Goal: Navigation & Orientation: Find specific page/section

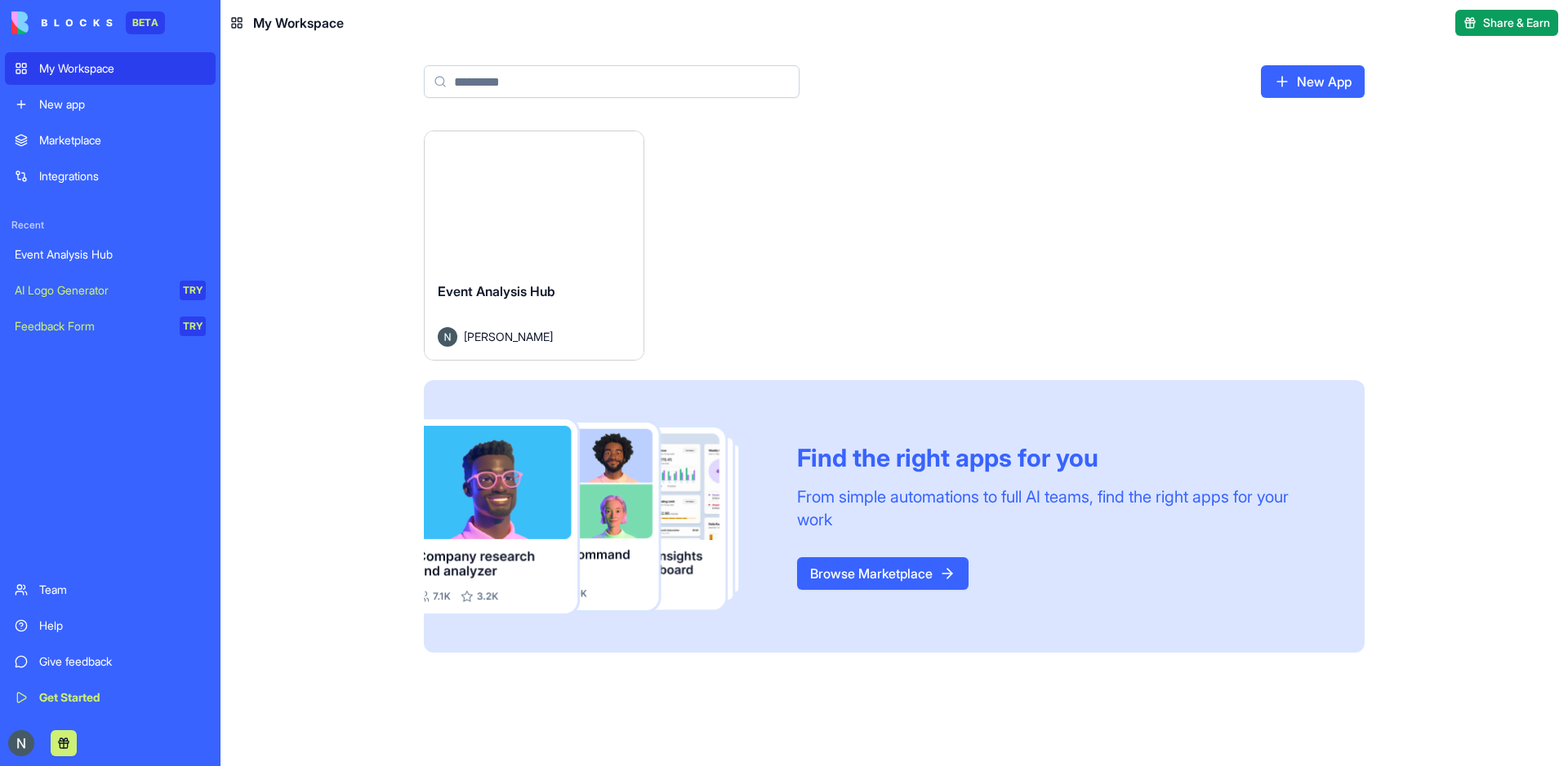
click at [464, 296] on span "Event Analysis Hub" at bounding box center [496, 291] width 117 height 17
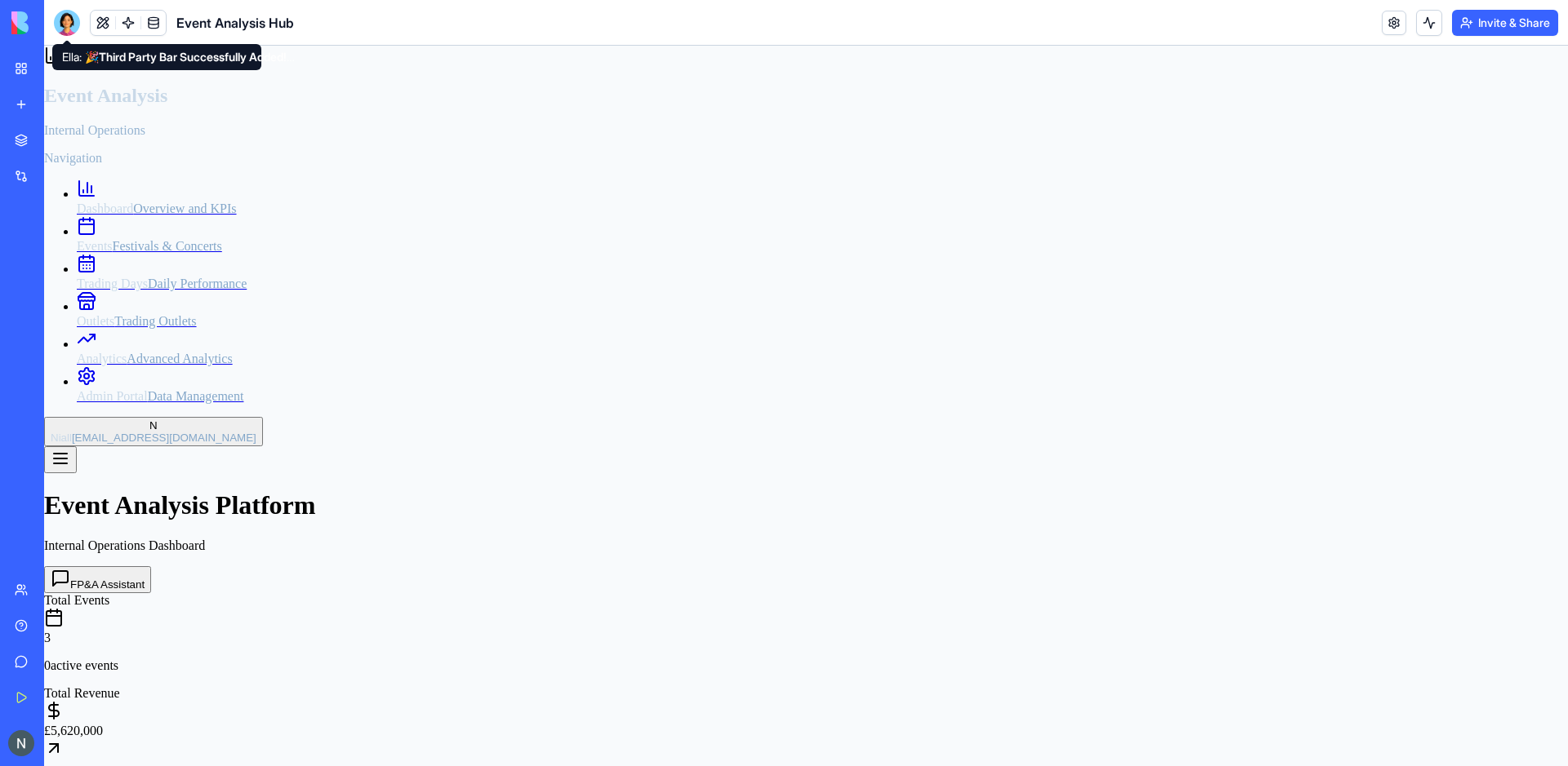
click at [67, 25] on div at bounding box center [66, 22] width 26 height 26
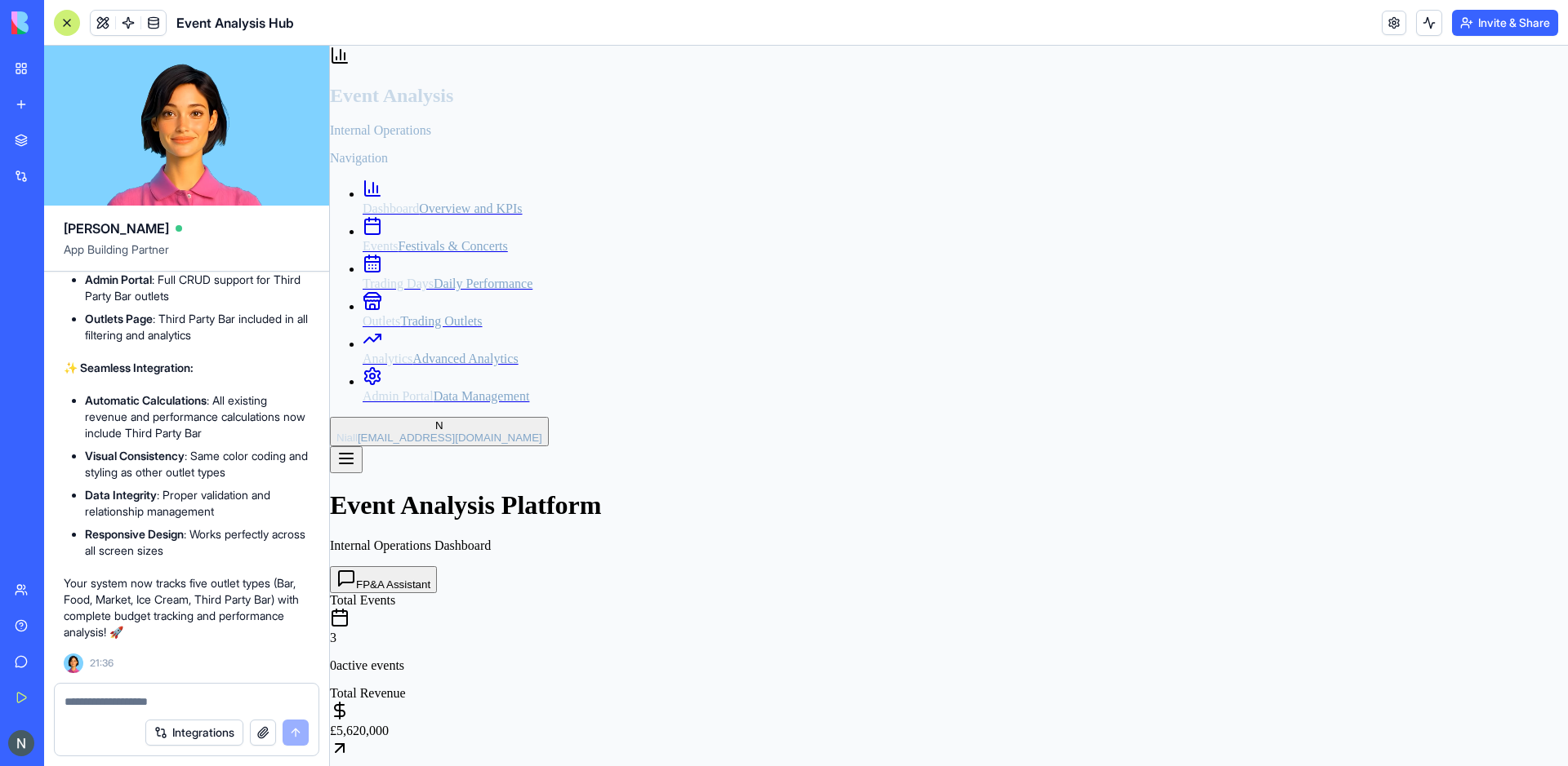
scroll to position [11487, 0]
click at [462, 287] on link "Trading Days Daily Performance" at bounding box center [965, 276] width 1206 height 29
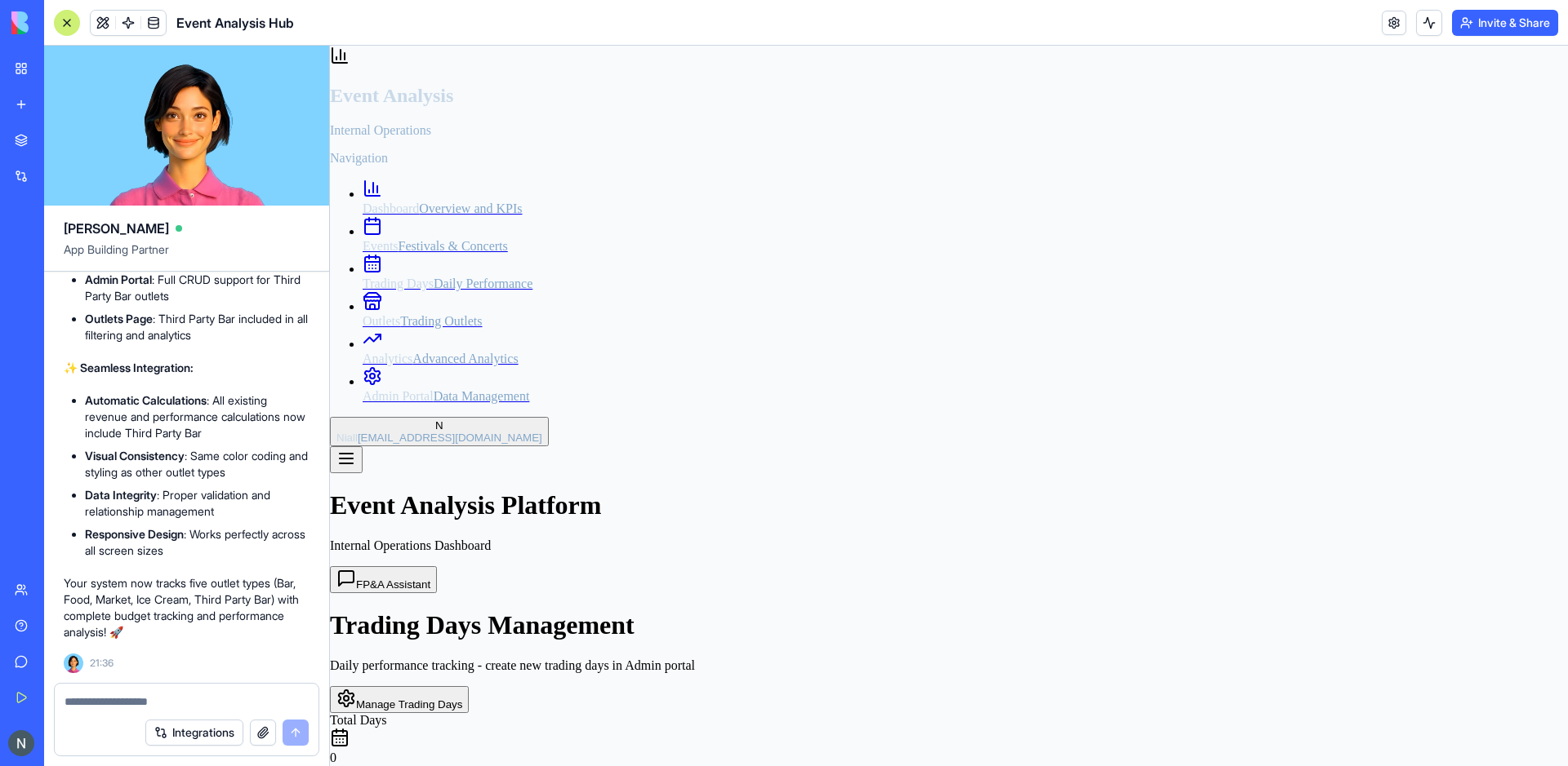
click at [469, 686] on button "Manage Trading Days" at bounding box center [399, 700] width 139 height 27
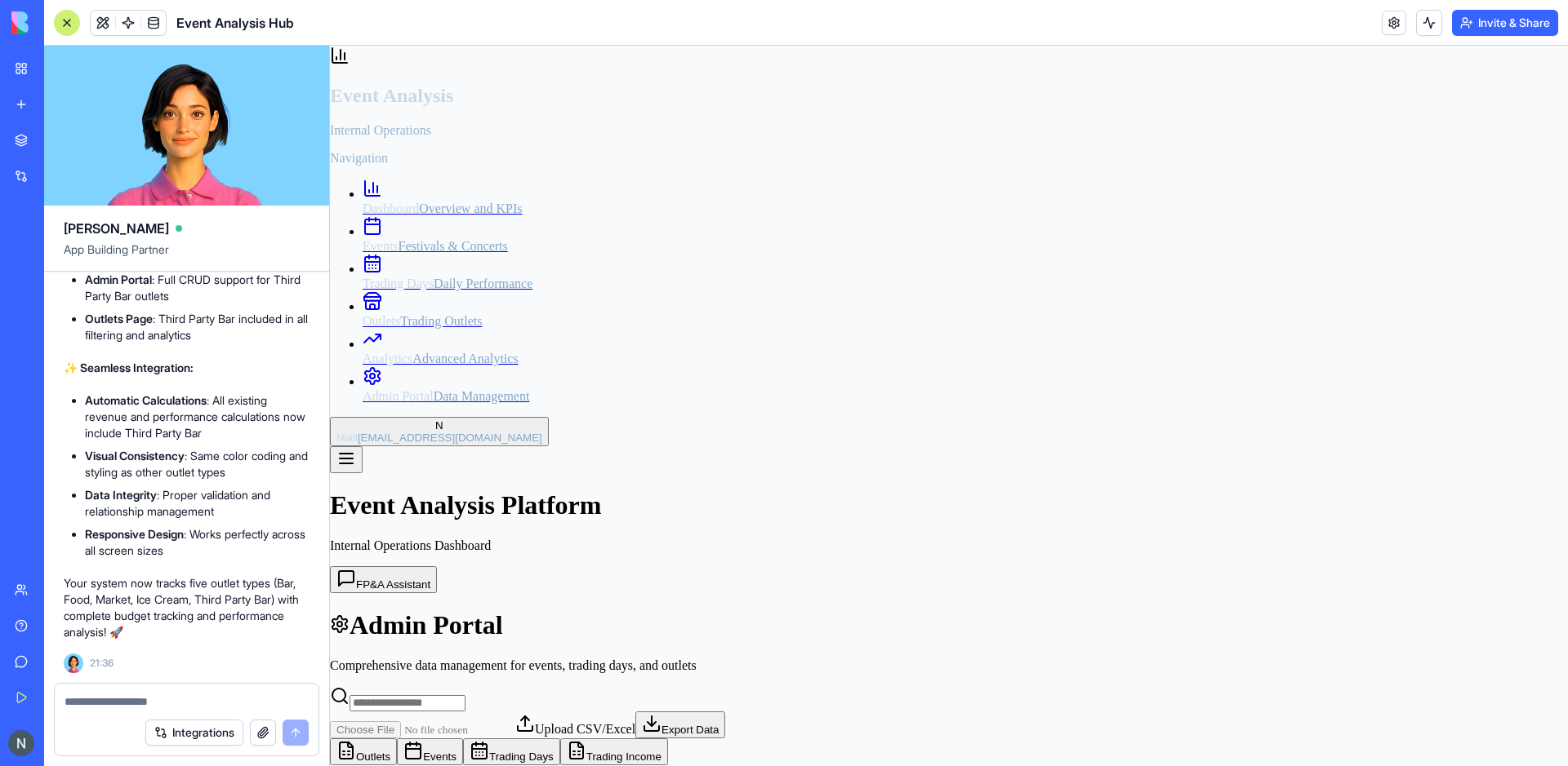
click at [457, 281] on div "Trading Days Daily Performance" at bounding box center [965, 284] width 1206 height 15
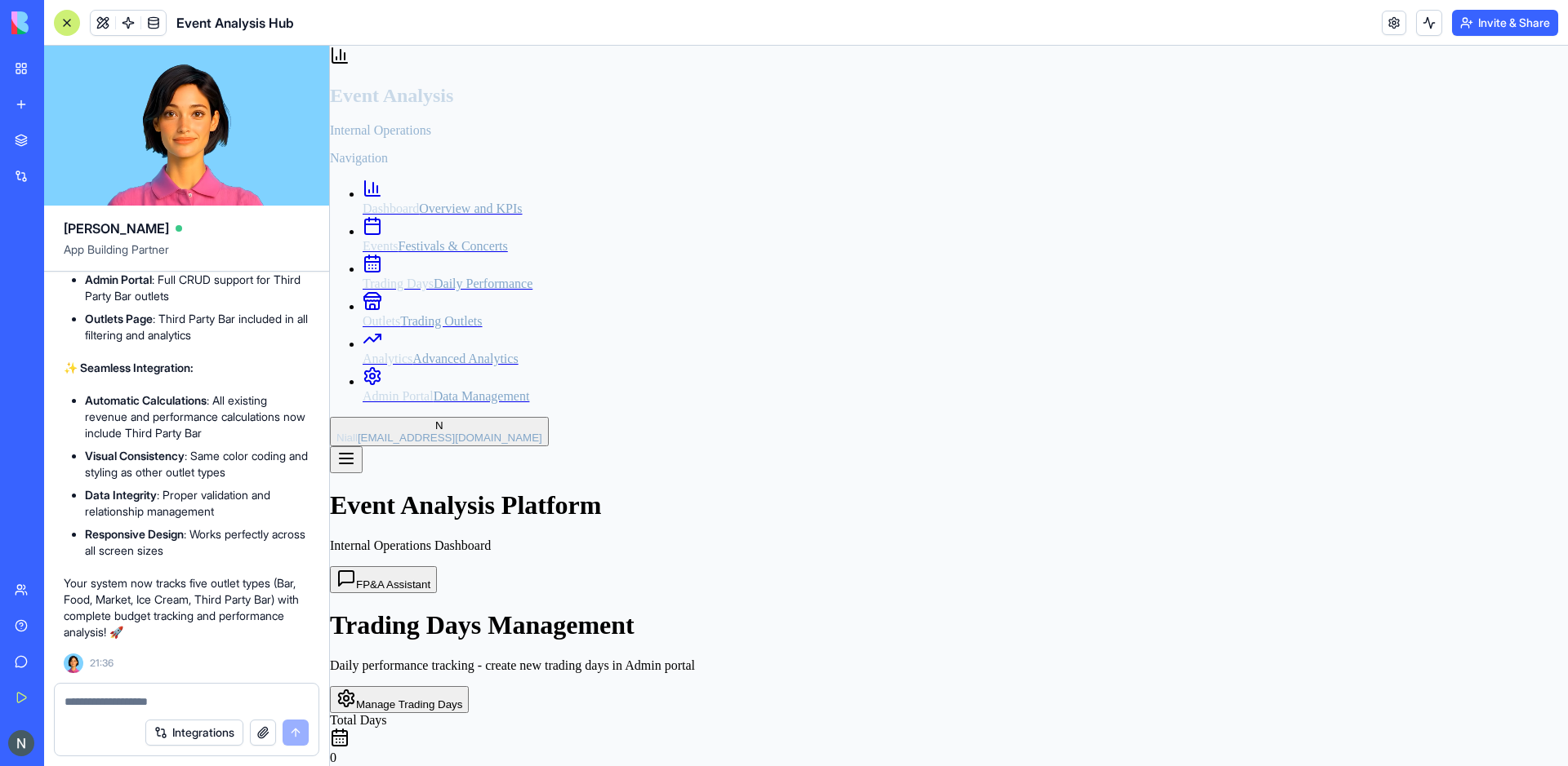
click at [389, 329] on link "Outlets Trading Outlets" at bounding box center [965, 314] width 1206 height 29
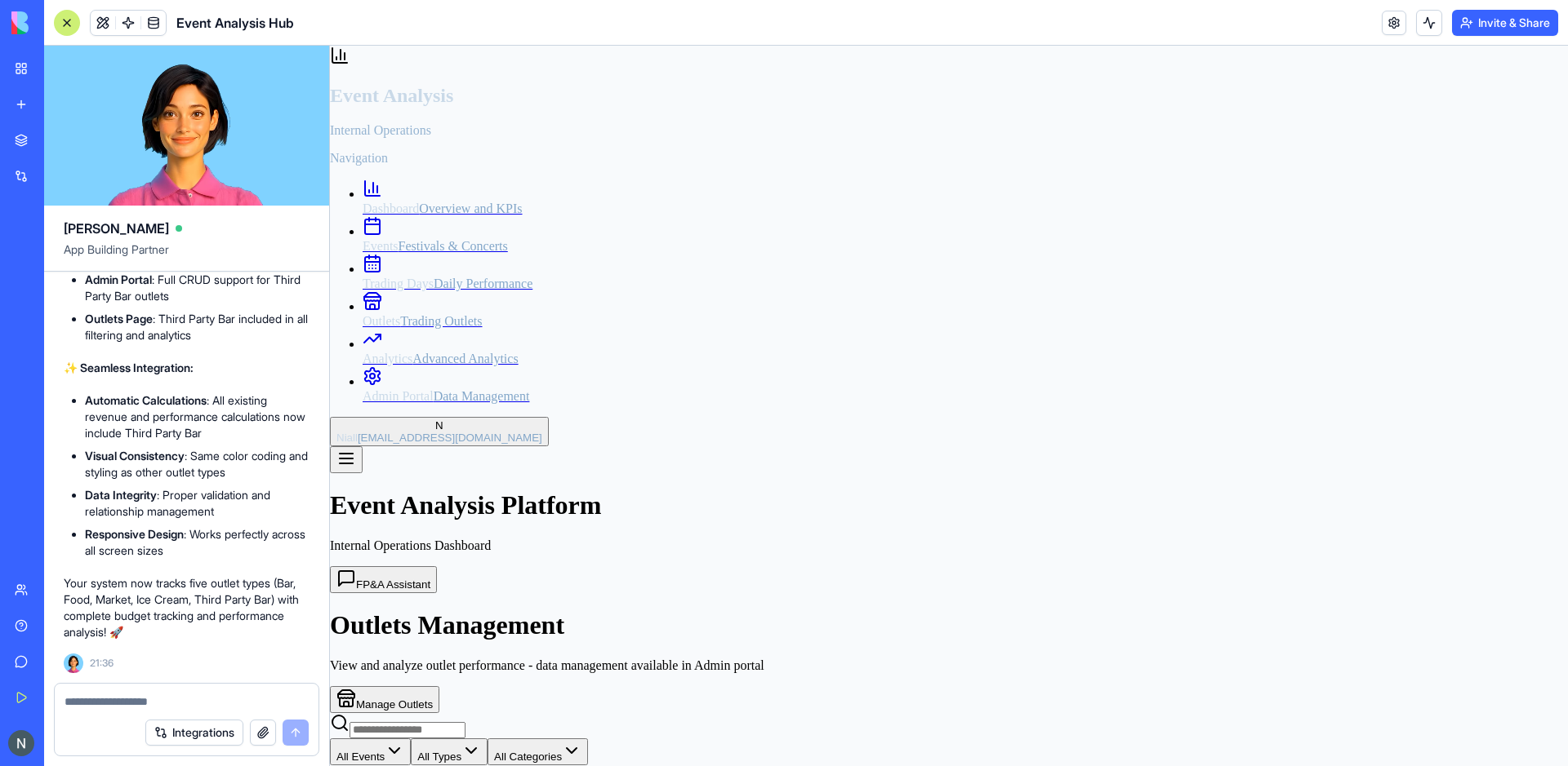
click at [444, 404] on link "Admin Portal Data Management" at bounding box center [965, 389] width 1206 height 29
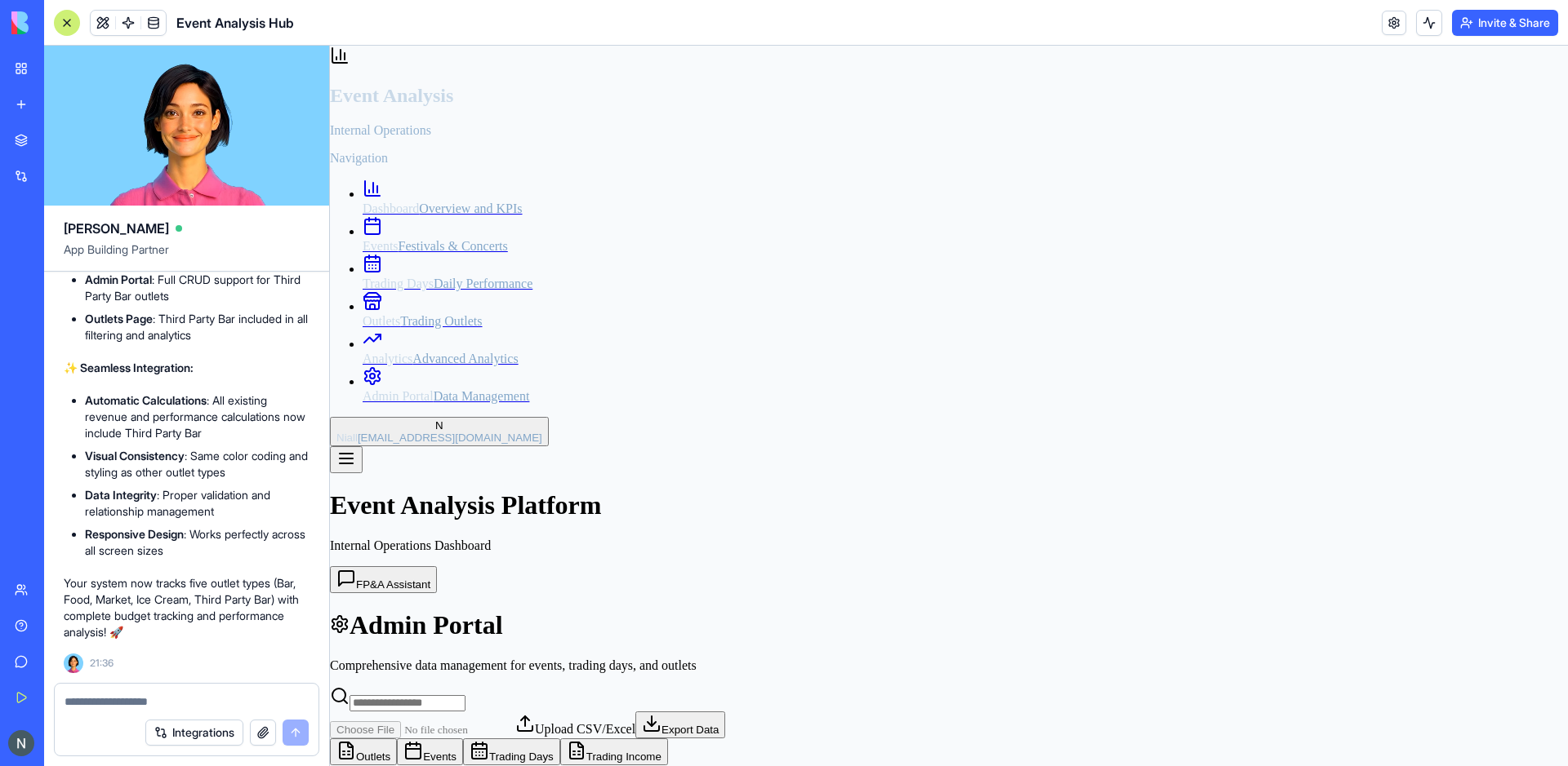
click at [560, 739] on button "Trading Days" at bounding box center [512, 752] width 98 height 27
click at [155, 21] on link at bounding box center [153, 22] width 24 height 24
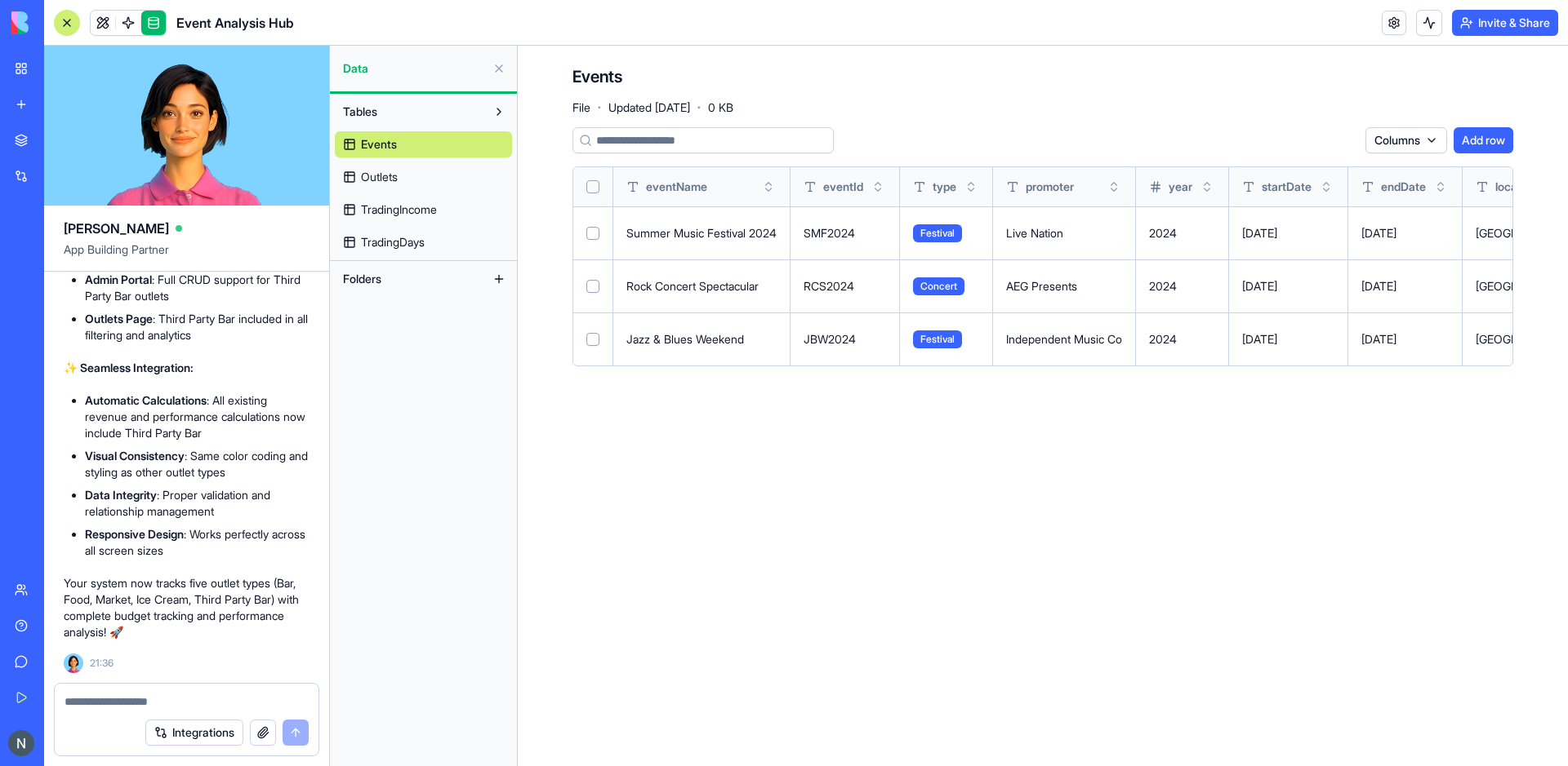
click at [407, 198] on link "TradingIncome" at bounding box center [423, 210] width 177 height 26
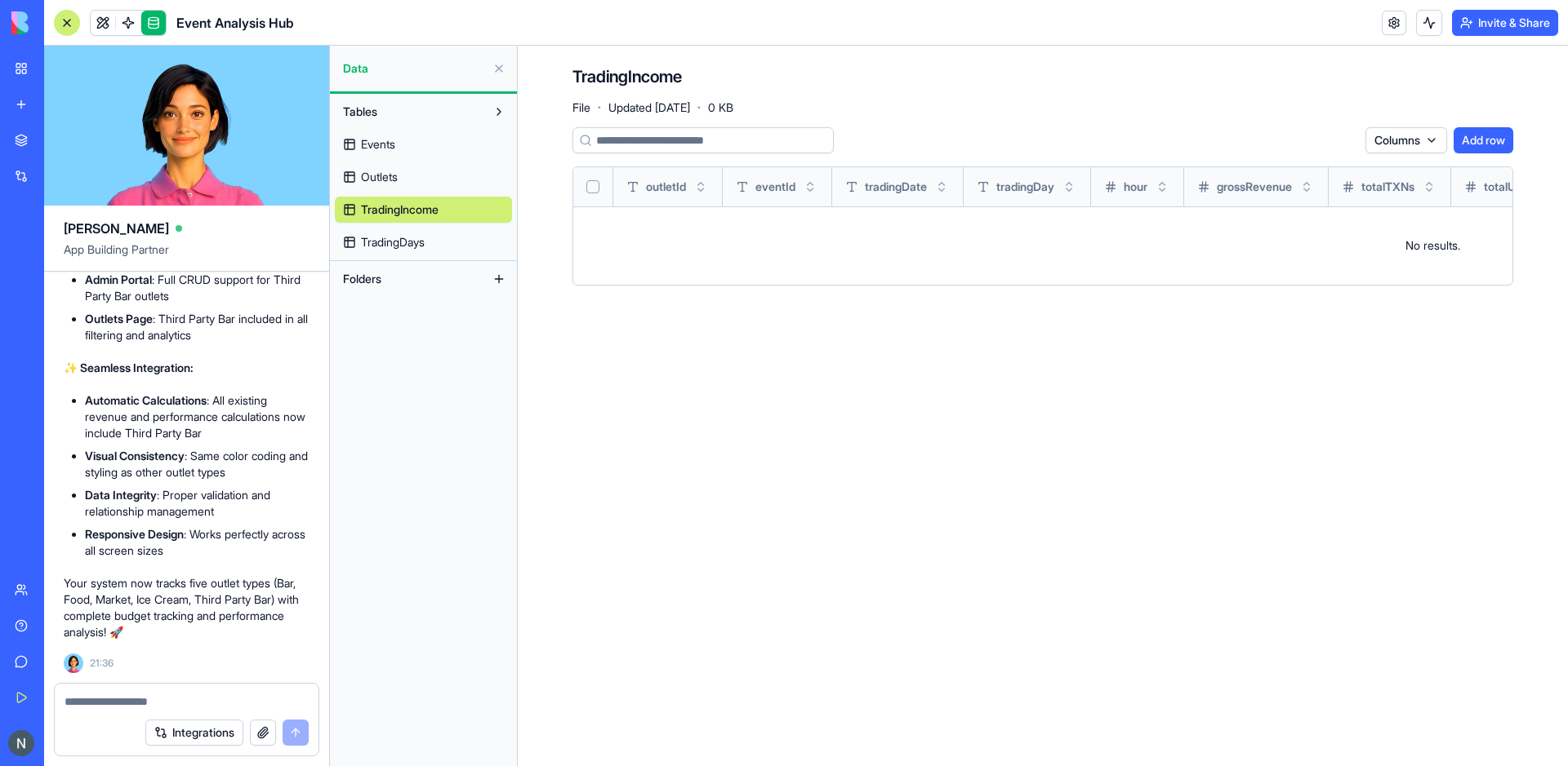
click at [441, 239] on link "TradingDays" at bounding box center [423, 242] width 177 height 26
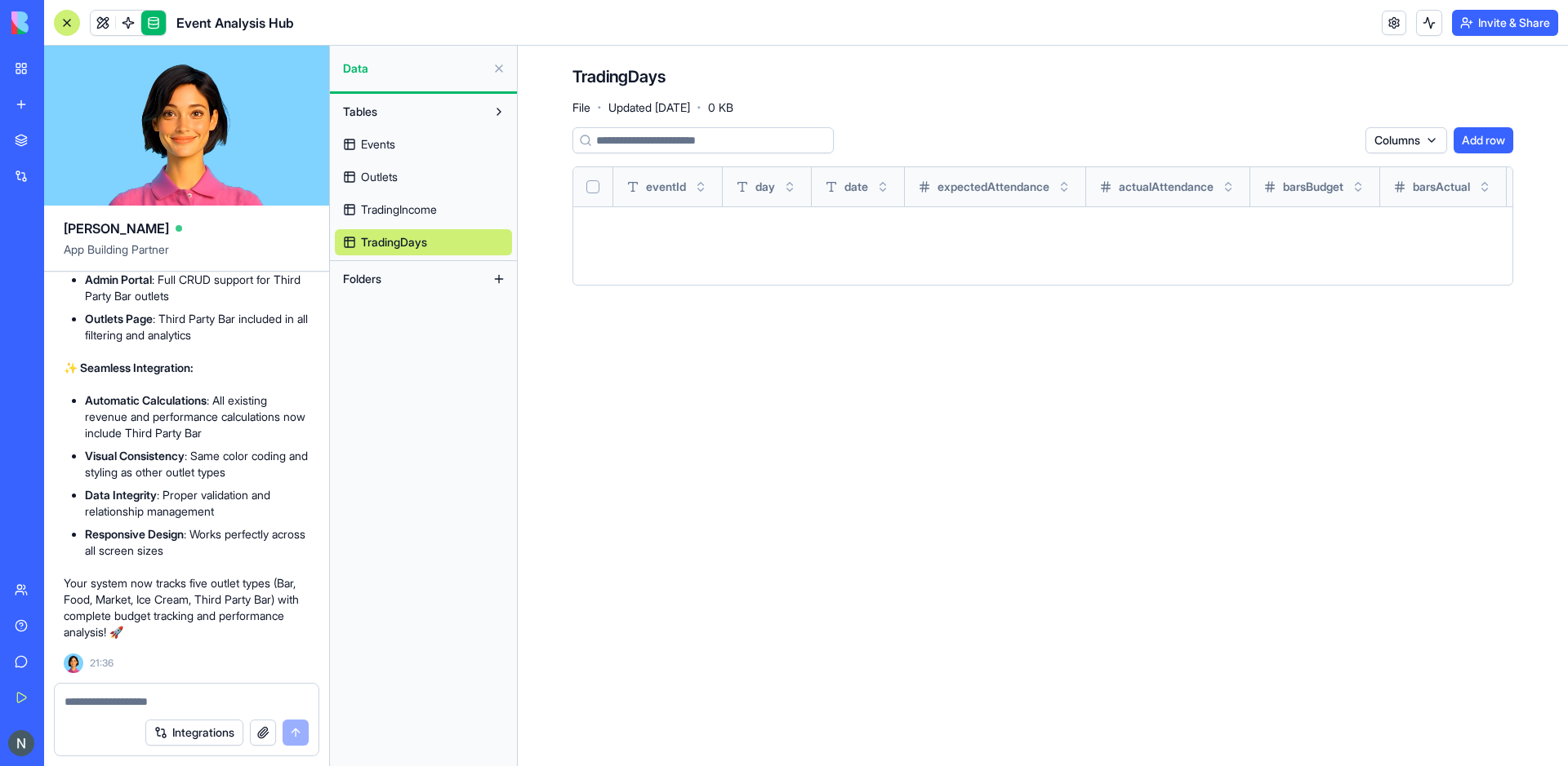
click at [148, 20] on link at bounding box center [153, 22] width 24 height 24
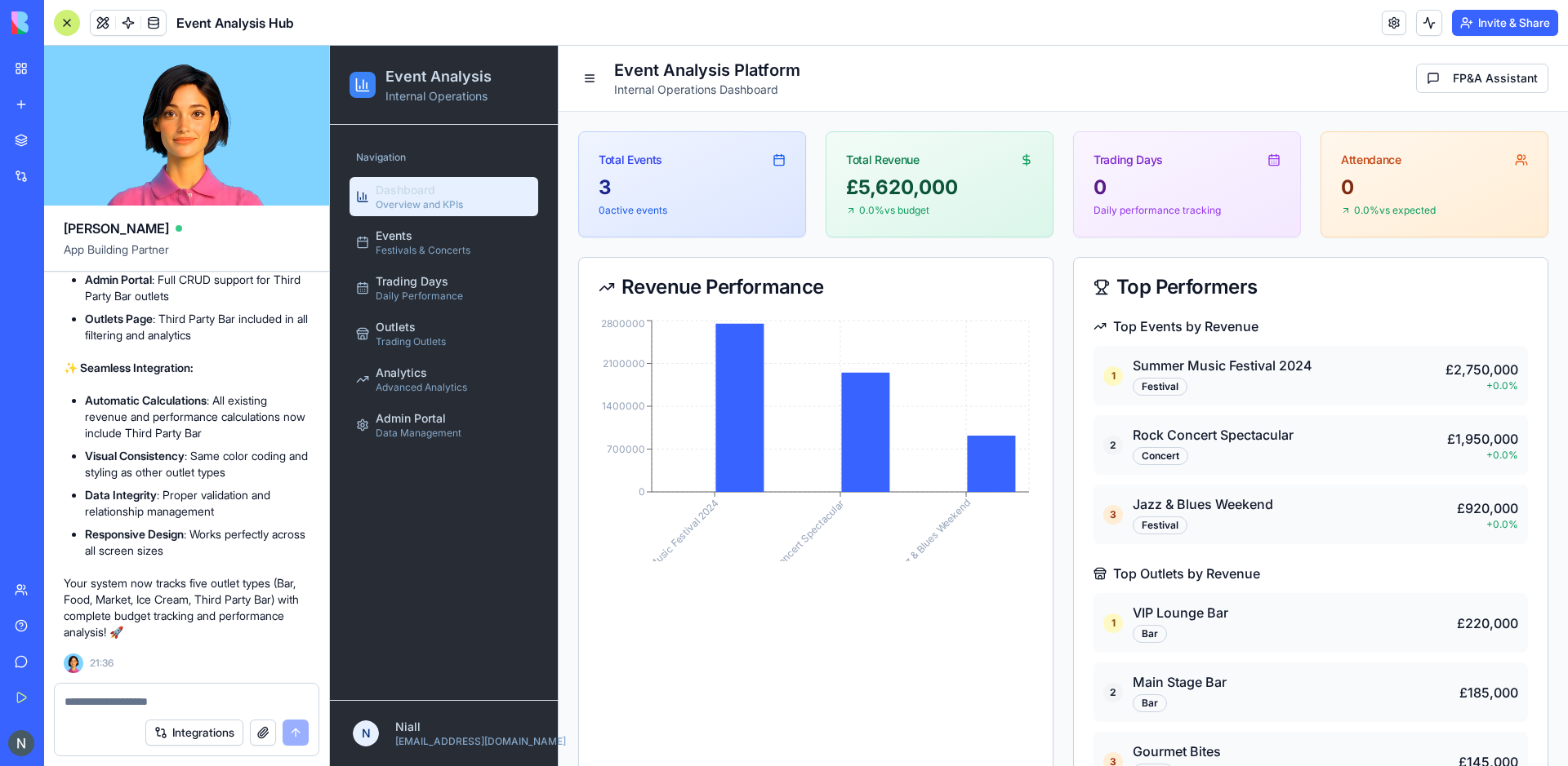
click at [213, 702] on textarea at bounding box center [186, 702] width 244 height 17
click at [268, 735] on button "button" at bounding box center [263, 733] width 26 height 26
click at [127, 703] on textarea at bounding box center [186, 702] width 244 height 17
type textarea "**********"
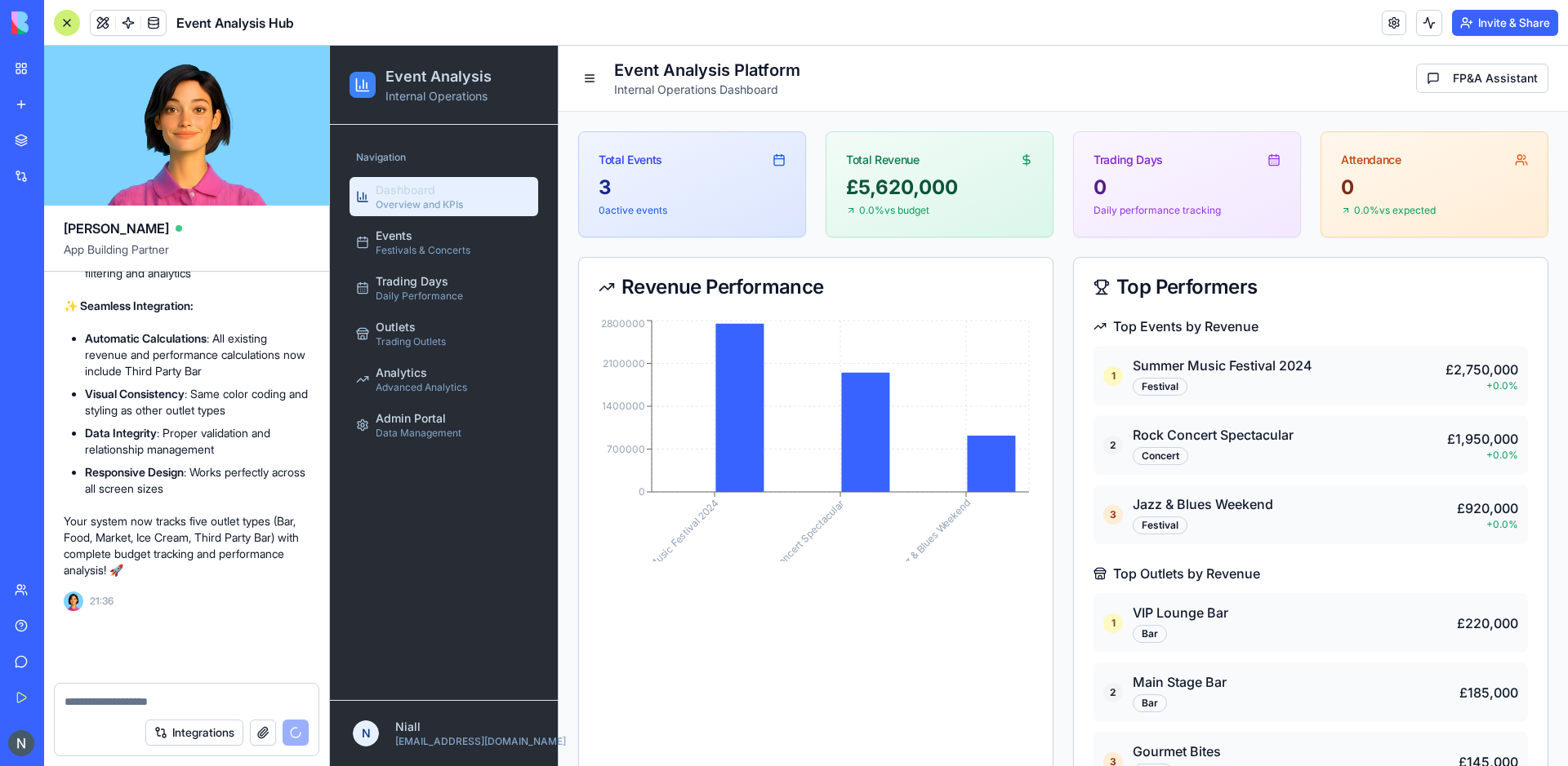
scroll to position [11549, 0]
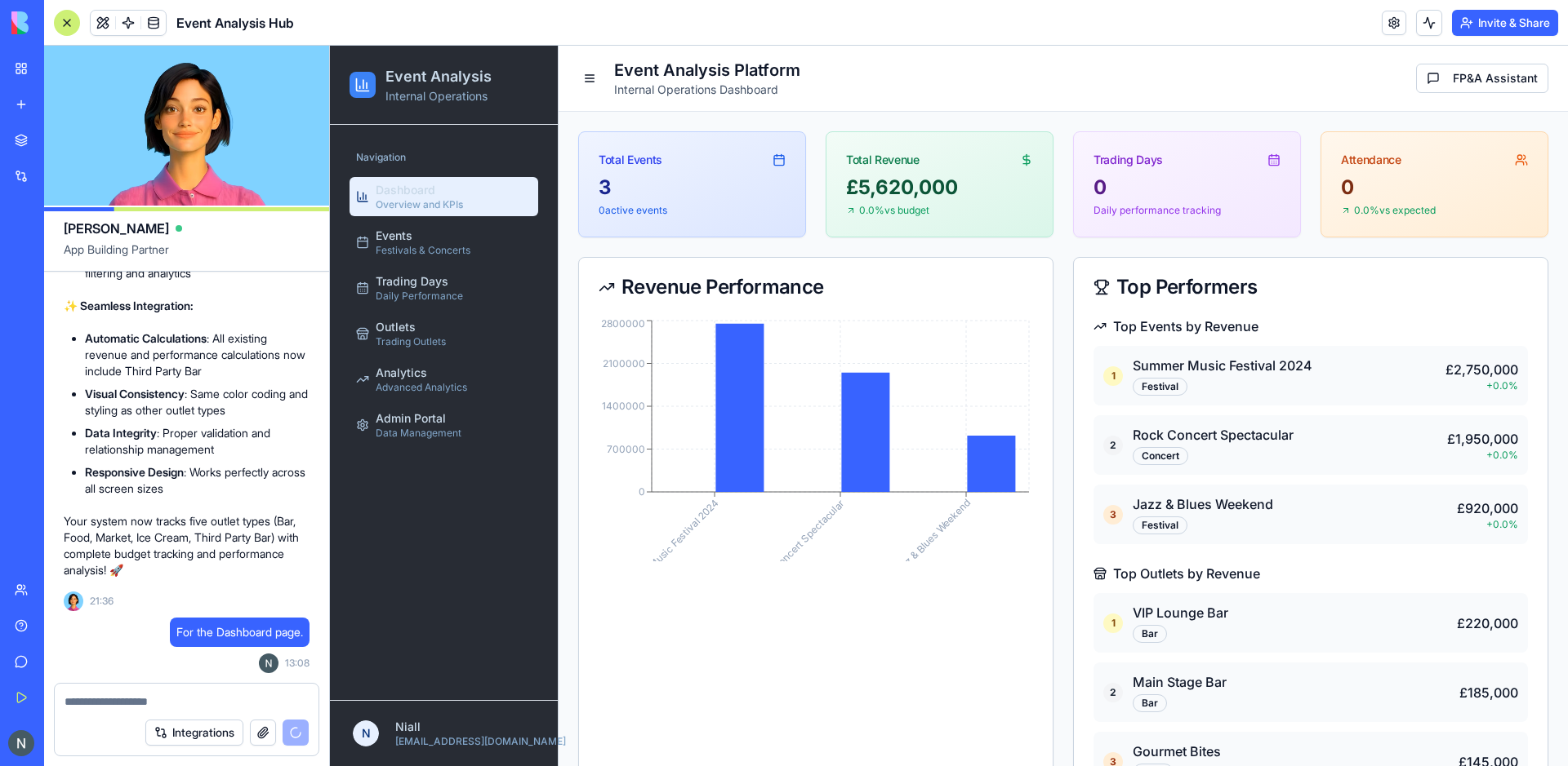
click at [112, 721] on div "Integrations" at bounding box center [186, 733] width 264 height 46
click at [96, 706] on textarea at bounding box center [186, 702] width 244 height 17
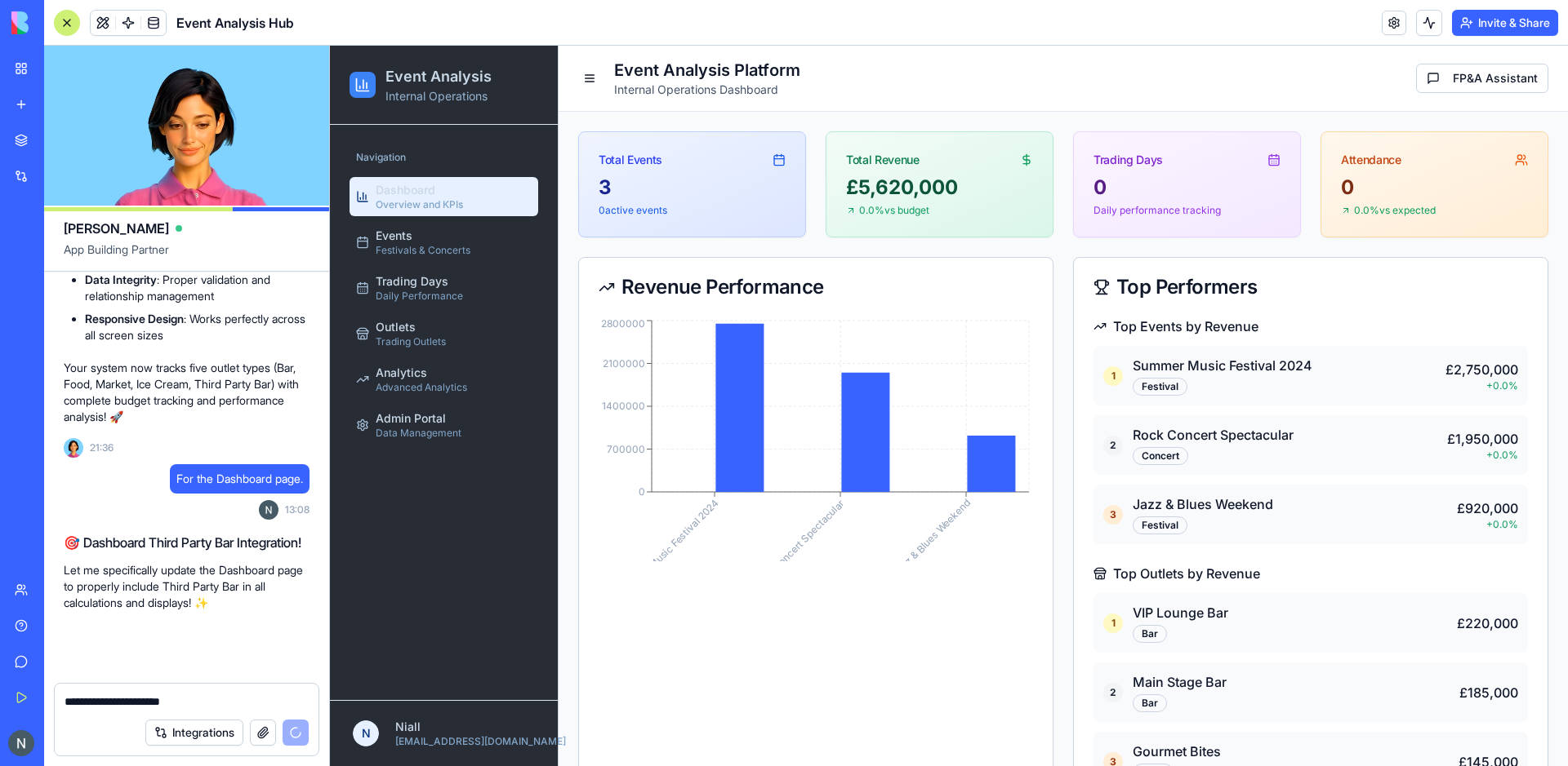
scroll to position [11702, 0]
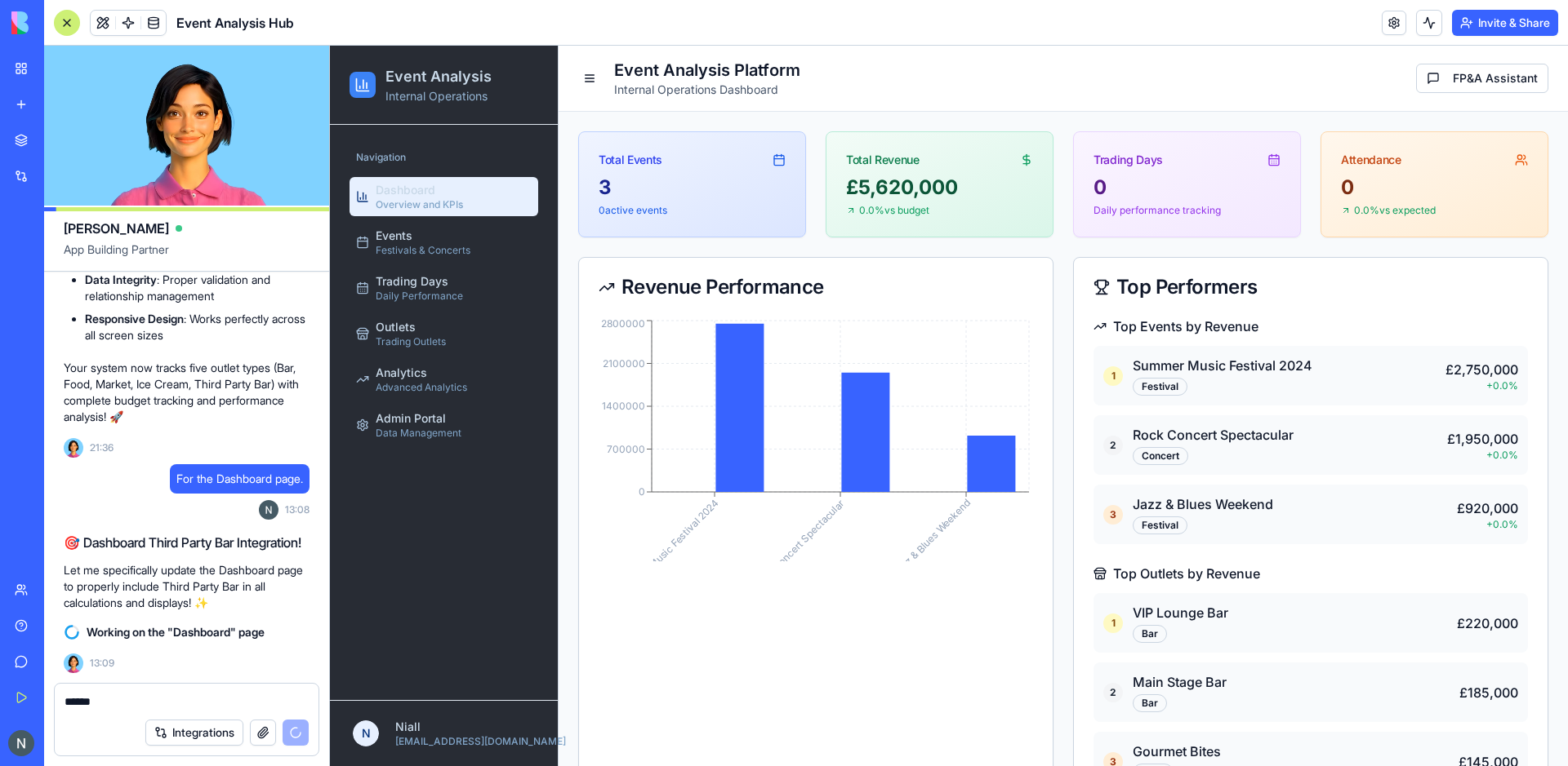
click at [155, 708] on textarea "******" at bounding box center [186, 702] width 244 height 17
type textarea "******"
click at [101, 167] on video at bounding box center [186, 126] width 285 height 160
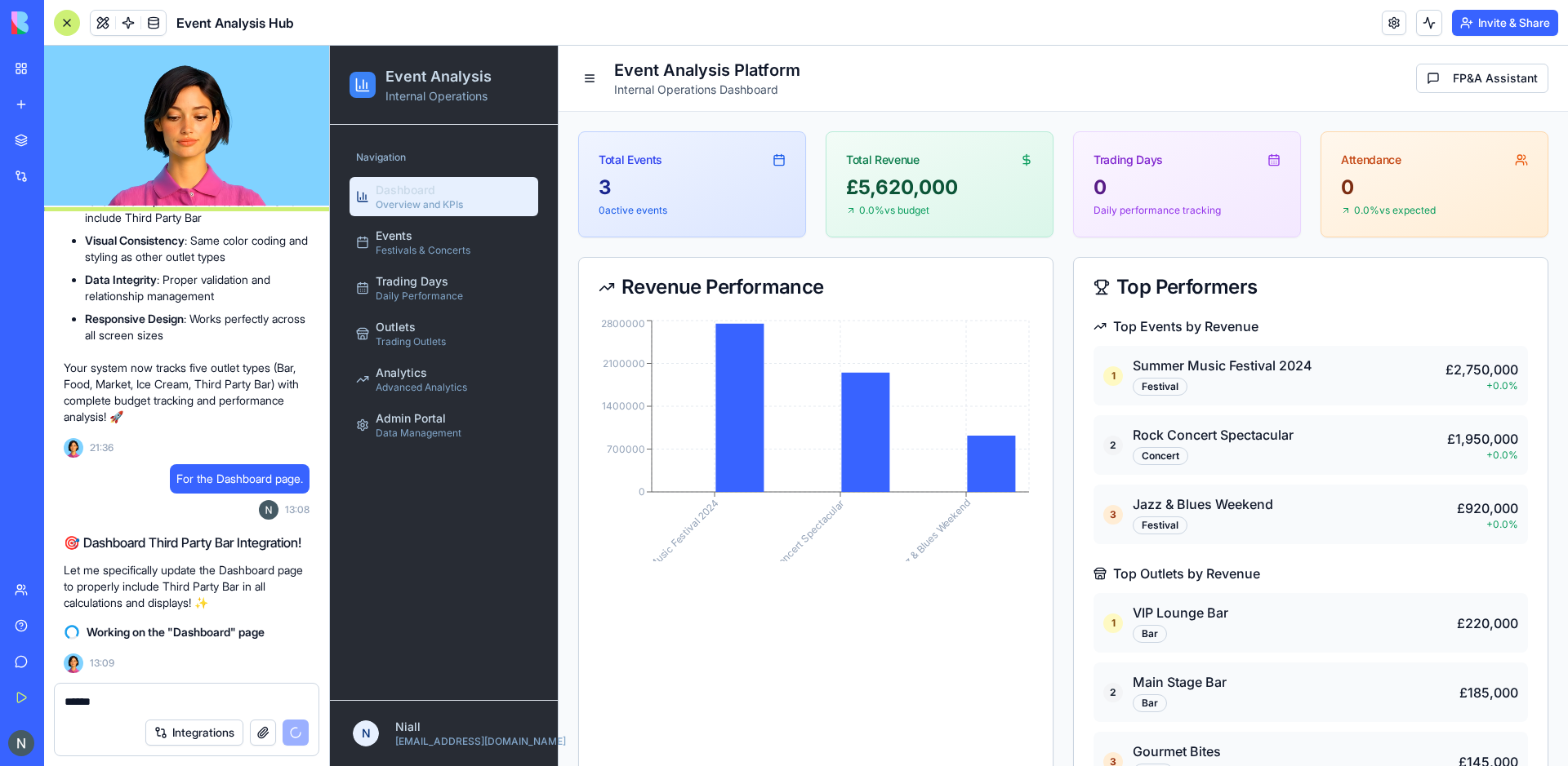
click at [123, 696] on textarea "******" at bounding box center [186, 702] width 244 height 17
type textarea "**********"
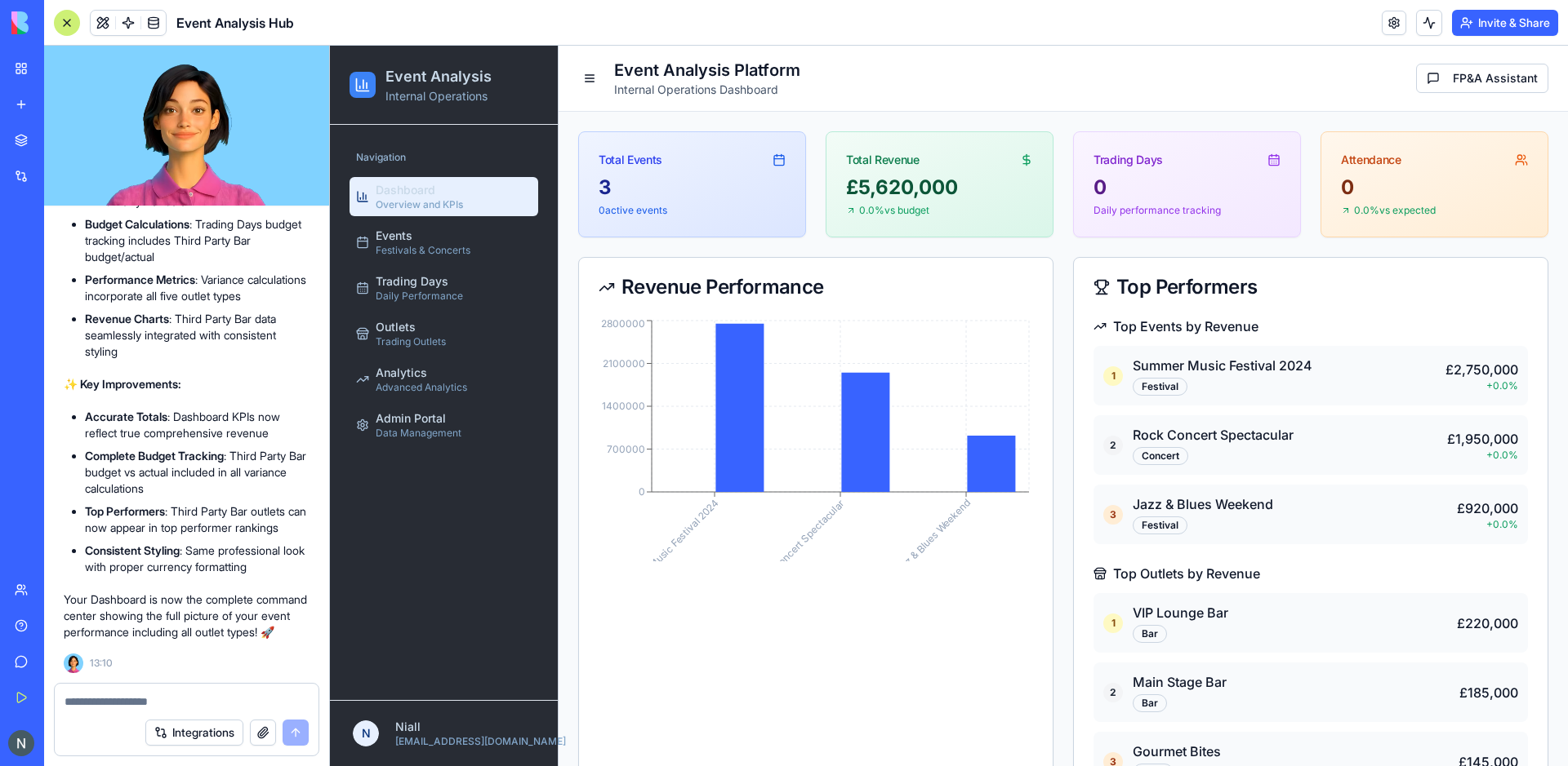
scroll to position [158, 0]
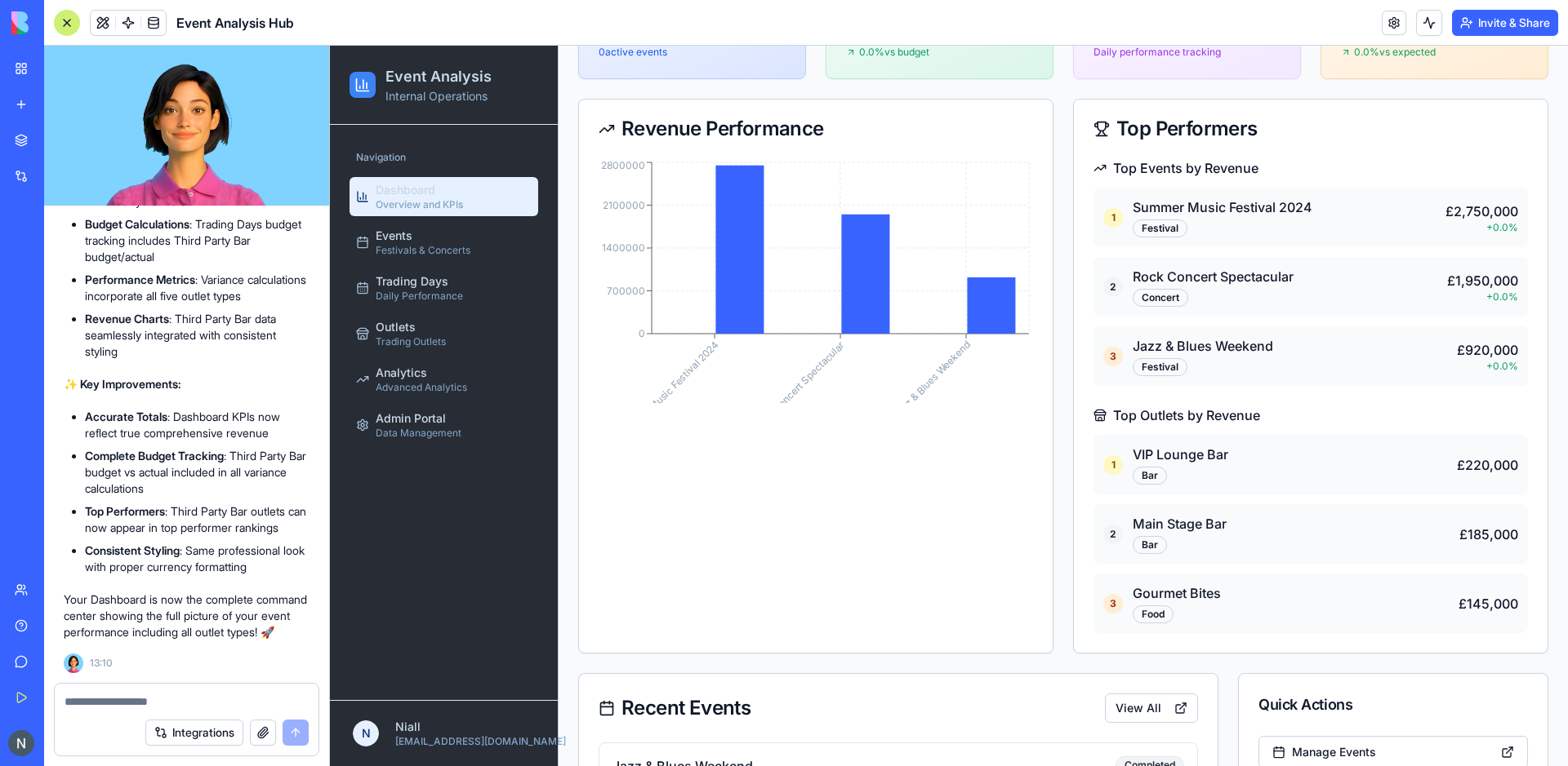
click at [136, 695] on textarea at bounding box center [186, 702] width 244 height 17
click at [122, 696] on textarea at bounding box center [186, 702] width 244 height 17
paste textarea "**********"
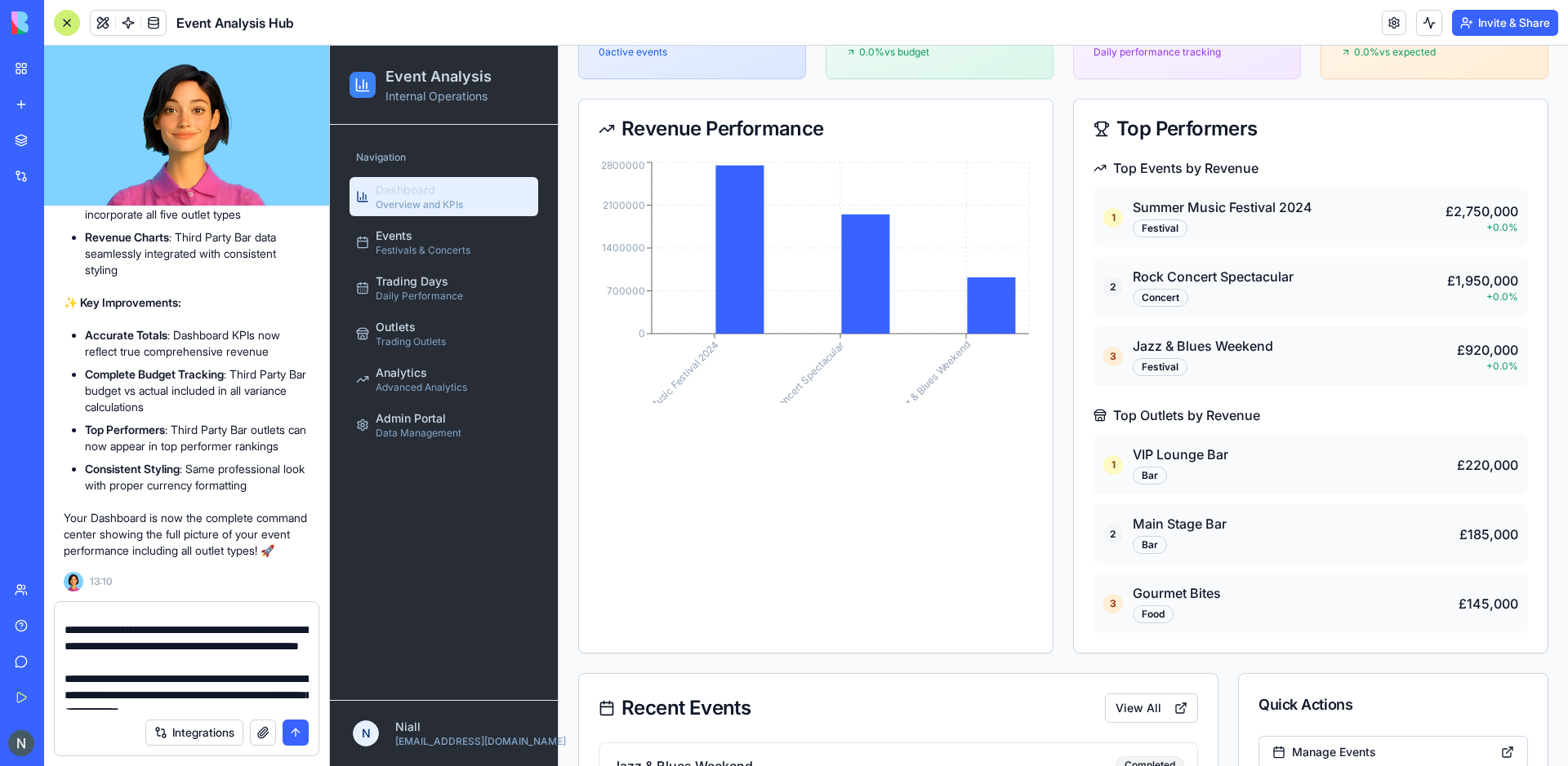
scroll to position [22, 0]
click at [67, 628] on textarea "**********" at bounding box center [186, 661] width 244 height 98
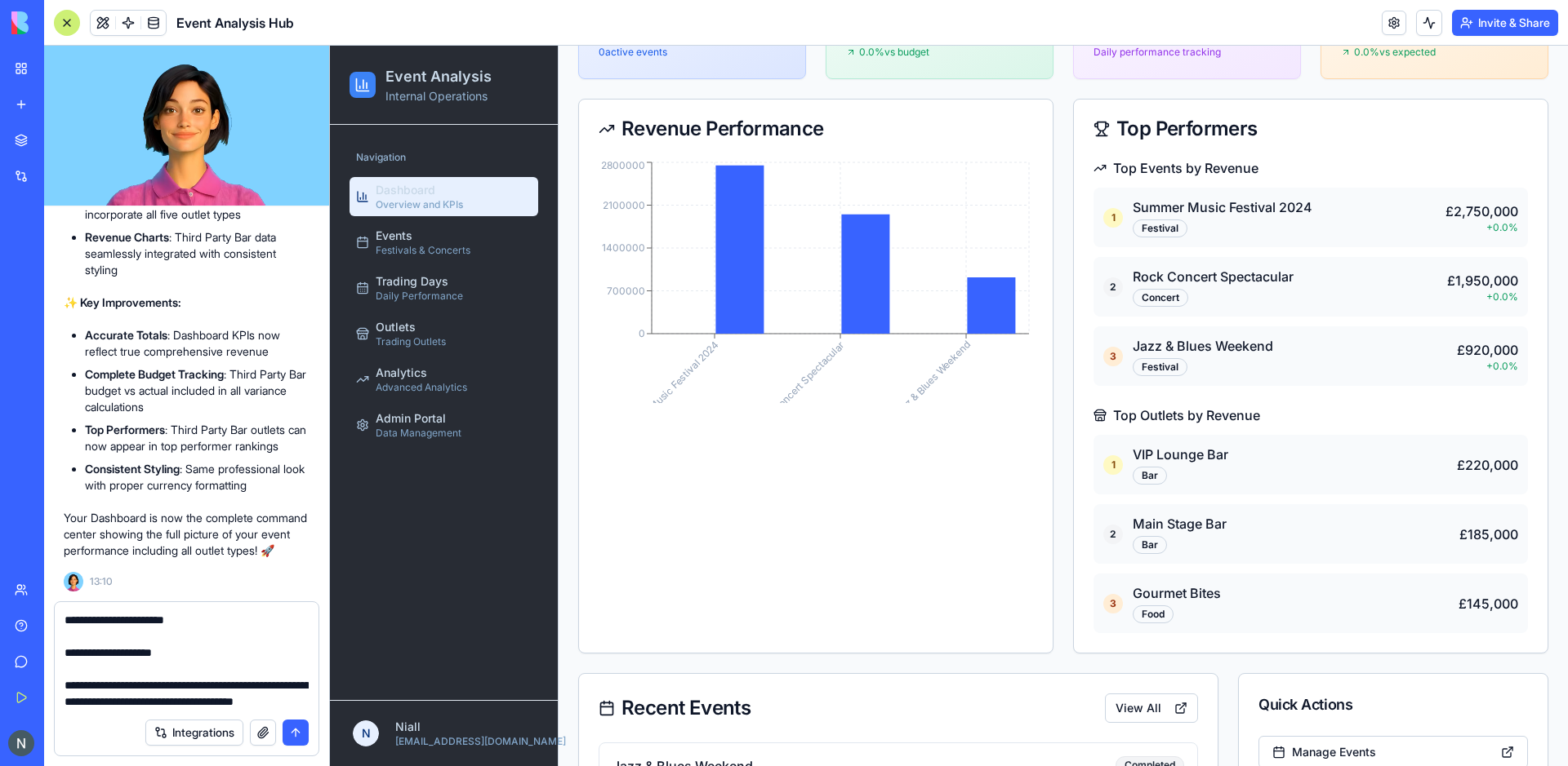
scroll to position [389, 0]
click at [62, 626] on div "**********" at bounding box center [186, 656] width 264 height 107
click at [64, 623] on textarea "**********" at bounding box center [186, 661] width 244 height 98
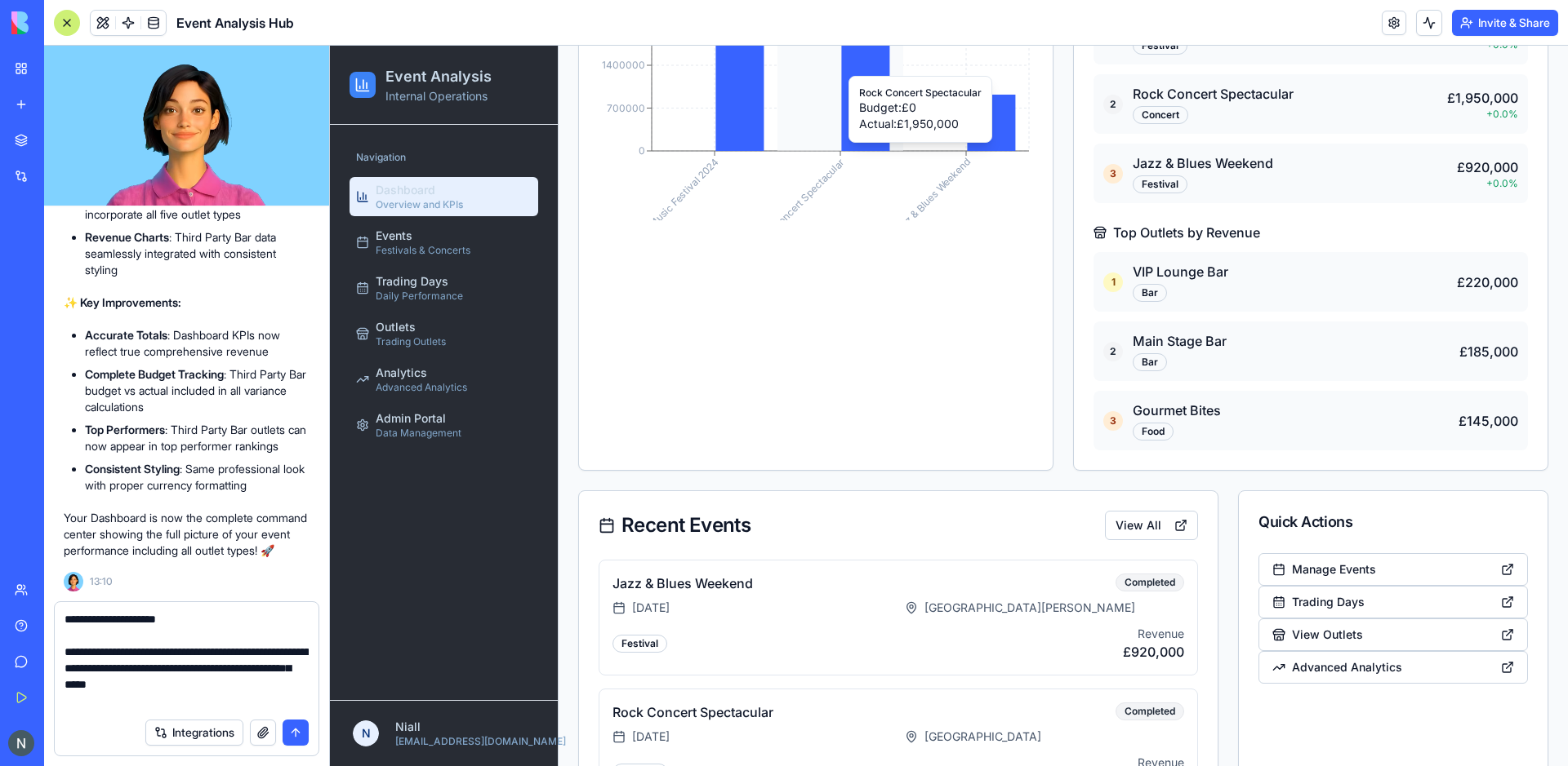
scroll to position [546, 0]
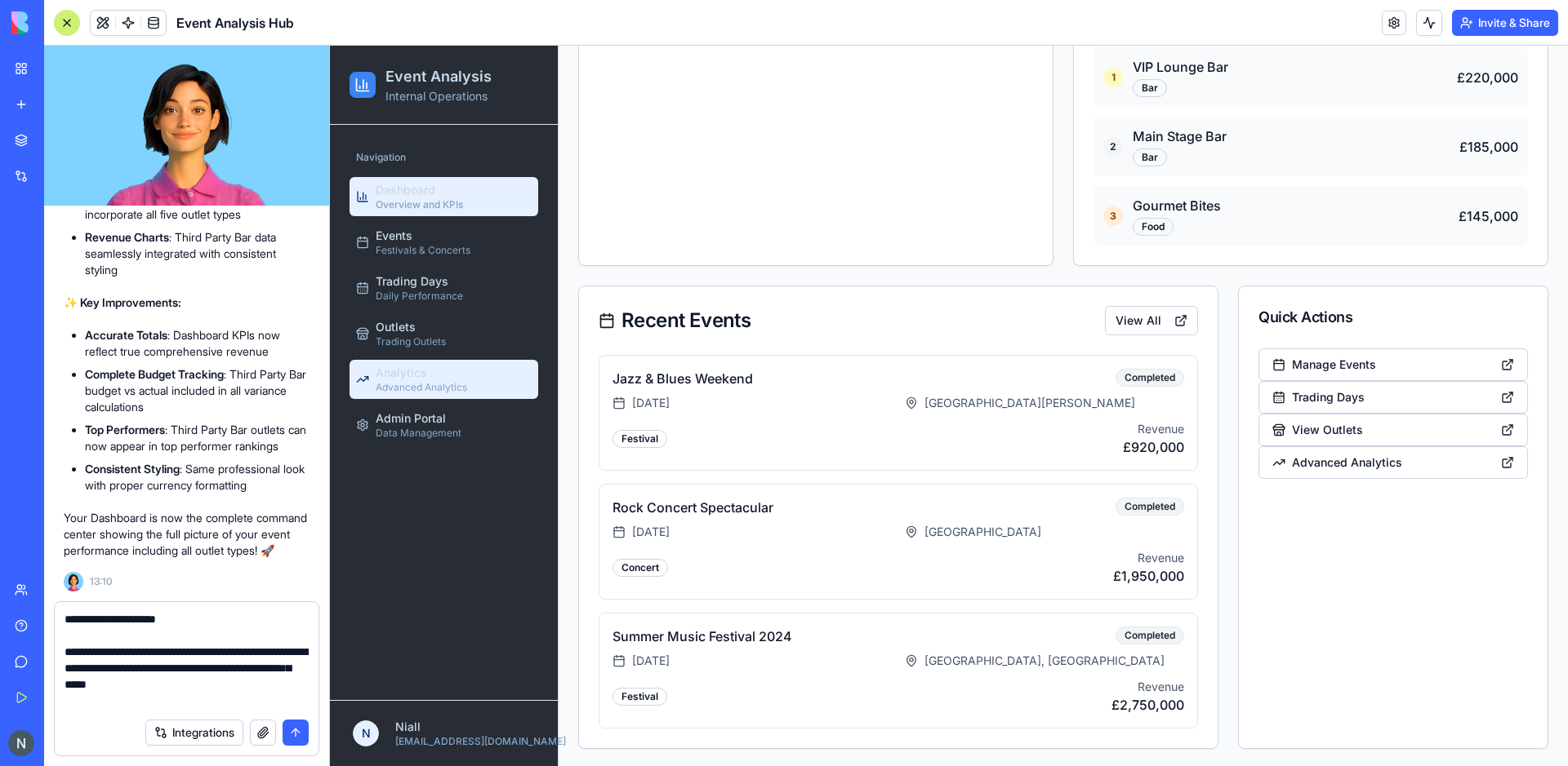
click at [414, 393] on span "Advanced Analytics" at bounding box center [422, 387] width 92 height 13
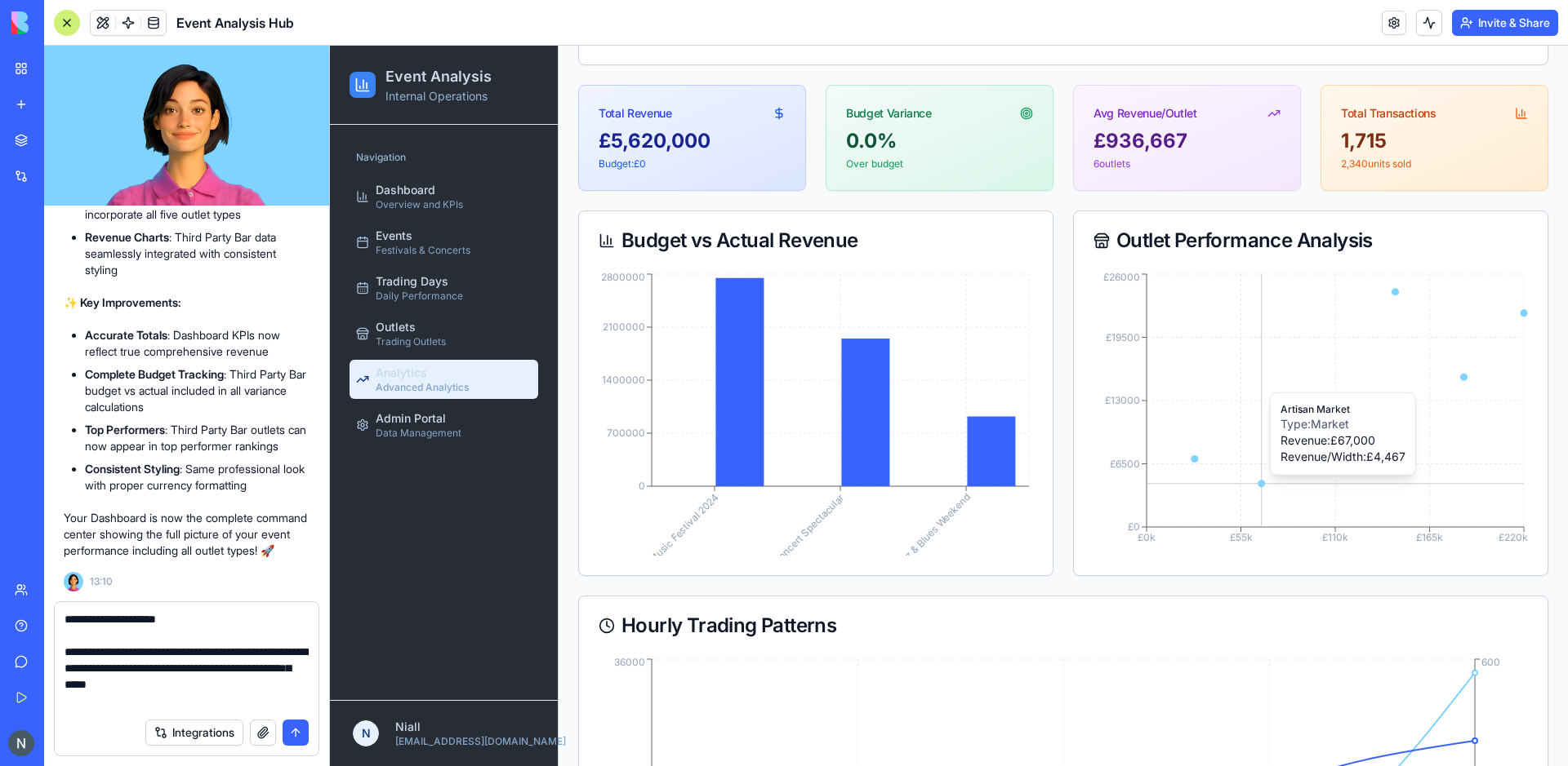
scroll to position [194, 0]
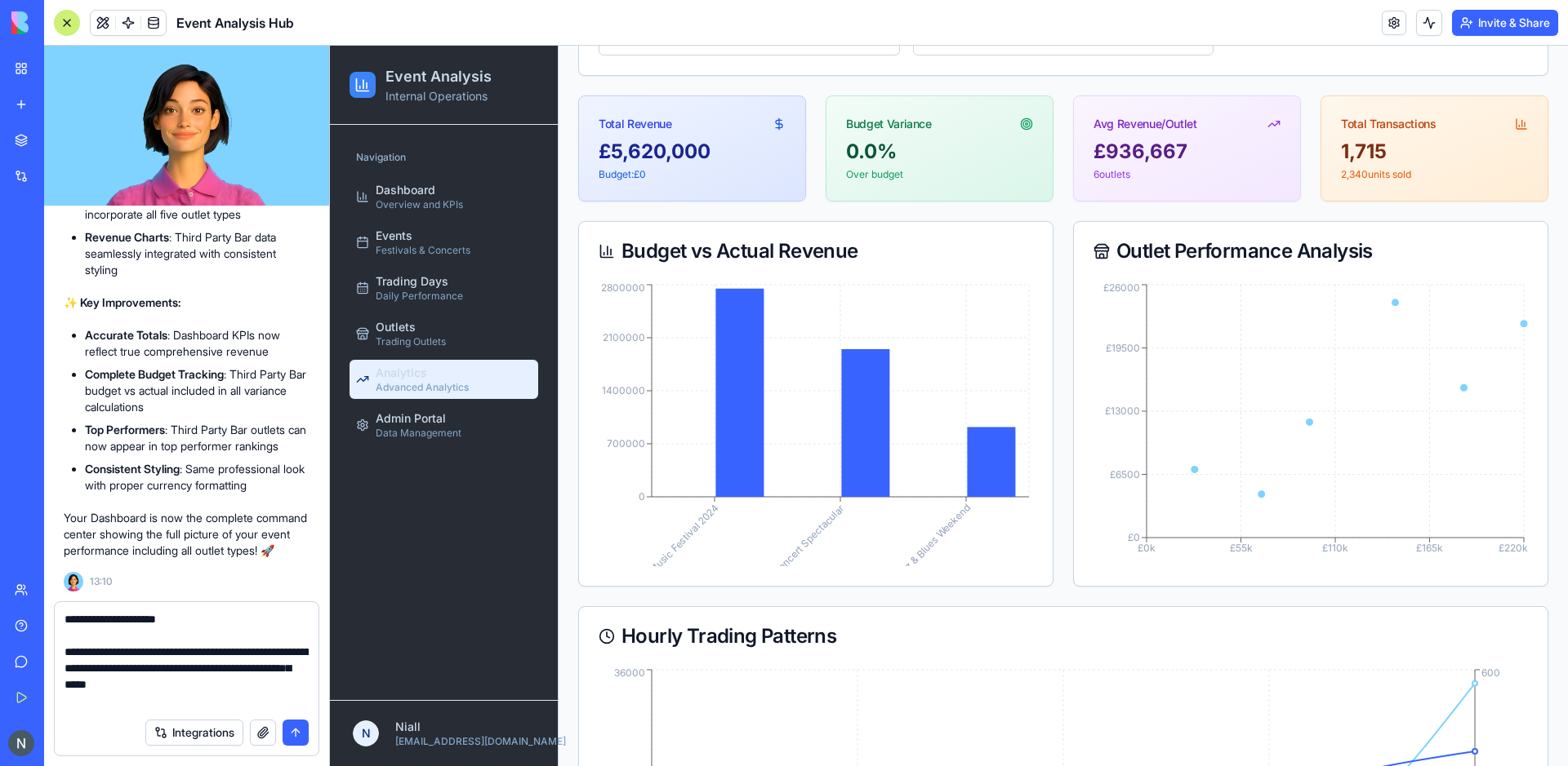
click at [238, 630] on textarea "**********" at bounding box center [186, 661] width 244 height 98
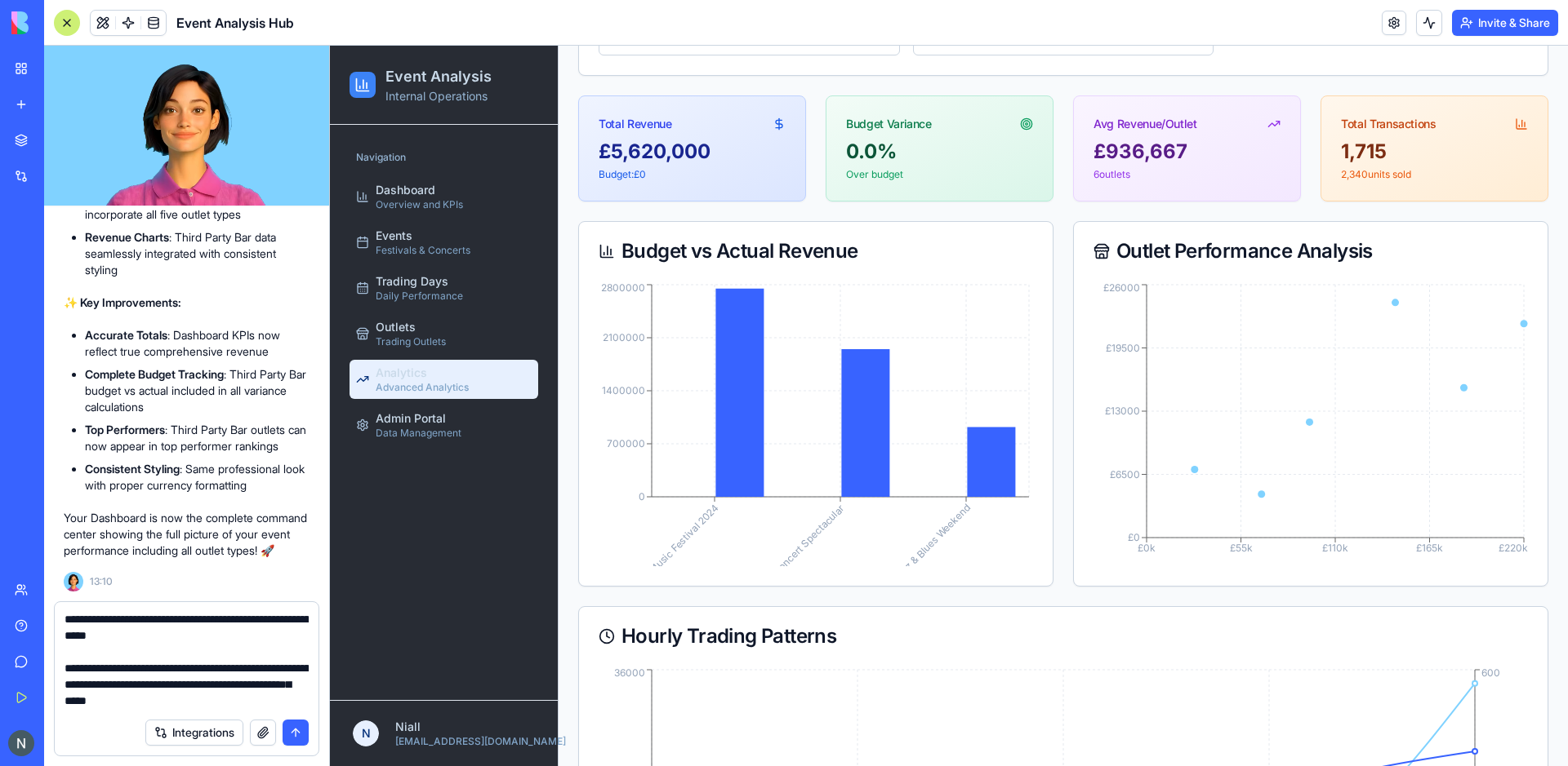
type textarea "**********"
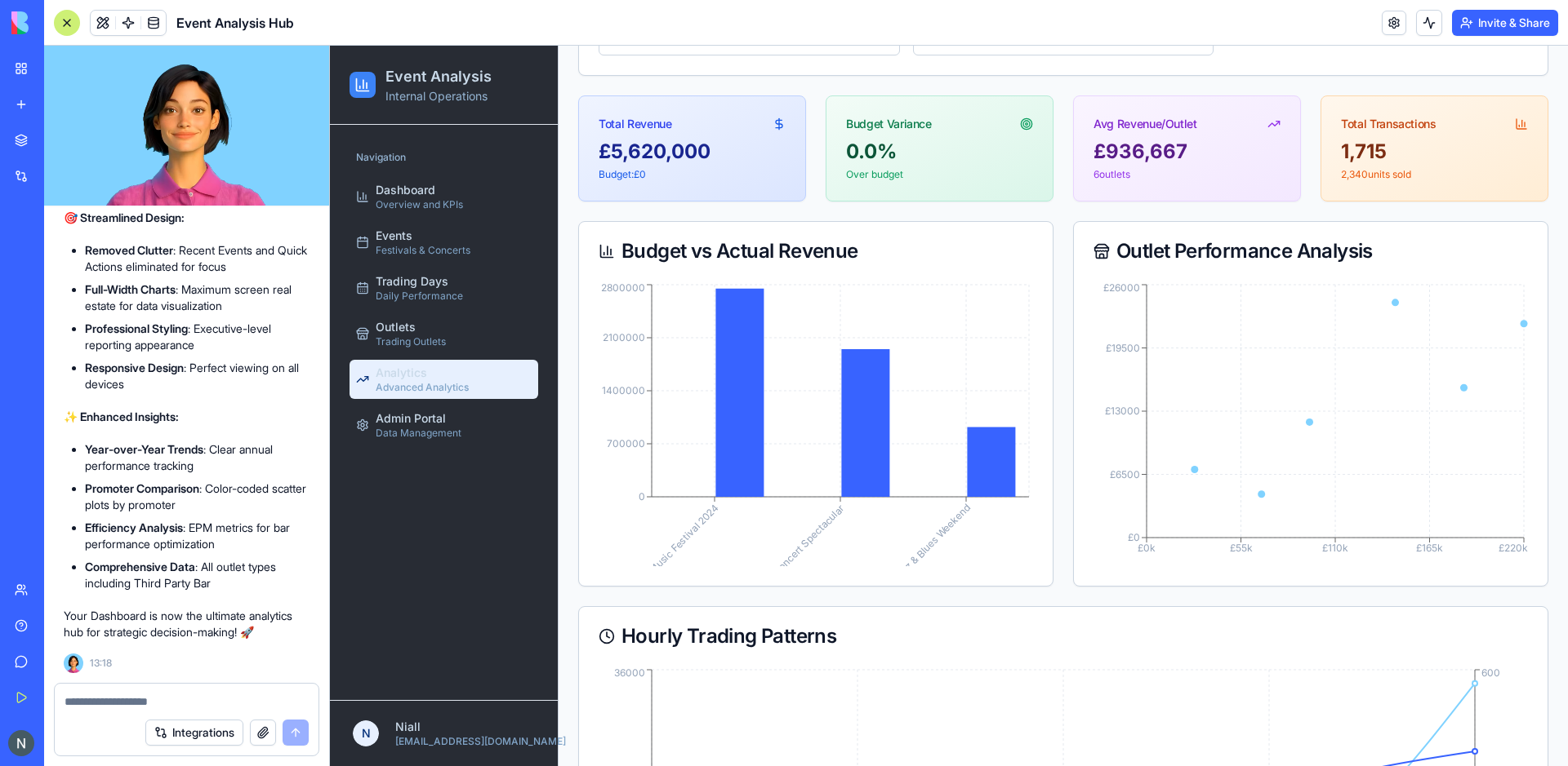
scroll to position [13684, 0]
click at [450, 205] on span "Overview and KPIs" at bounding box center [419, 204] width 87 height 13
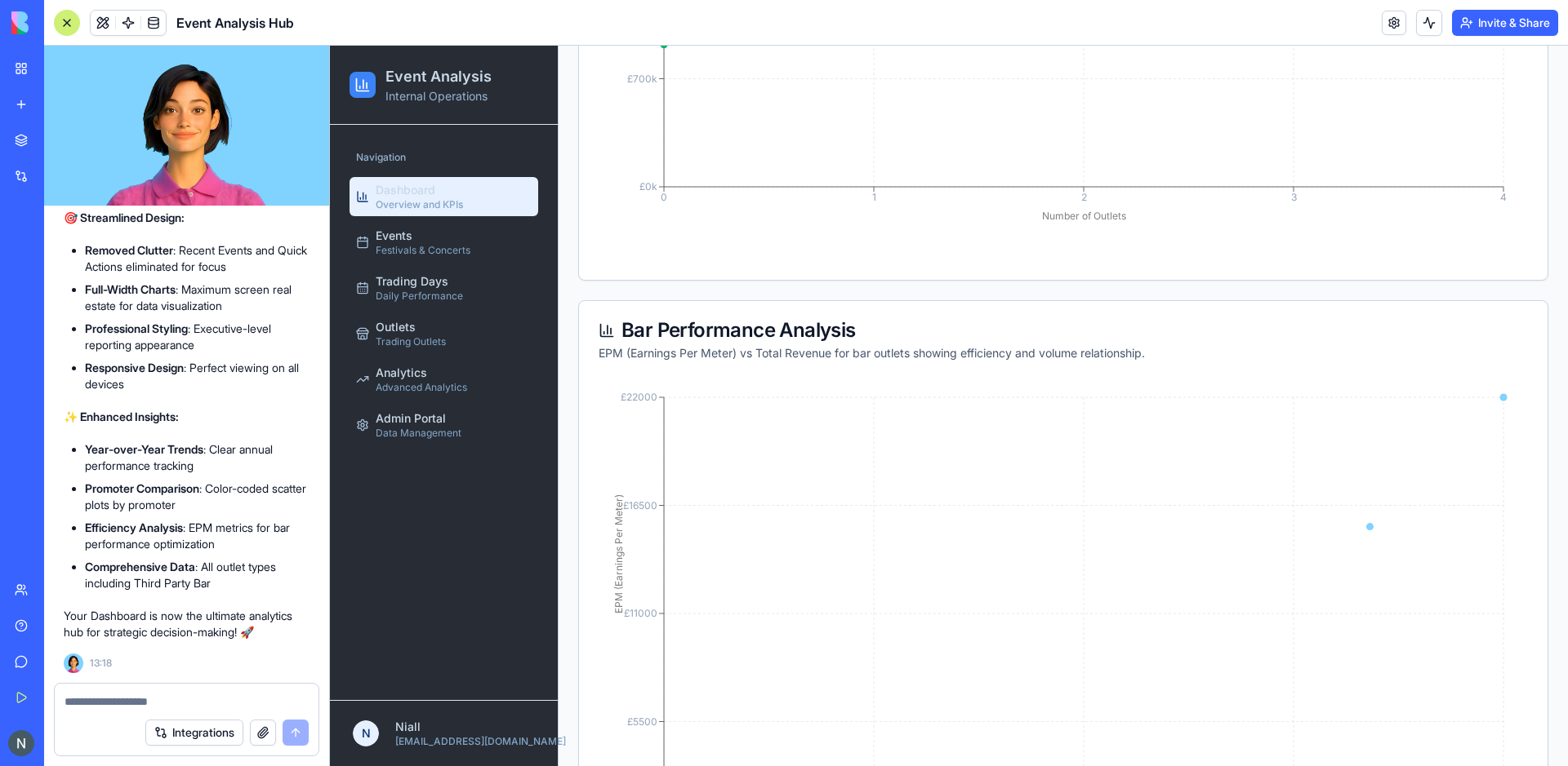
scroll to position [1583, 0]
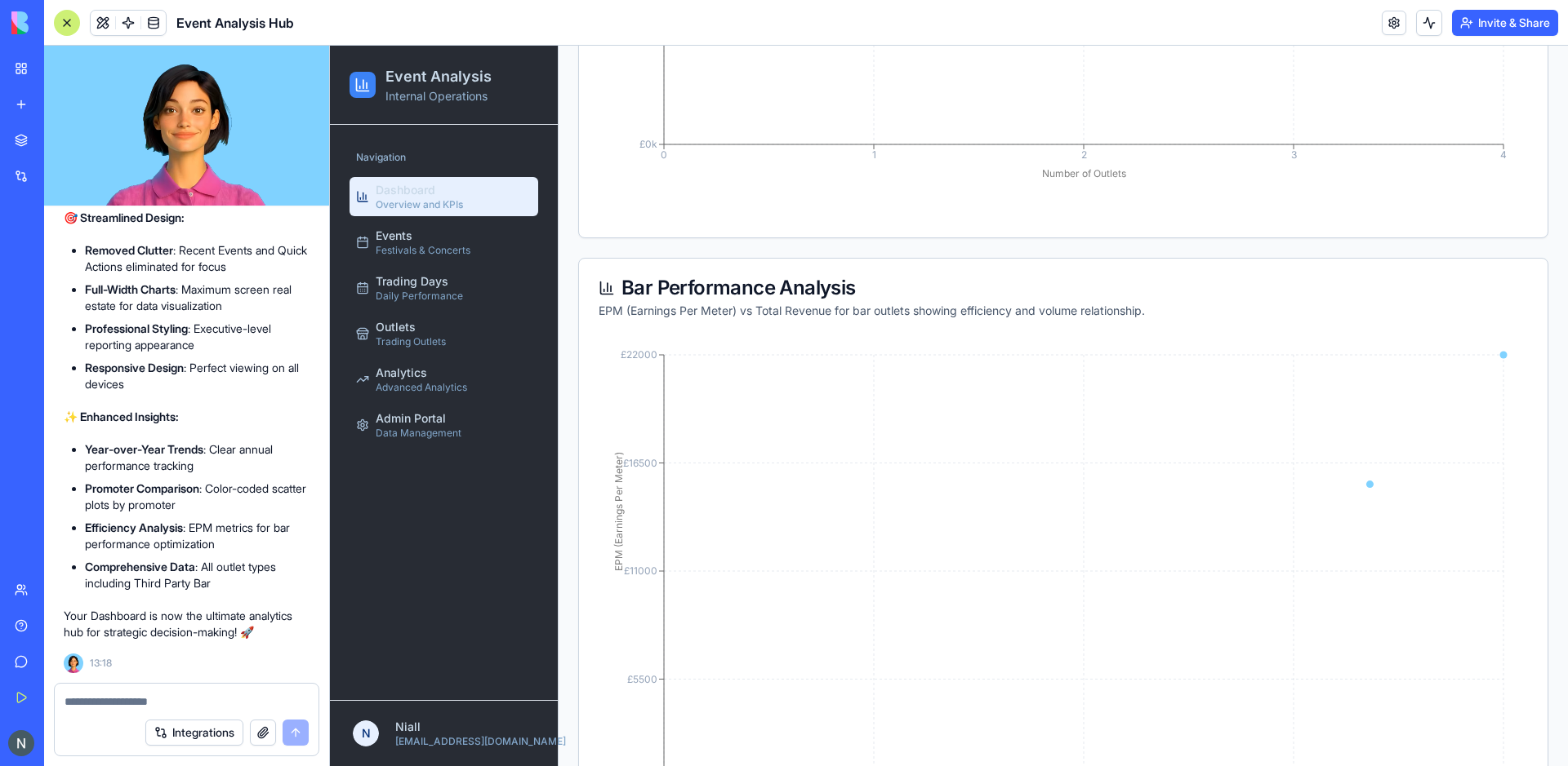
click at [892, 656] on icon "£0k £55k £110k £165k £220k Total Actual Revenue £0 £5500 £11000 £16500 £22000 E…" at bounding box center [1063, 599] width 929 height 522
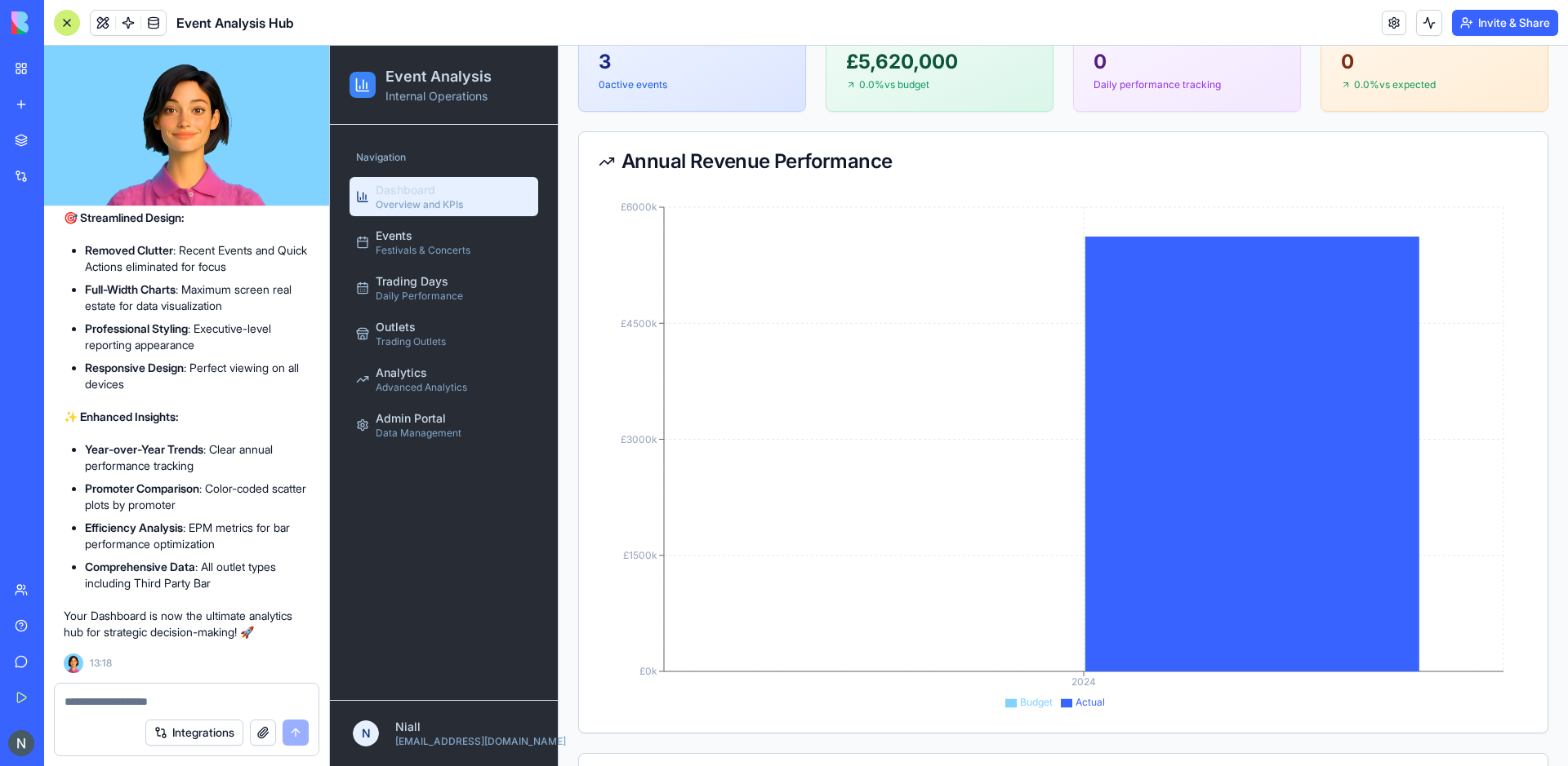
scroll to position [13627, 0]
click at [68, 13] on div at bounding box center [66, 22] width 26 height 26
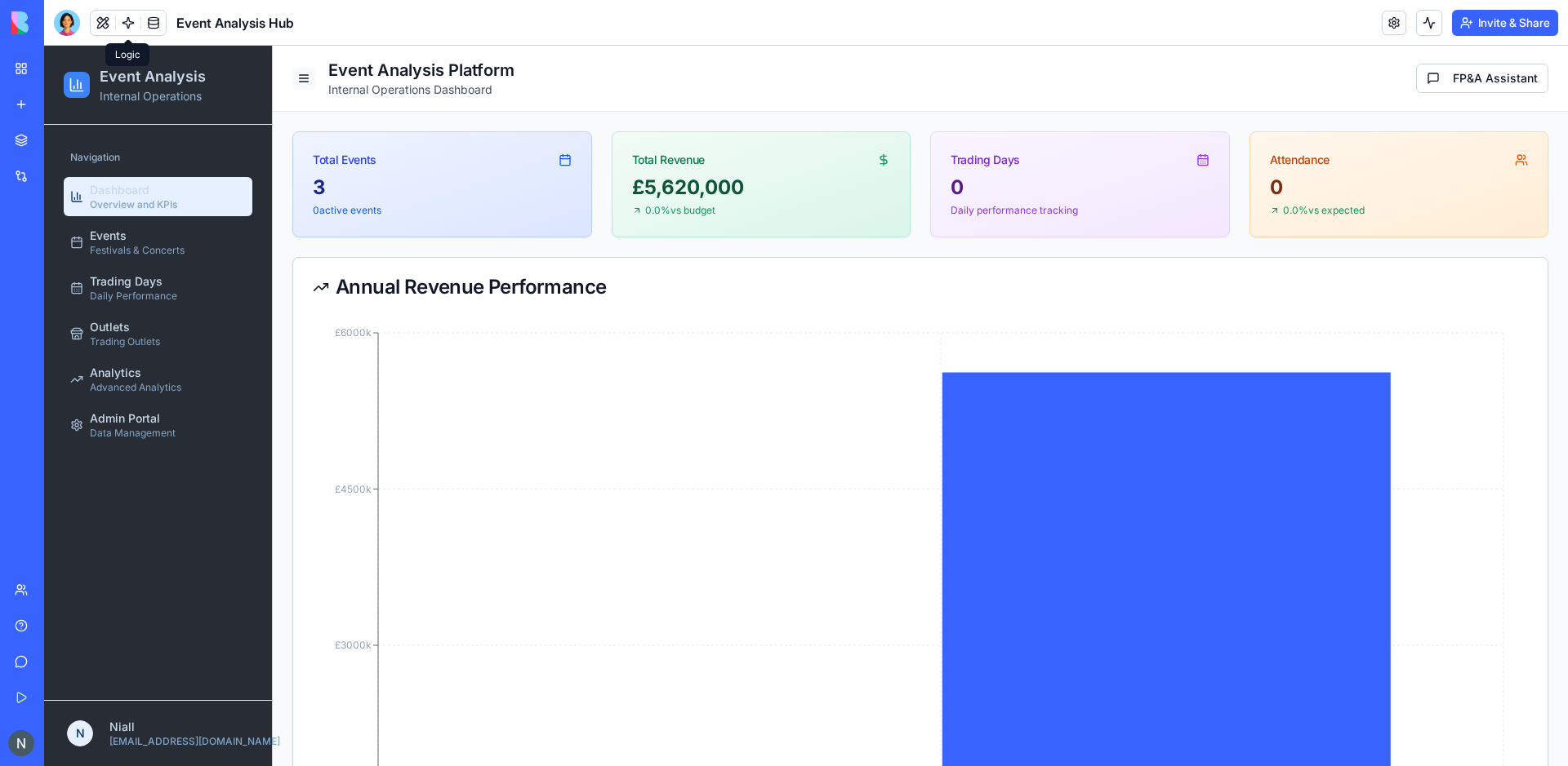
click at [300, 74] on button at bounding box center [303, 78] width 22 height 22
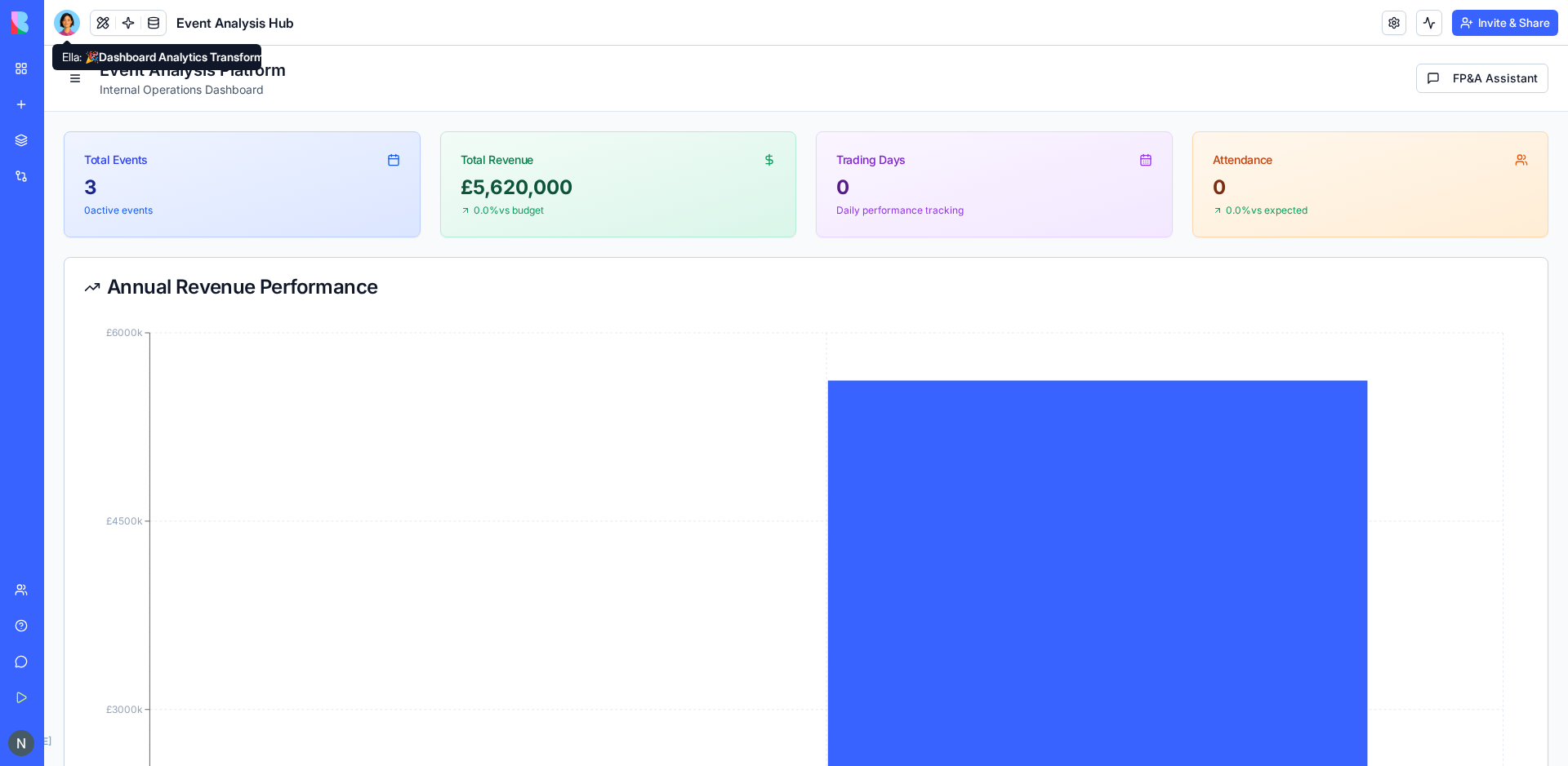
click at [70, 18] on div at bounding box center [66, 22] width 26 height 26
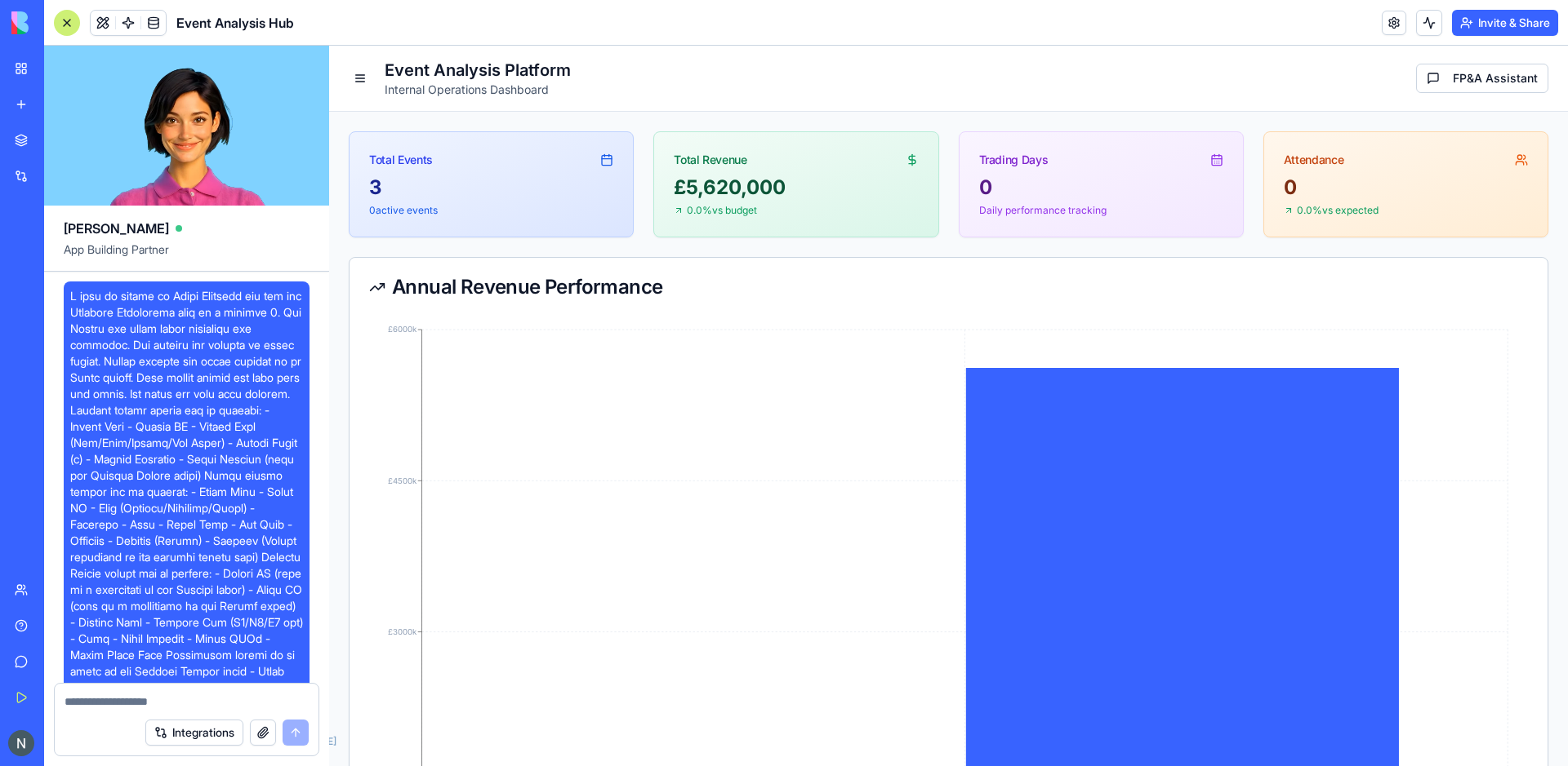
scroll to position [13758, 0]
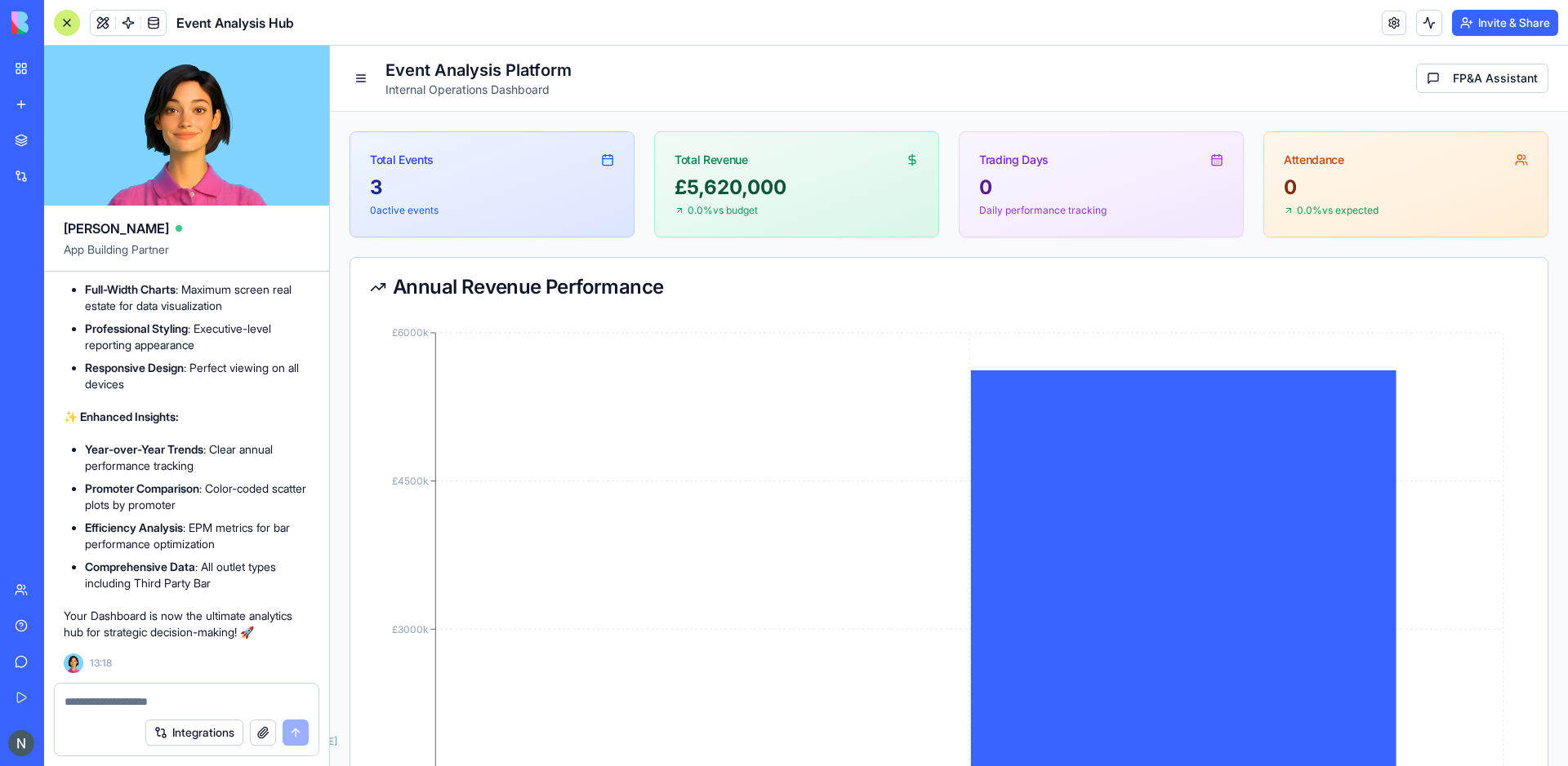
click at [93, 711] on div "Integrations" at bounding box center [186, 733] width 264 height 46
click at [85, 701] on textarea at bounding box center [186, 702] width 244 height 17
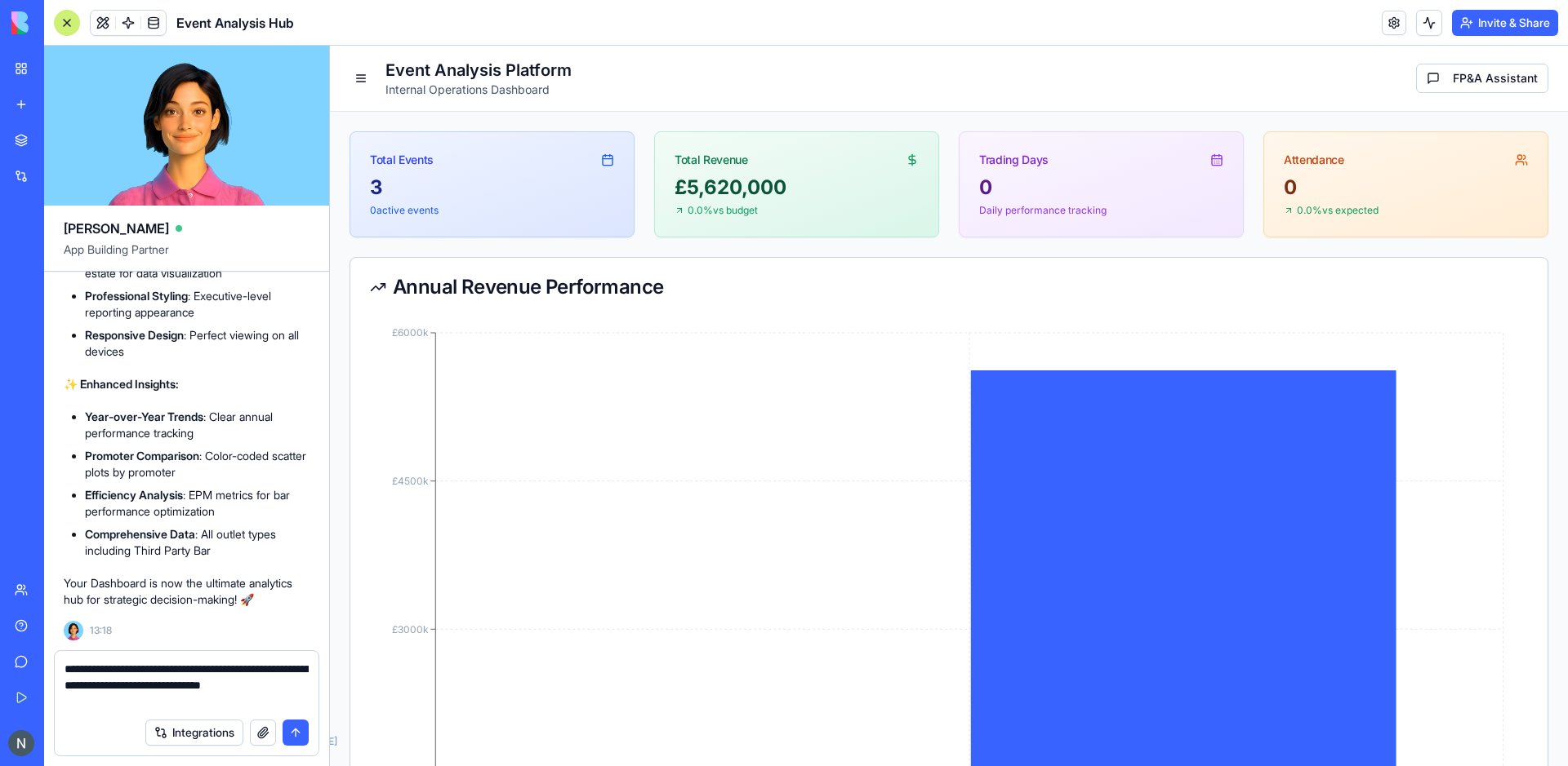
type textarea "**********"
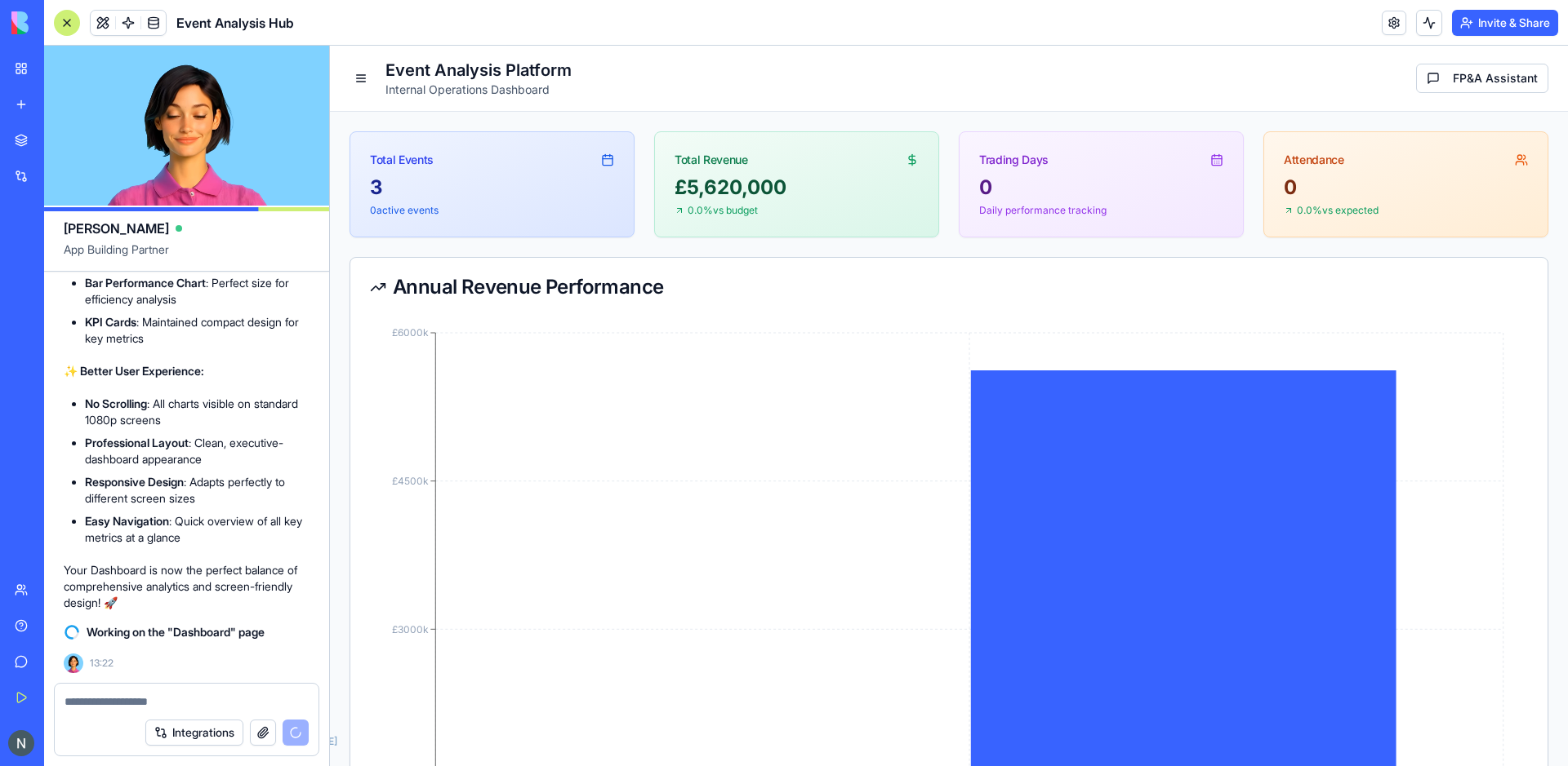
scroll to position [14565, 0]
click at [354, 87] on button at bounding box center [360, 78] width 22 height 22
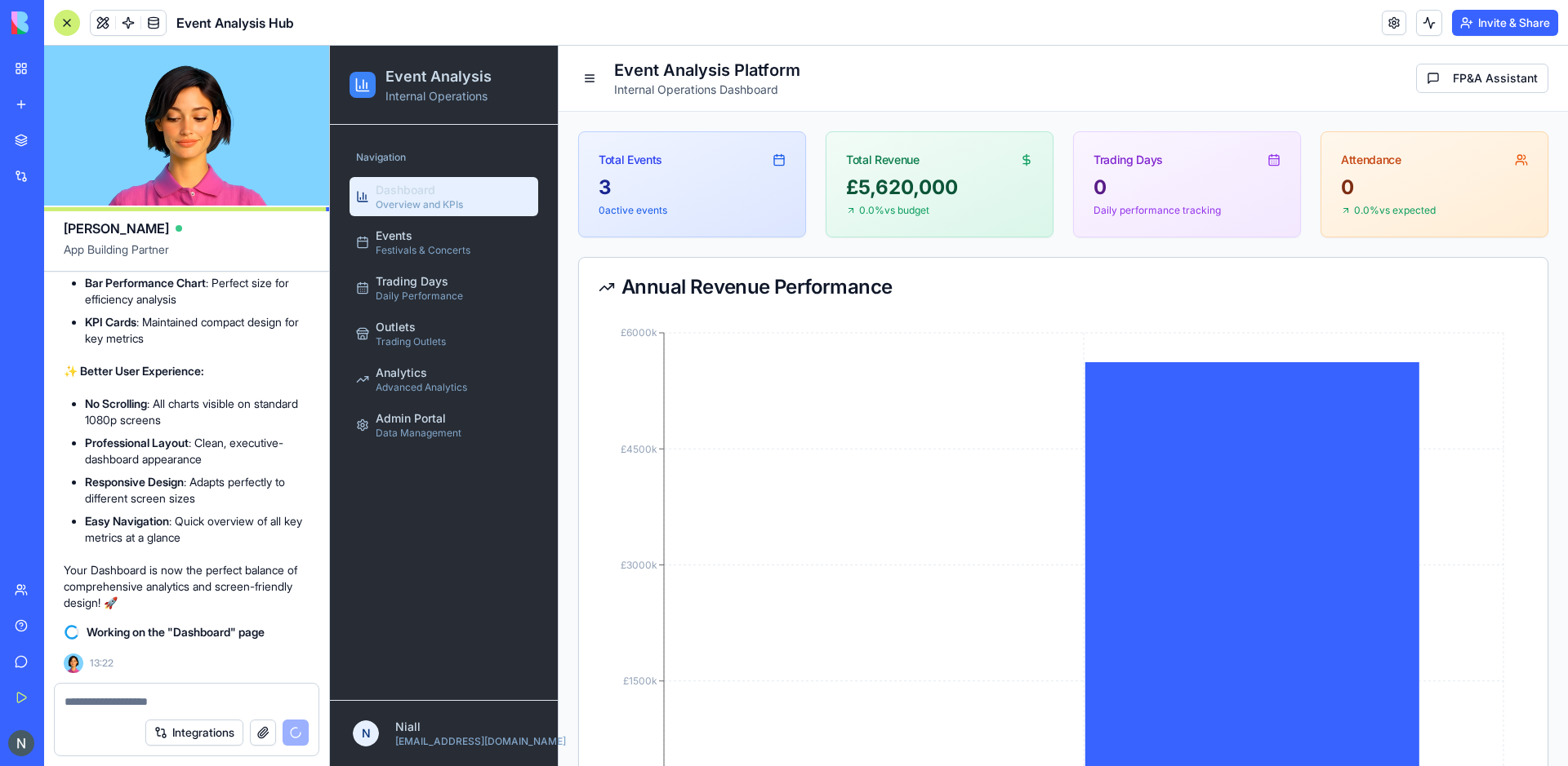
click at [382, 262] on ul "Dashboard Overview and KPIs Events Festivals & Concerts Trading Days Daily Perf…" at bounding box center [443, 310] width 188 height 267
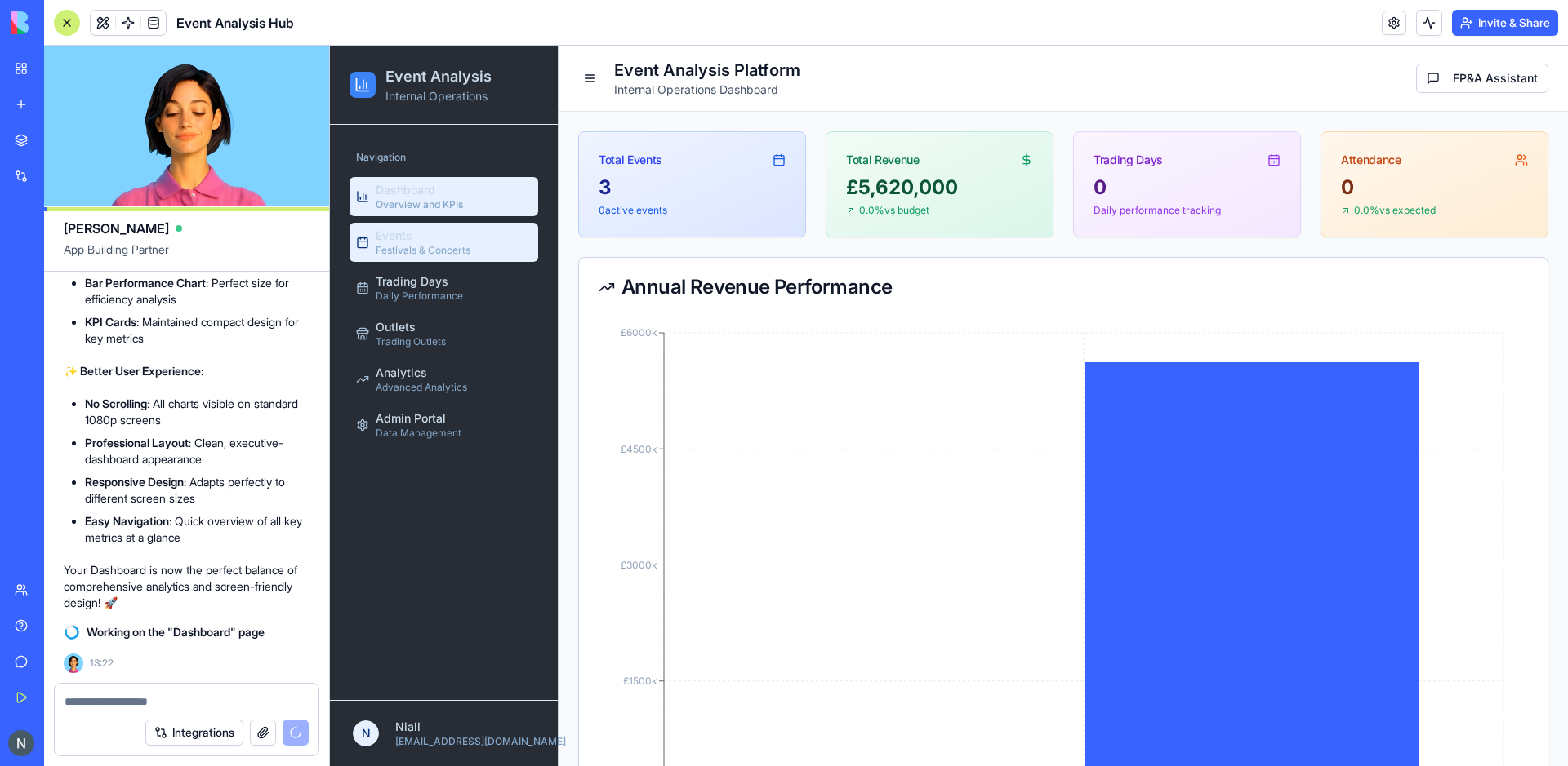
click at [395, 254] on span "Festivals & Concerts" at bounding box center [423, 250] width 95 height 13
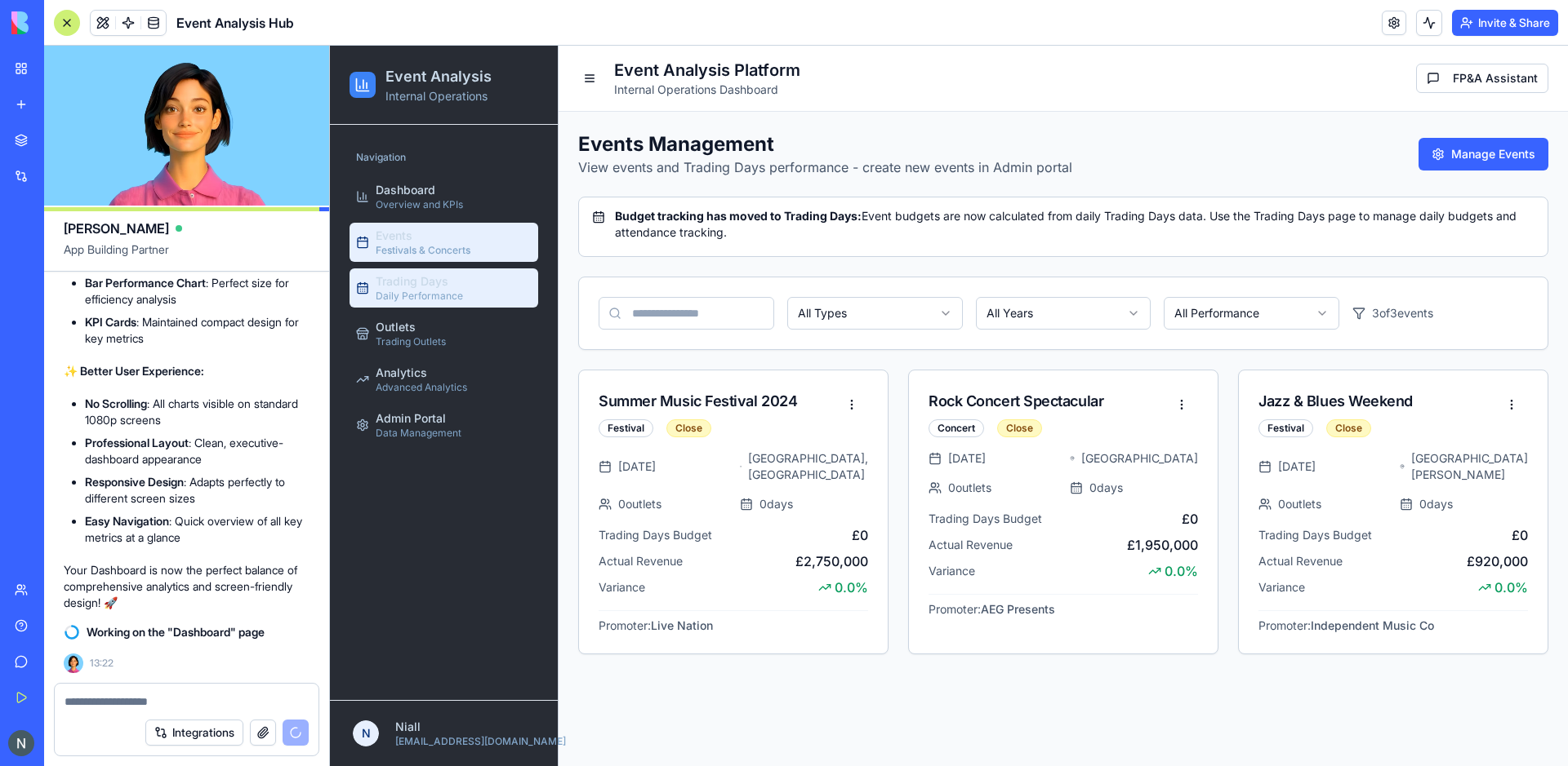
click at [485, 294] on link "Trading Days Daily Performance" at bounding box center [443, 288] width 188 height 39
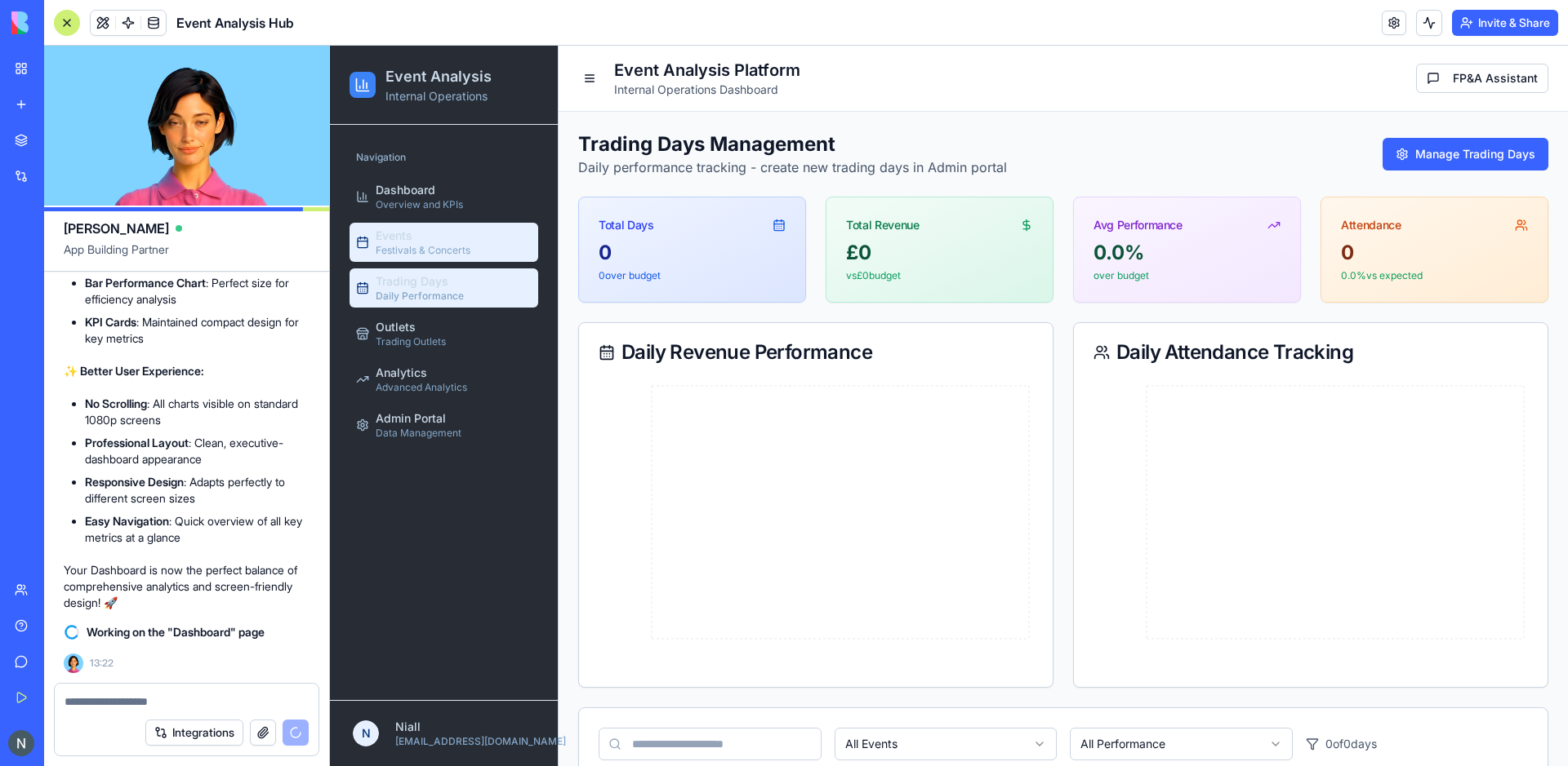
click at [418, 252] on span "Festivals & Concerts" at bounding box center [423, 250] width 95 height 13
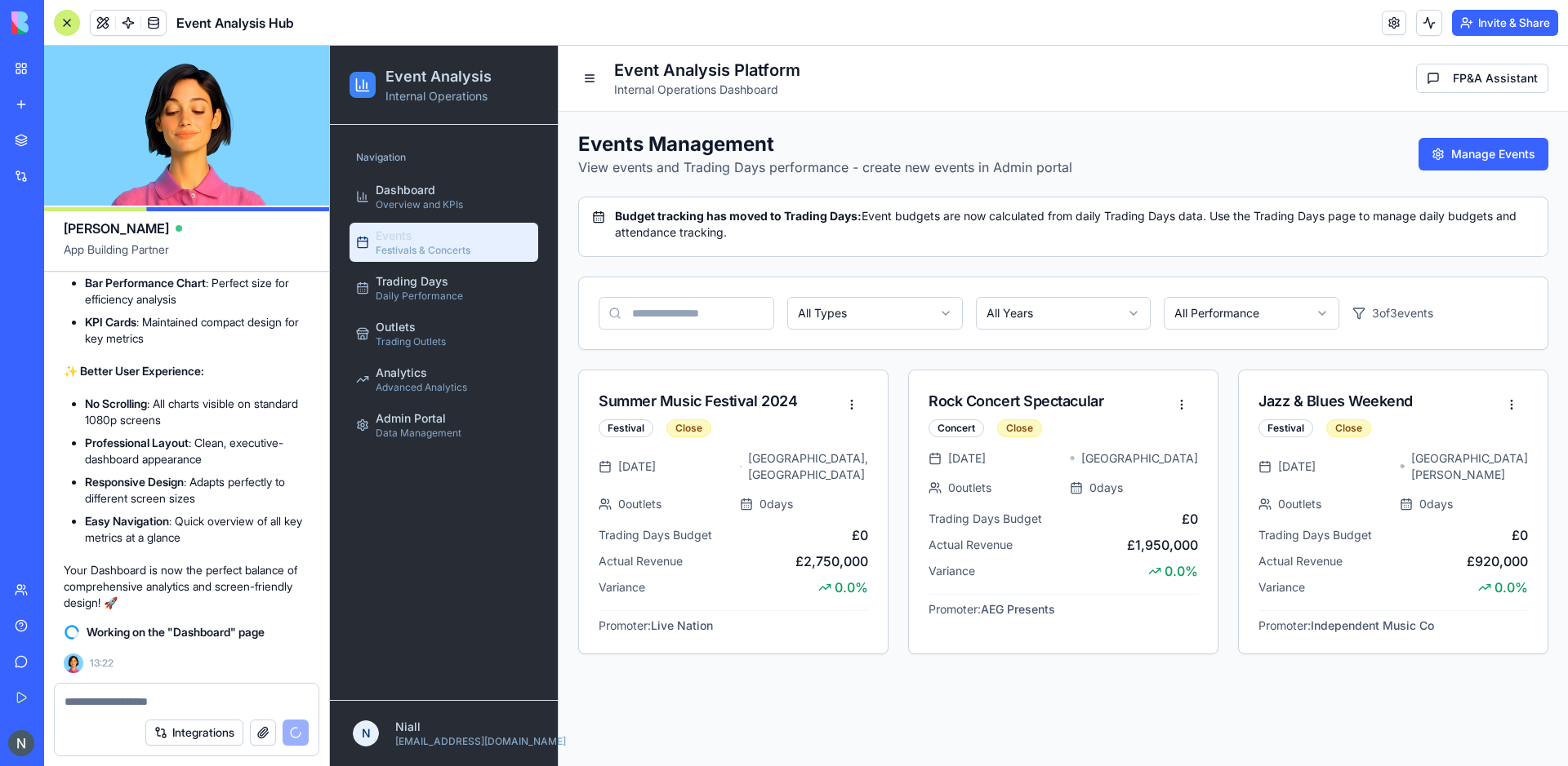
scroll to position [14594, 0]
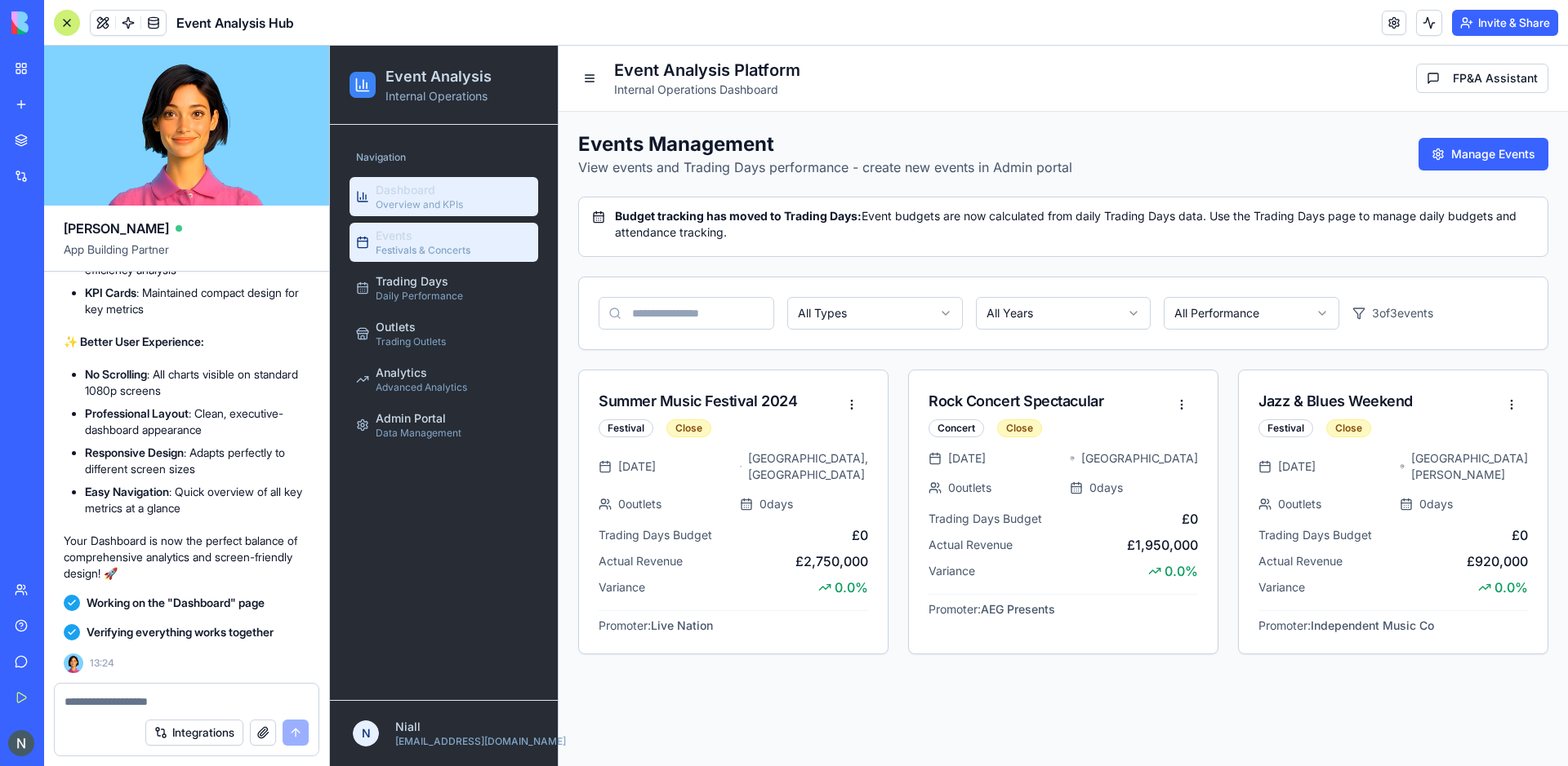
click at [416, 204] on span "Overview and KPIs" at bounding box center [419, 204] width 87 height 13
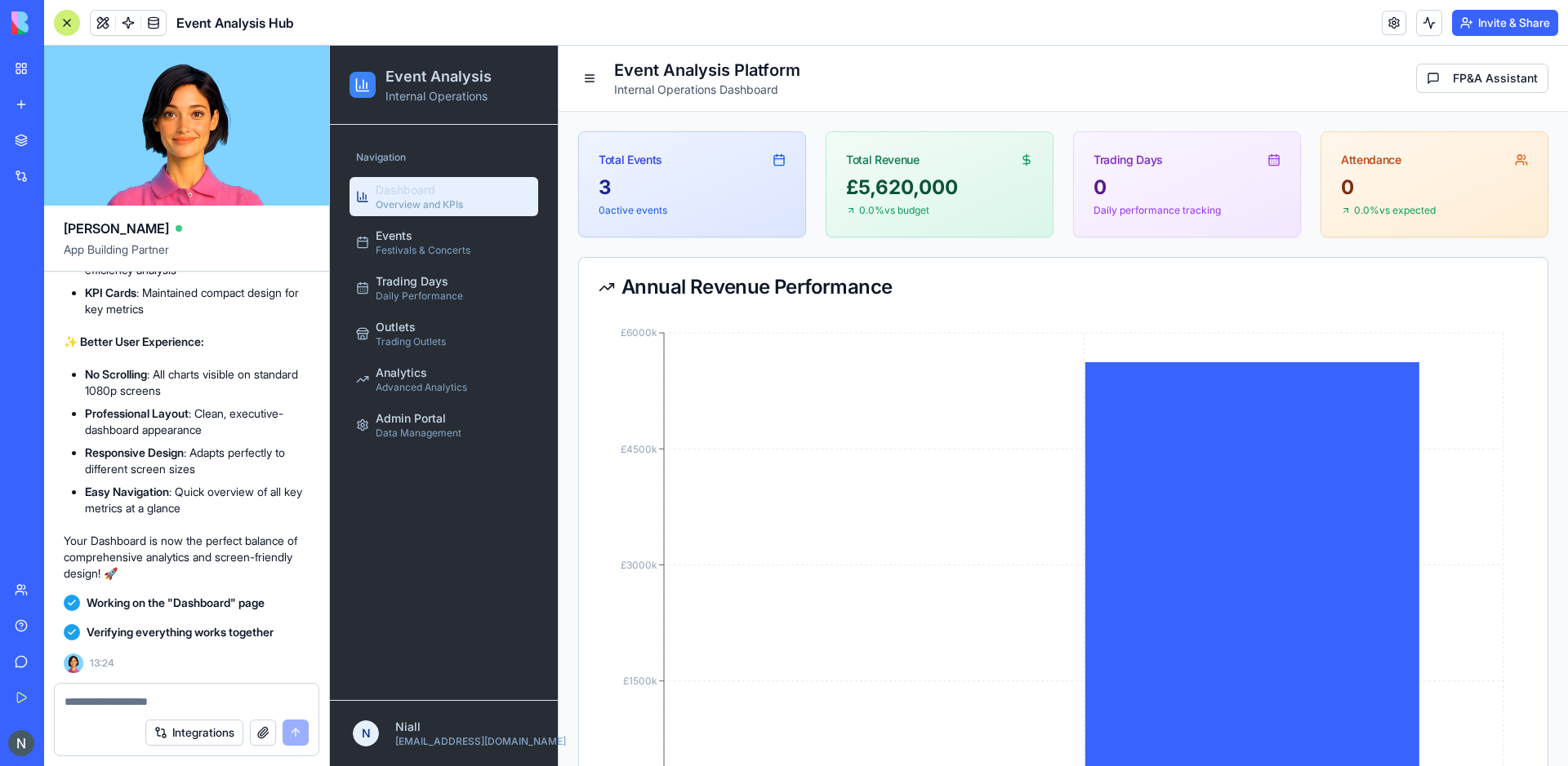
click at [62, 21] on div at bounding box center [66, 22] width 26 height 26
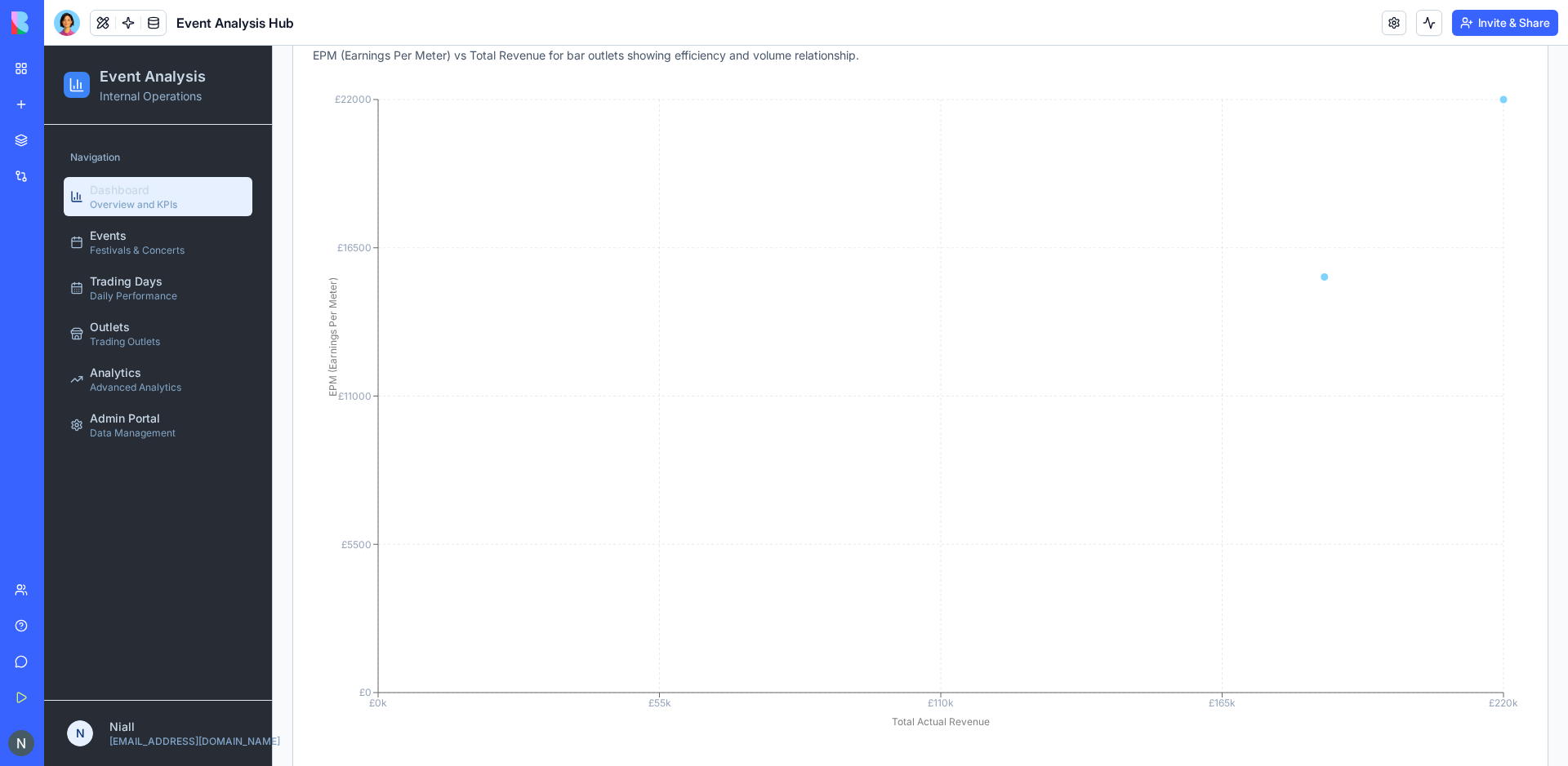
scroll to position [2016, 0]
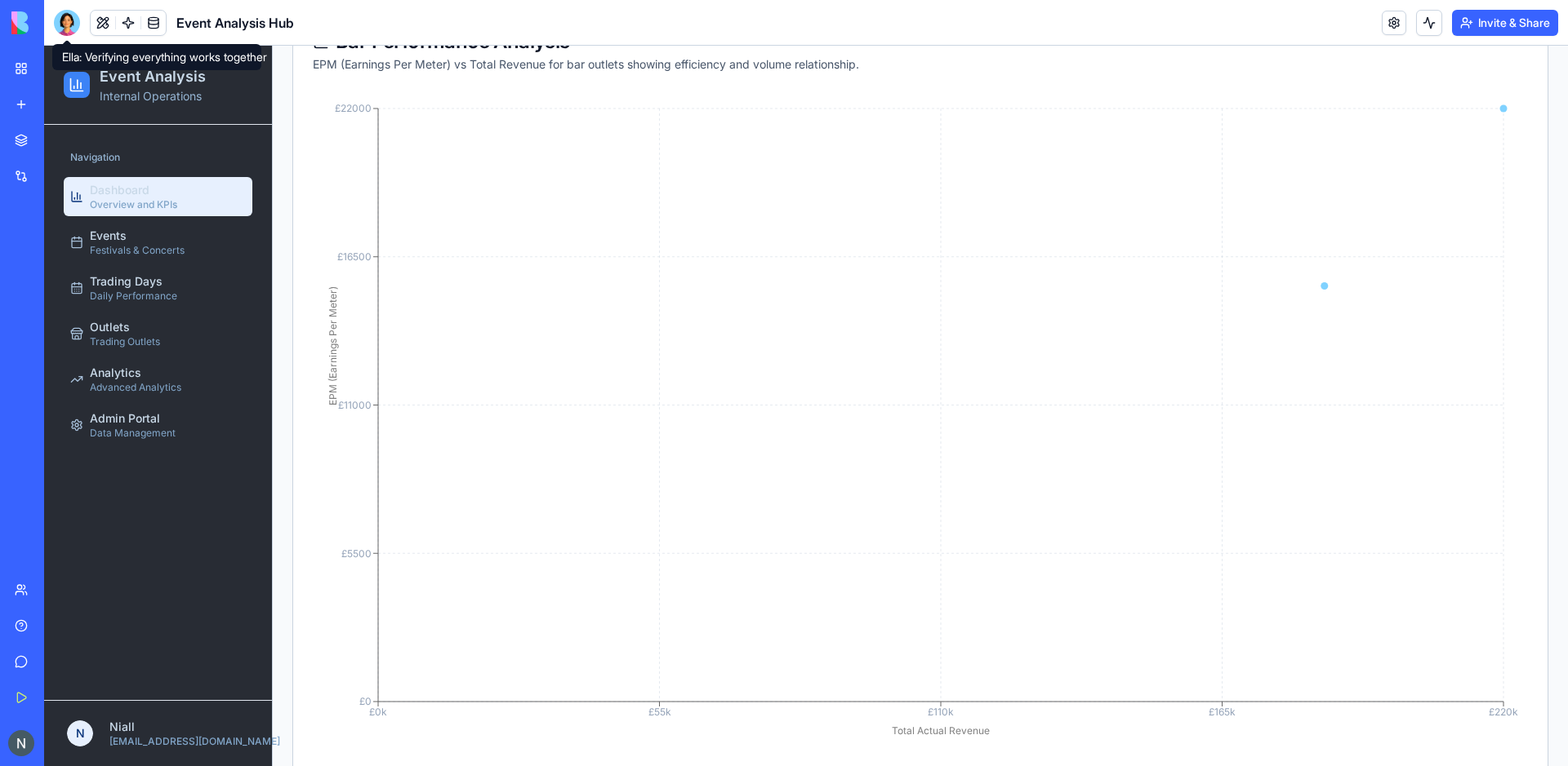
click at [64, 25] on div at bounding box center [66, 22] width 26 height 26
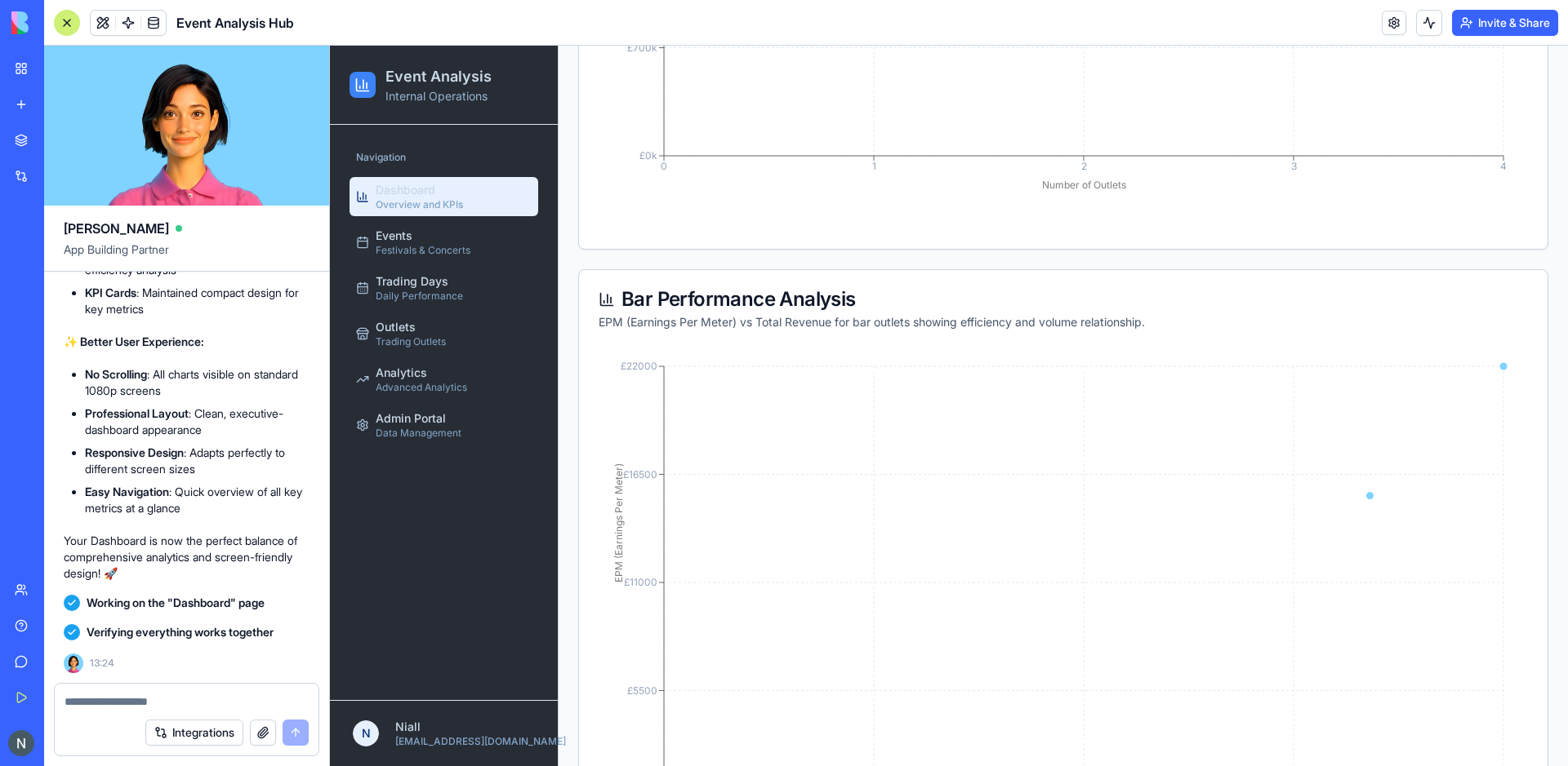
scroll to position [1583, 0]
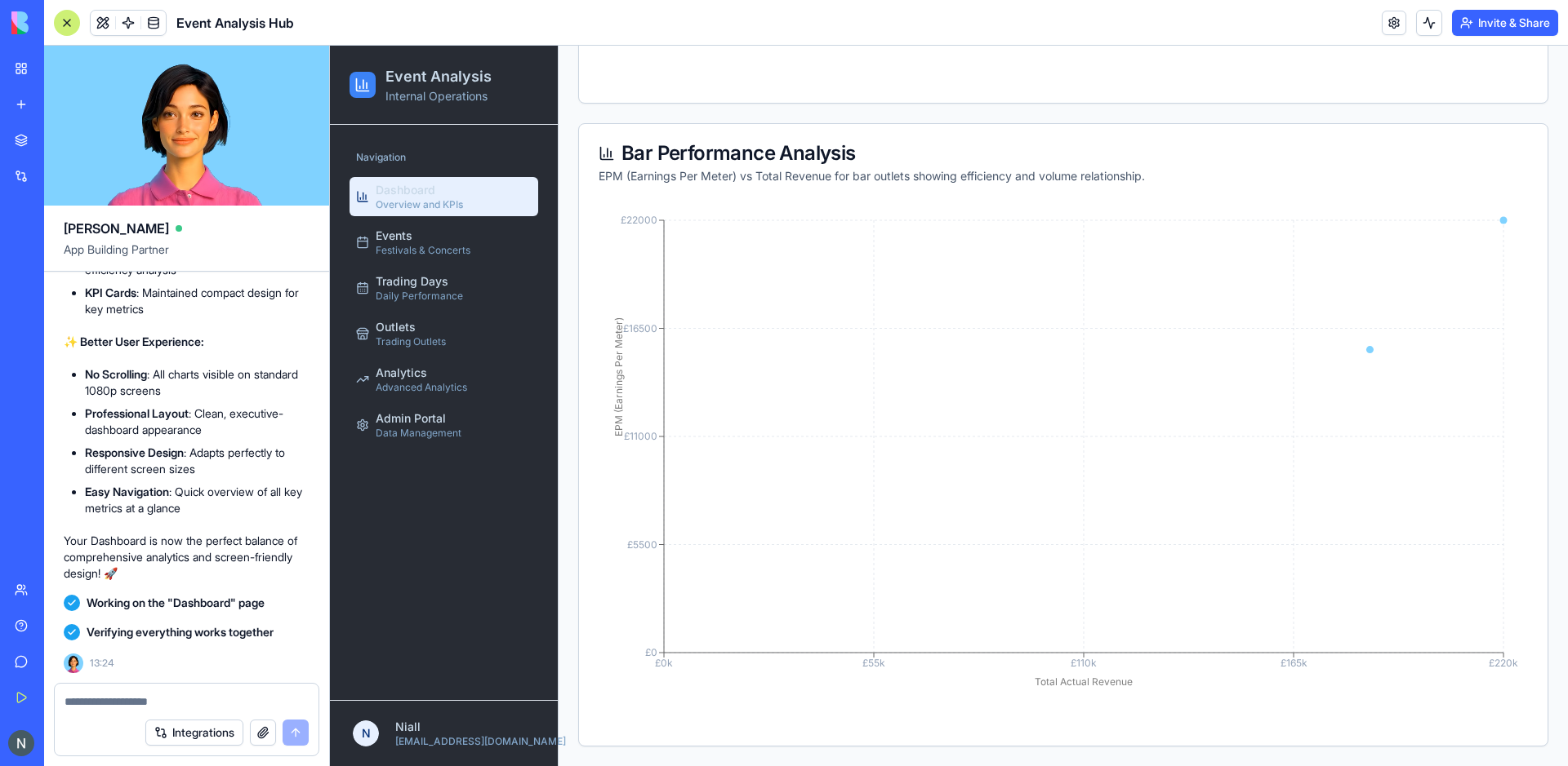
click at [55, 22] on div at bounding box center [66, 22] width 26 height 26
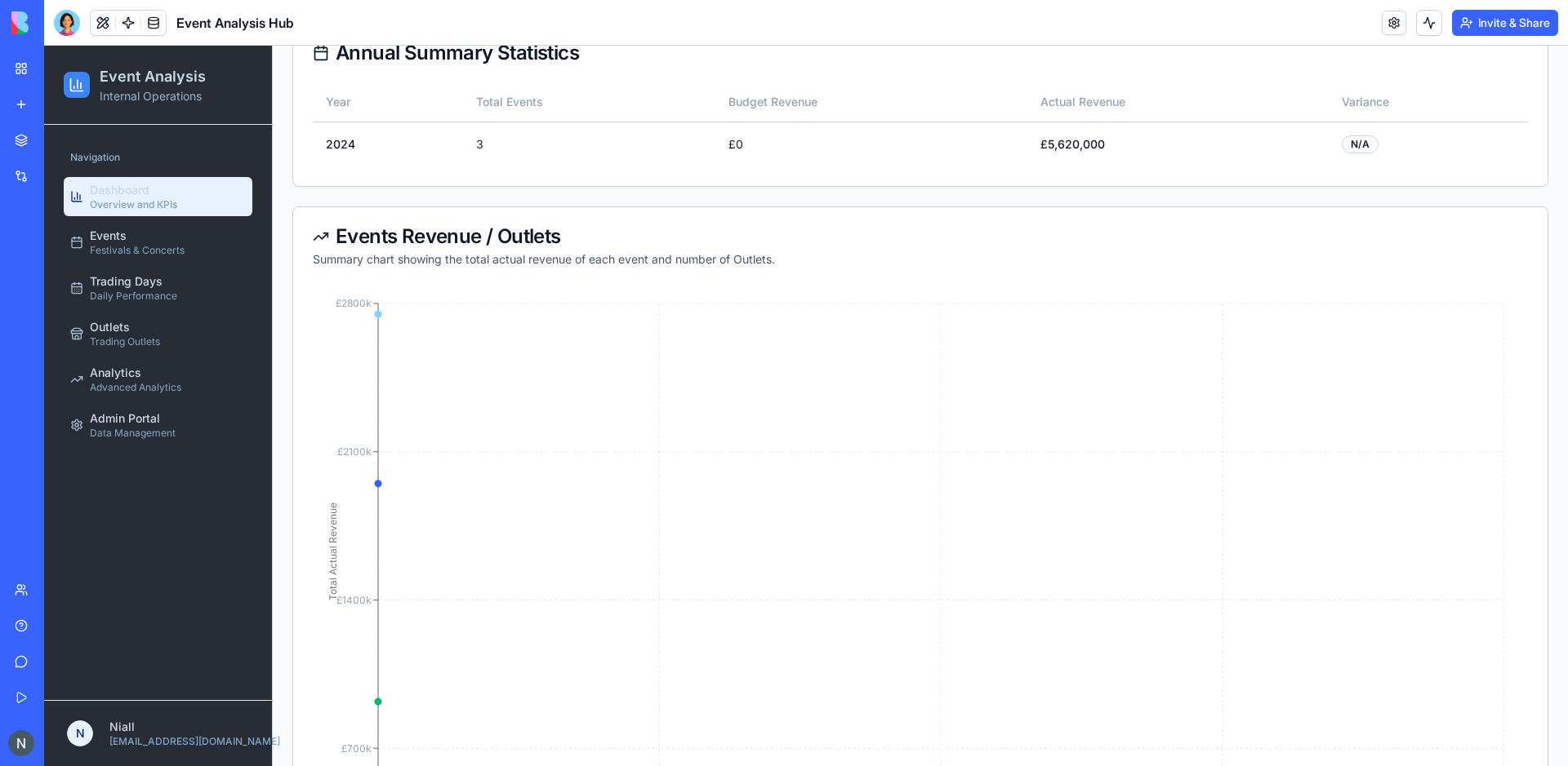
scroll to position [1374, 0]
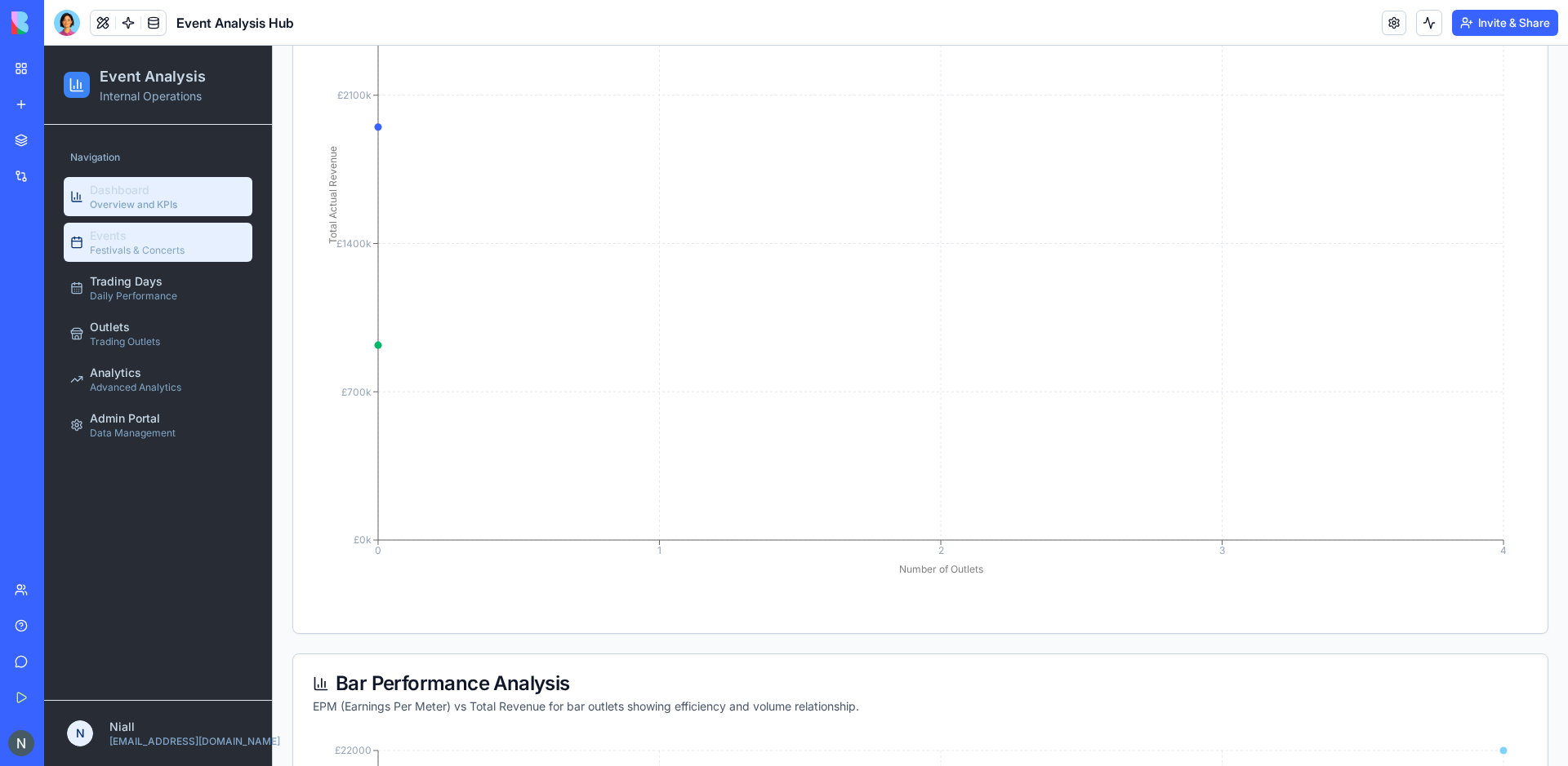
click at [141, 246] on span "Festivals & Concerts" at bounding box center [137, 250] width 95 height 13
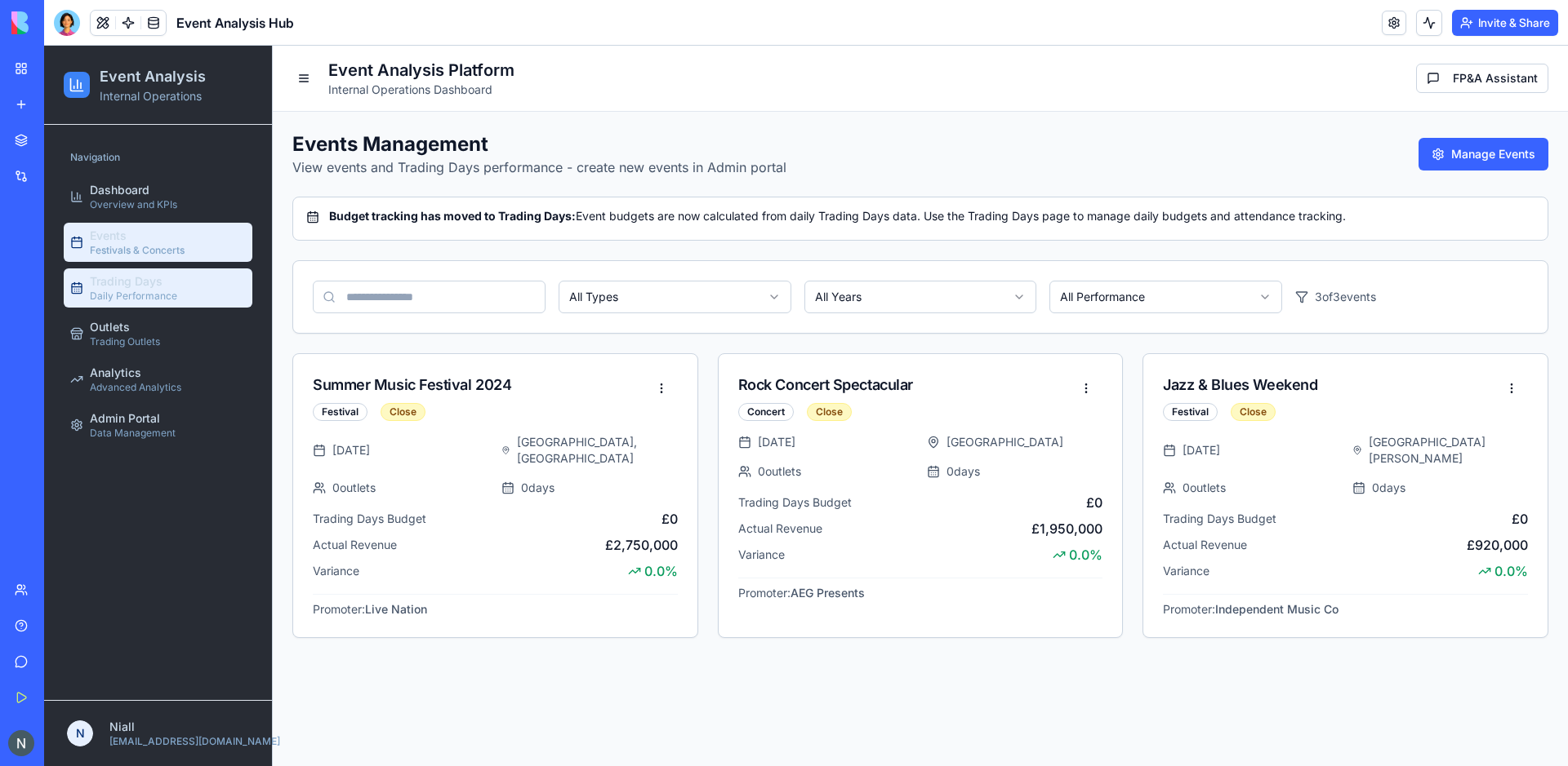
click at [138, 283] on span "Trading Days" at bounding box center [126, 281] width 72 height 17
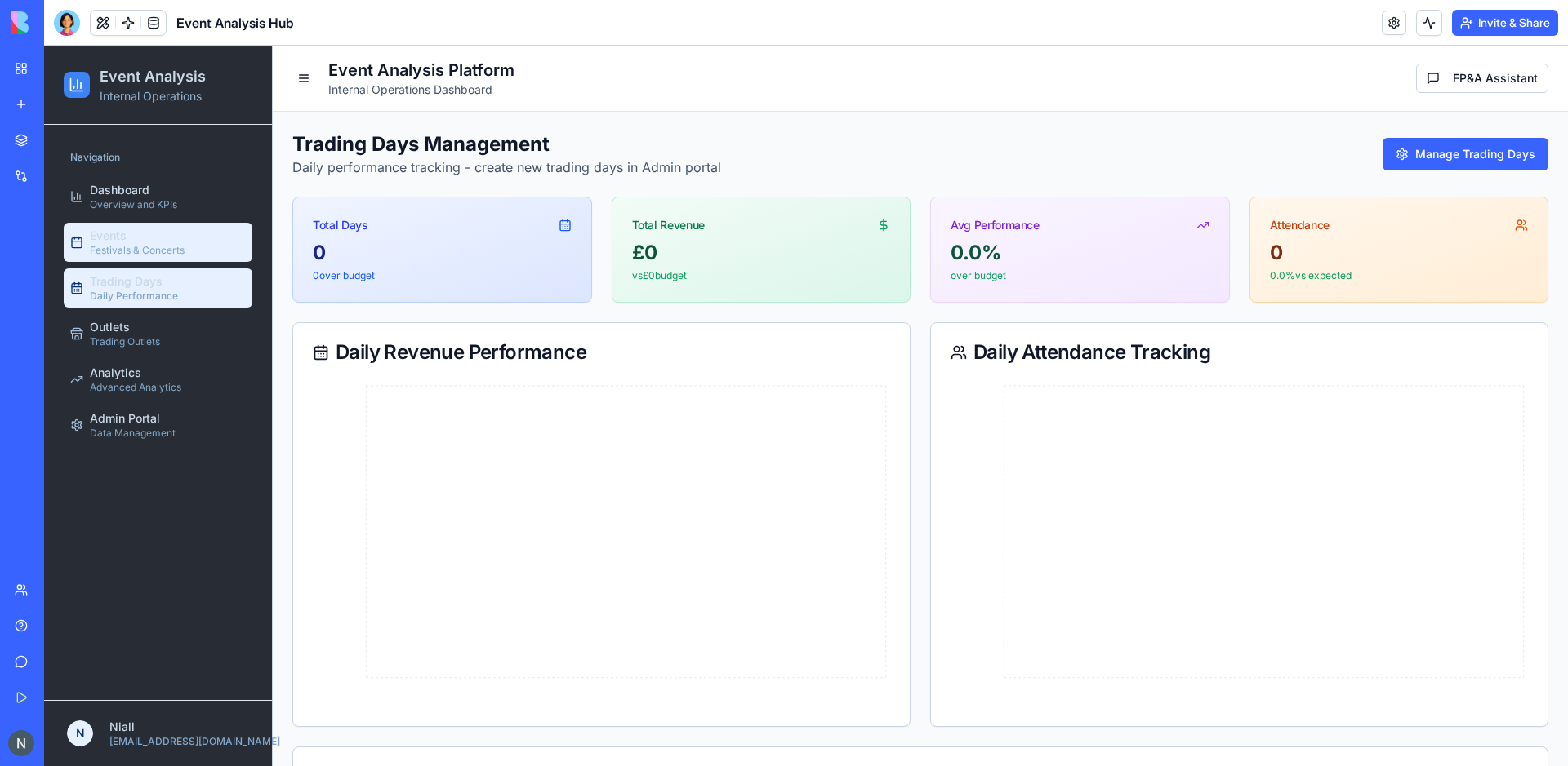
click at [139, 246] on span "Festivals & Concerts" at bounding box center [137, 250] width 95 height 13
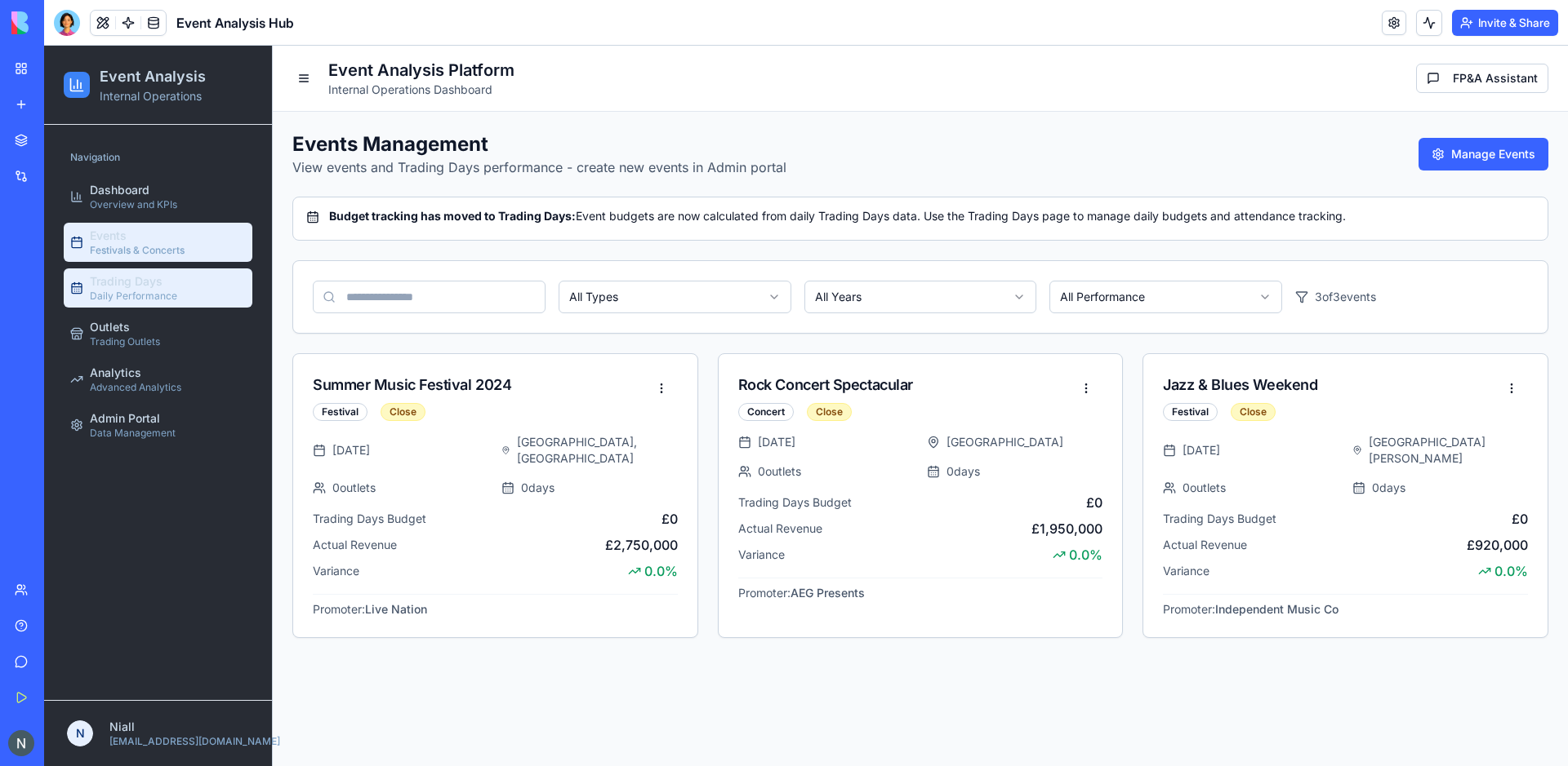
click at [137, 297] on span "Daily Performance" at bounding box center [133, 296] width 87 height 13
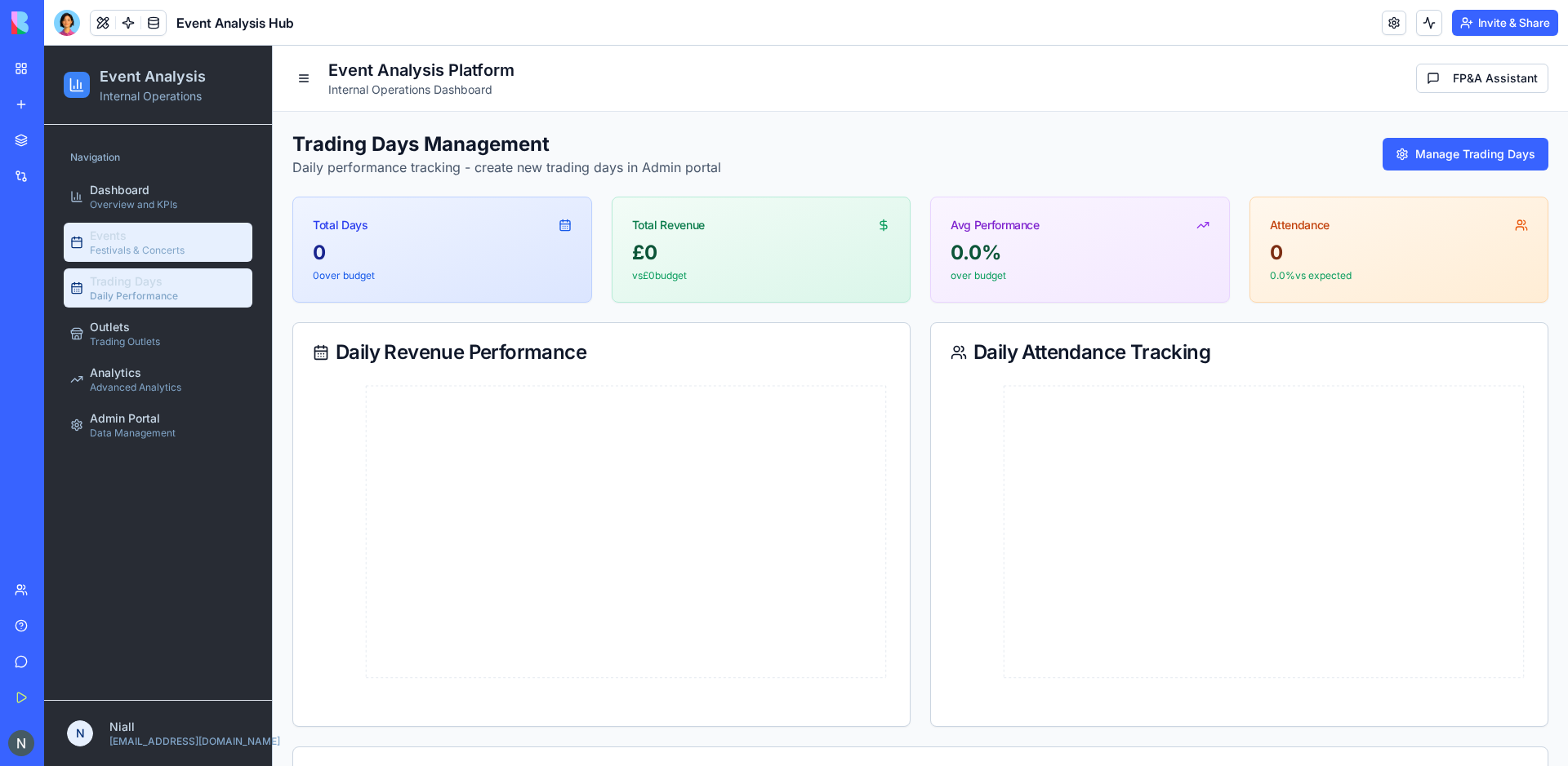
click at [155, 243] on div "Events Festivals & Concerts" at bounding box center [137, 242] width 95 height 29
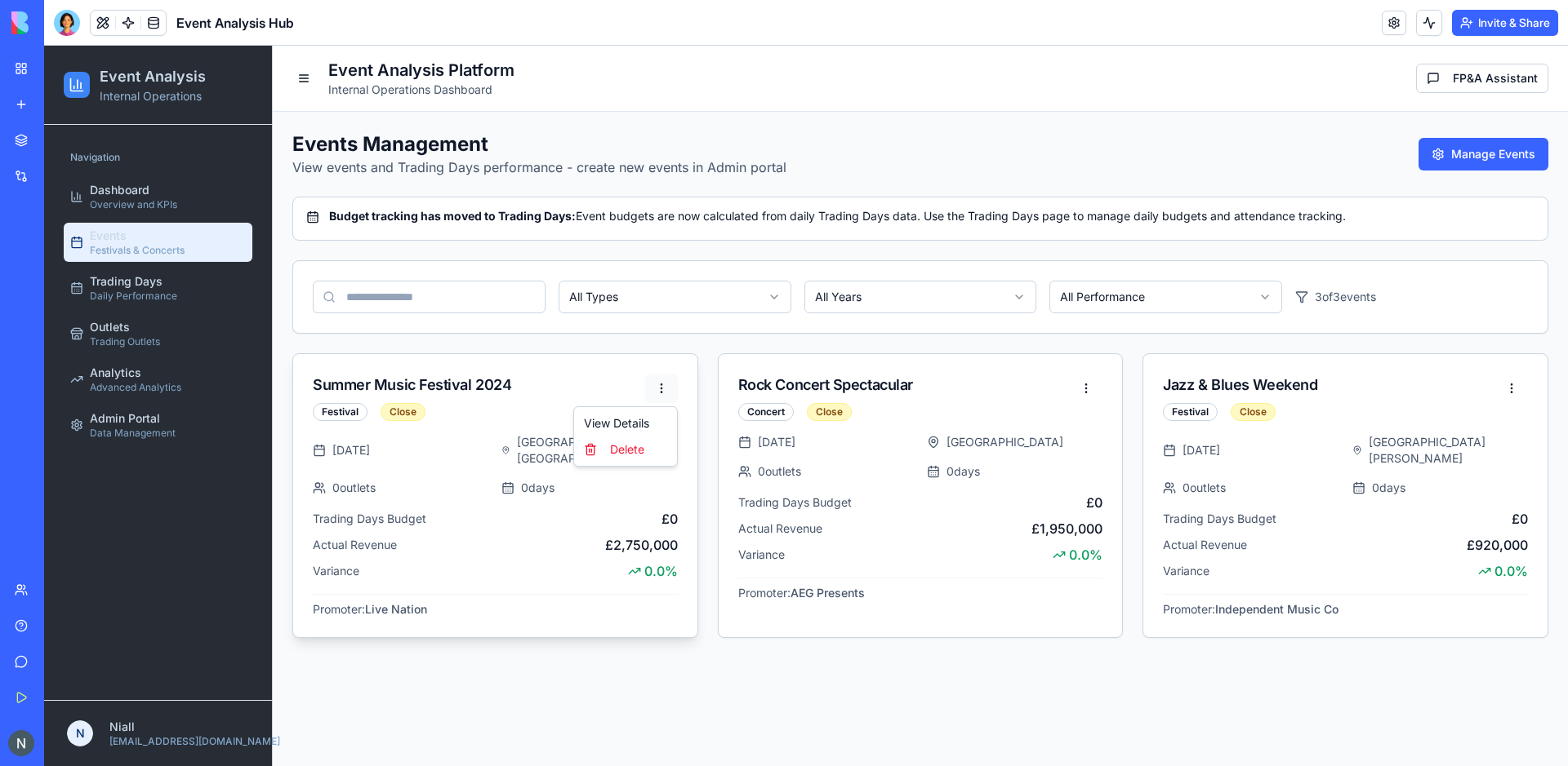
click at [677, 388] on html "Event Analysis Internal Operations Navigation Dashboard Overview and KPIs Event…" at bounding box center [805, 406] width 1524 height 721
click at [567, 376] on html "Event Analysis Internal Operations Navigation Dashboard Overview and KPIs Event…" at bounding box center [805, 406] width 1524 height 721
click at [1465, 163] on button "Manage Events" at bounding box center [1483, 153] width 130 height 32
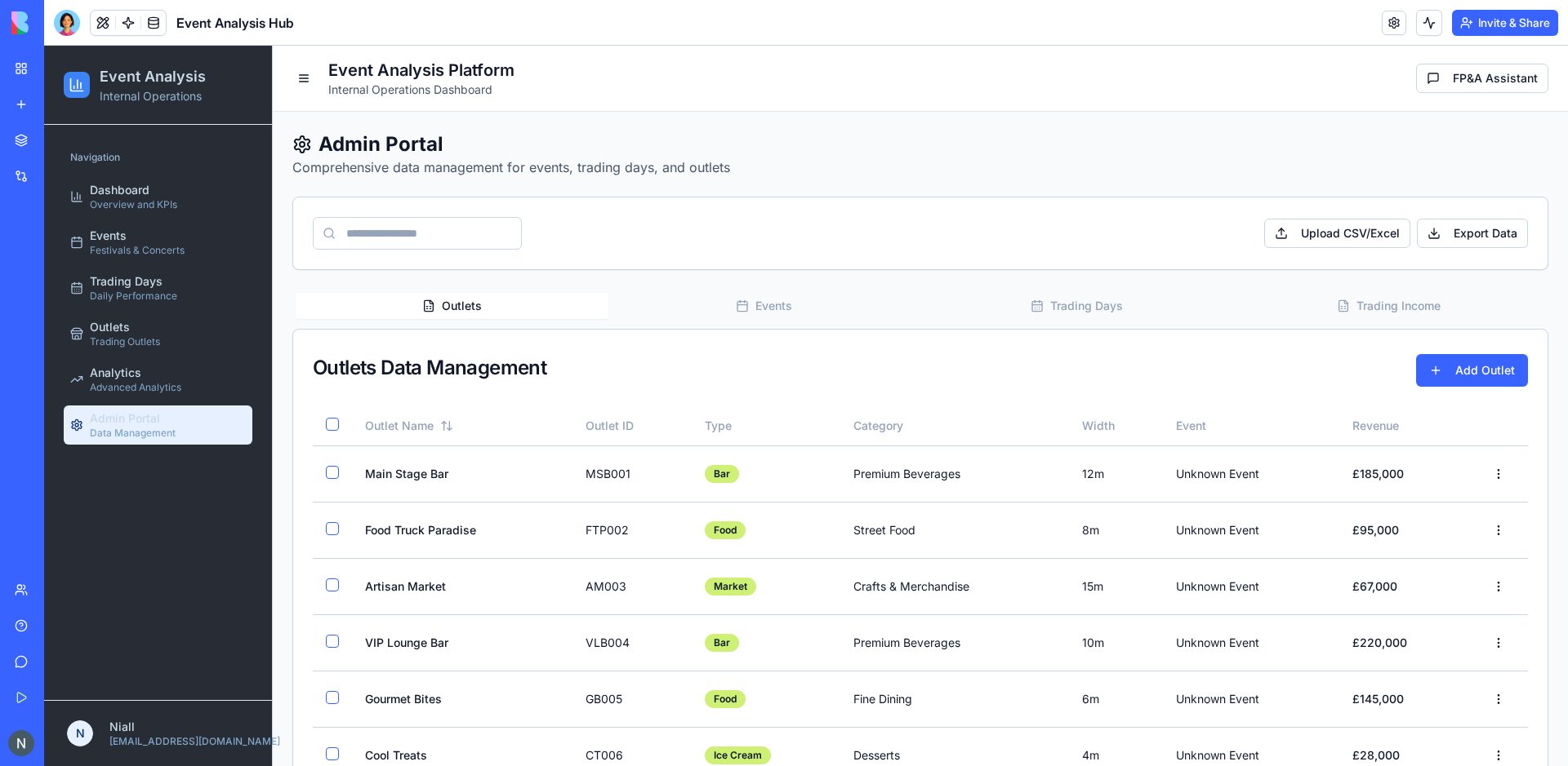
click at [731, 314] on button "Events" at bounding box center [764, 305] width 312 height 26
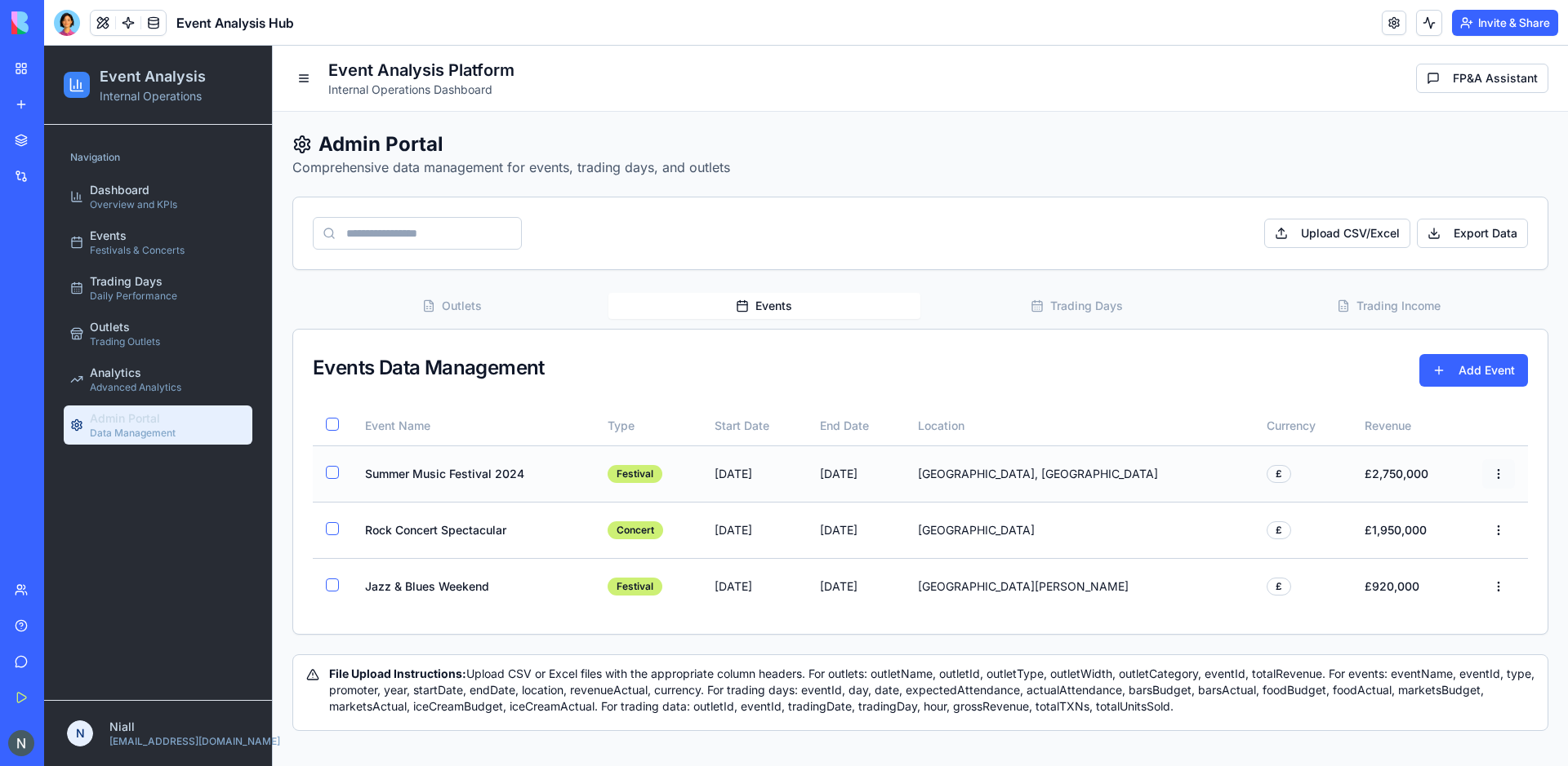
click at [1491, 476] on html "Event Analysis Internal Operations Navigation Dashboard Overview and KPIs Event…" at bounding box center [805, 406] width 1524 height 721
click at [1448, 501] on div "Edit" at bounding box center [1463, 509] width 97 height 26
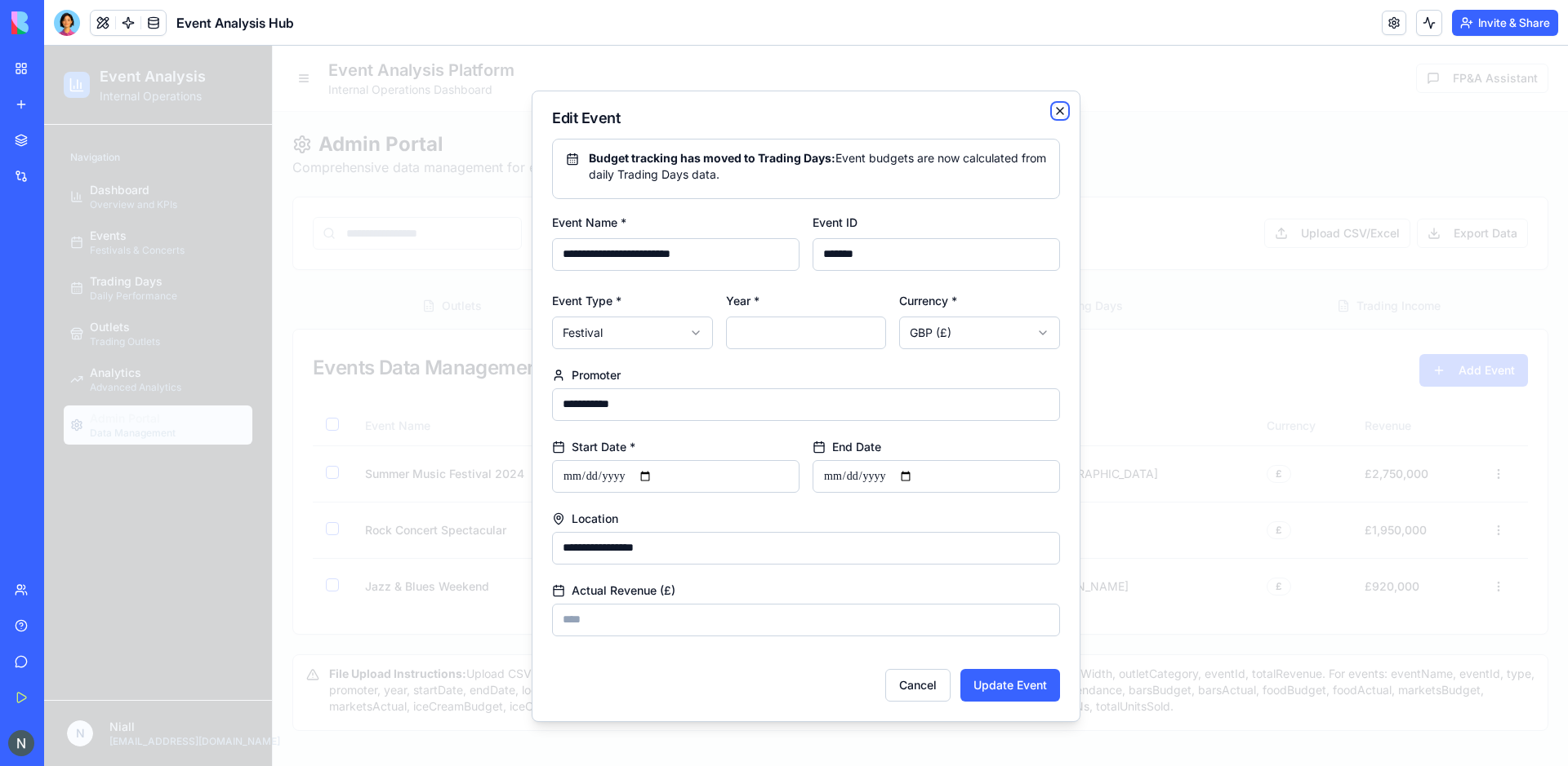
click at [1055, 110] on icon "button" at bounding box center [1059, 110] width 13 height 13
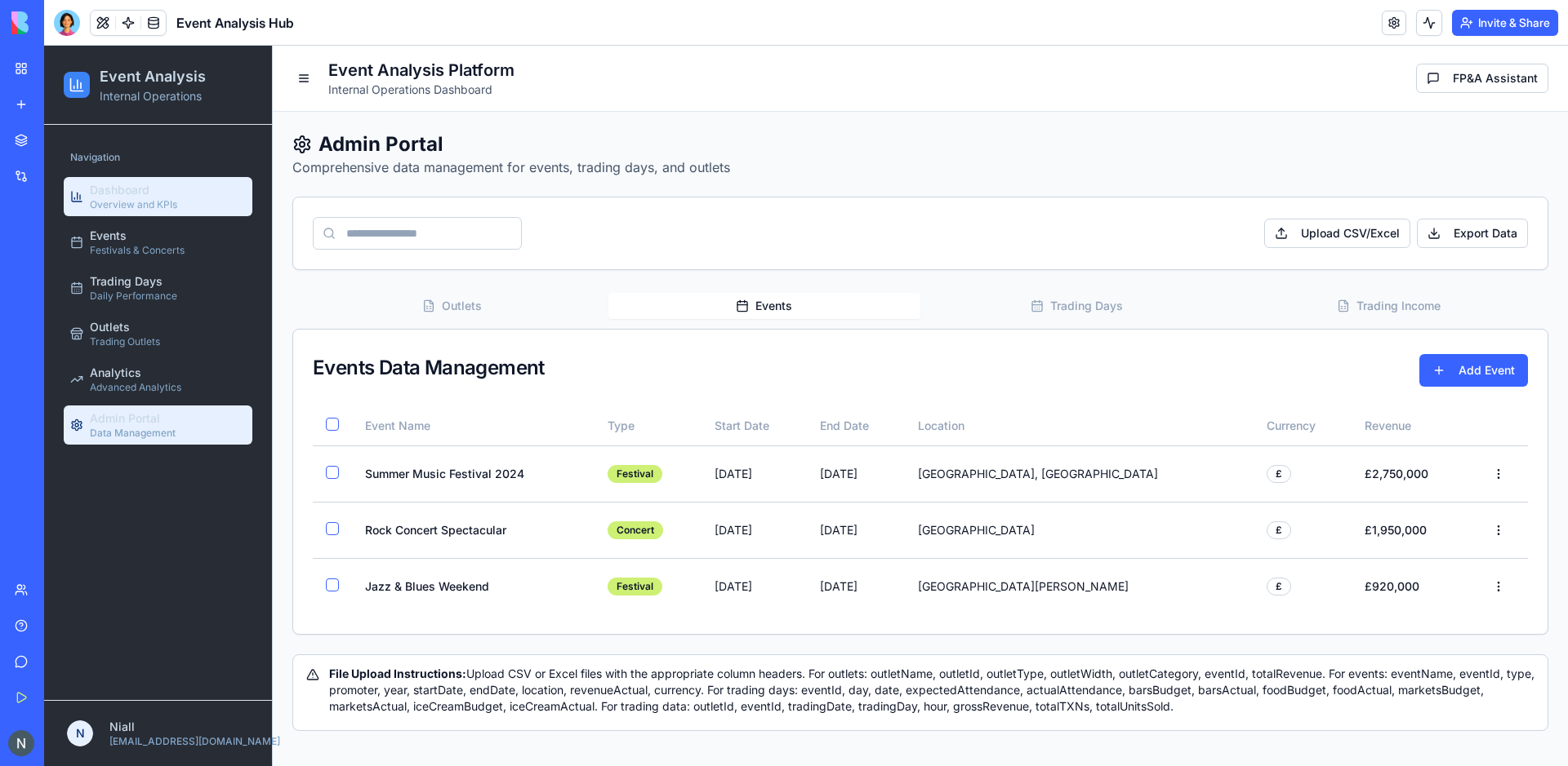
click at [144, 193] on span "Dashboard" at bounding box center [119, 190] width 60 height 17
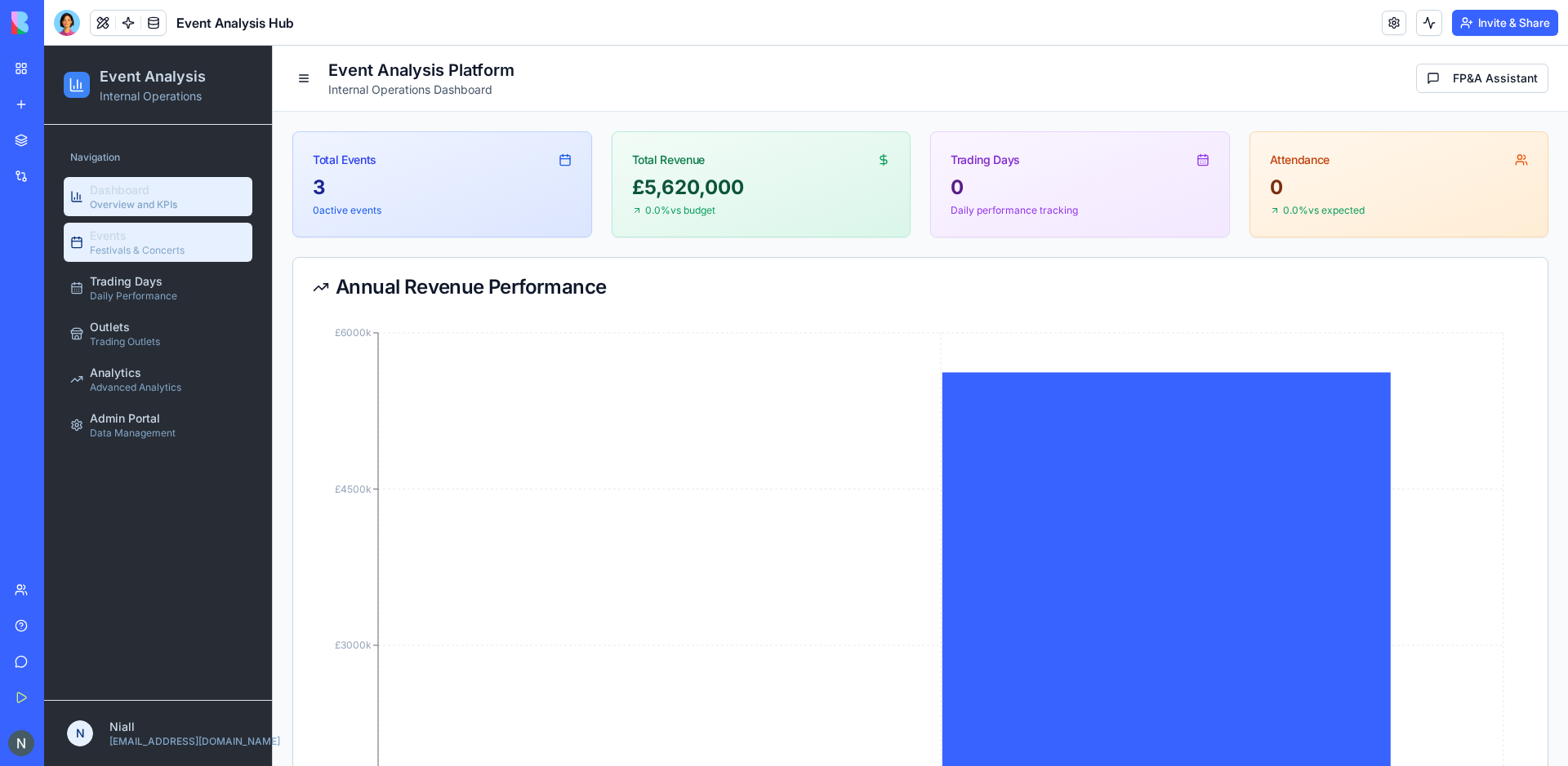
click at [194, 262] on link "Events Festivals & Concerts" at bounding box center [157, 242] width 188 height 39
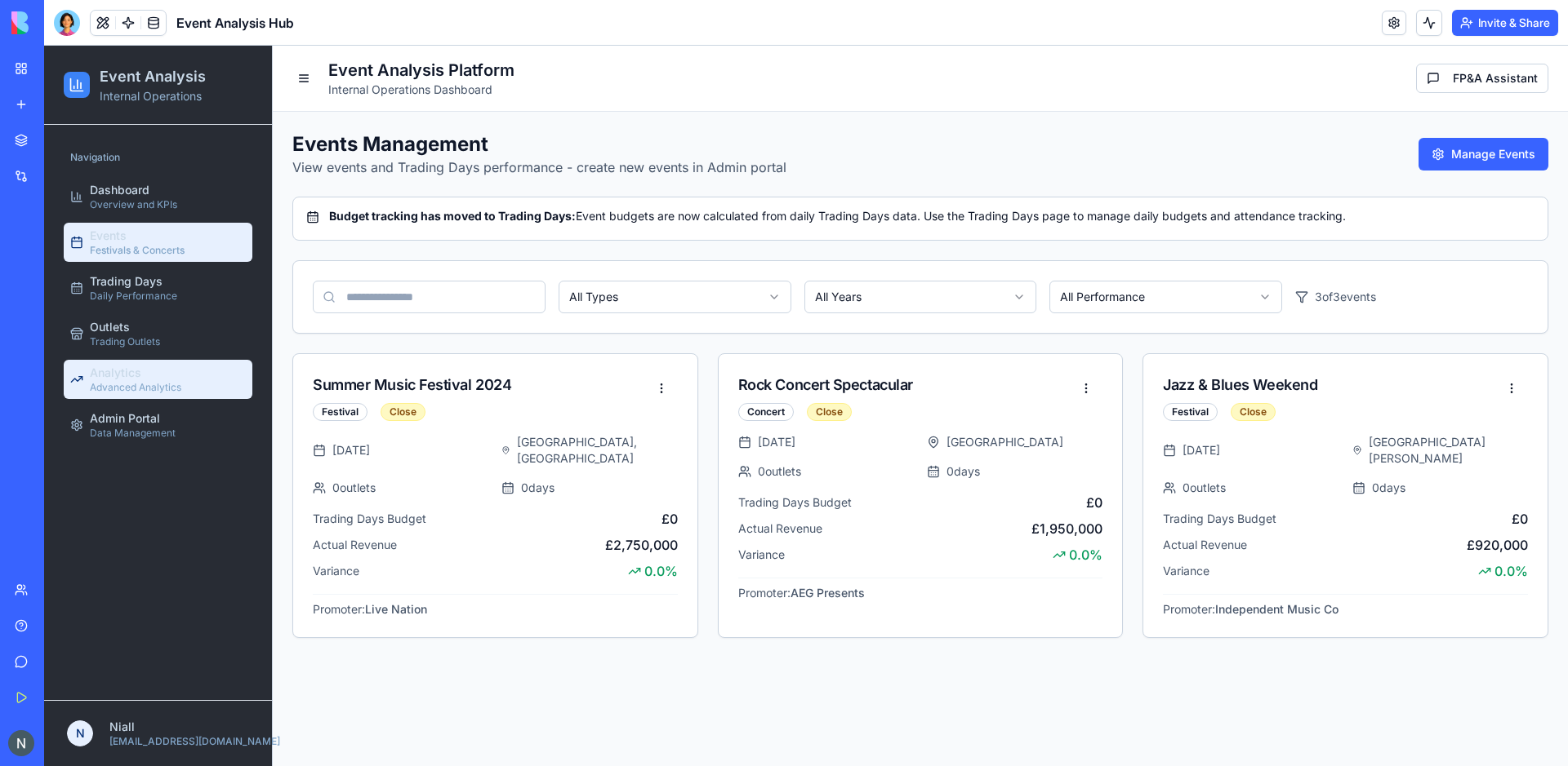
click at [153, 391] on span "Advanced Analytics" at bounding box center [136, 387] width 92 height 13
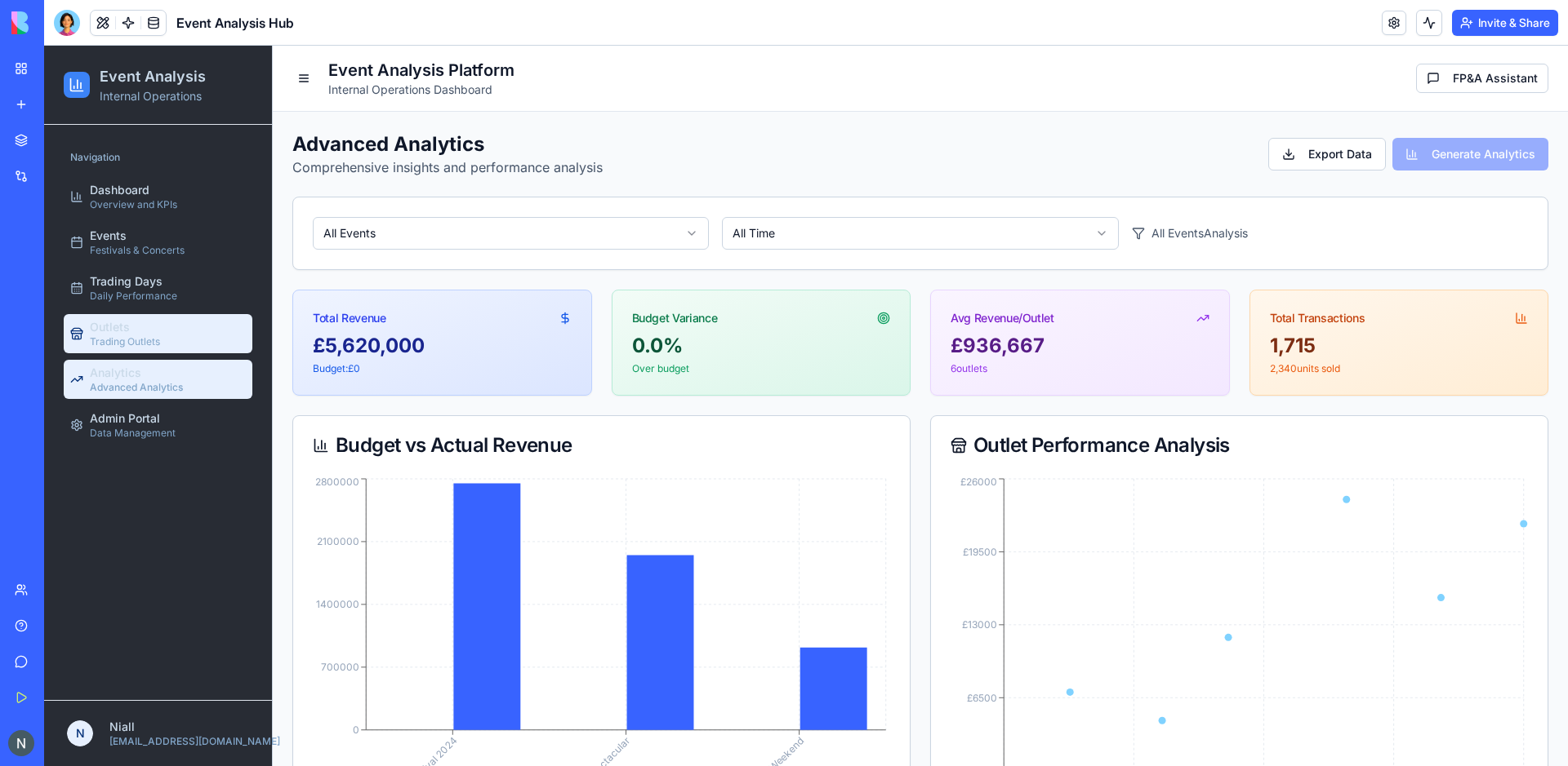
click at [140, 336] on span "Trading Outlets" at bounding box center [125, 342] width 70 height 13
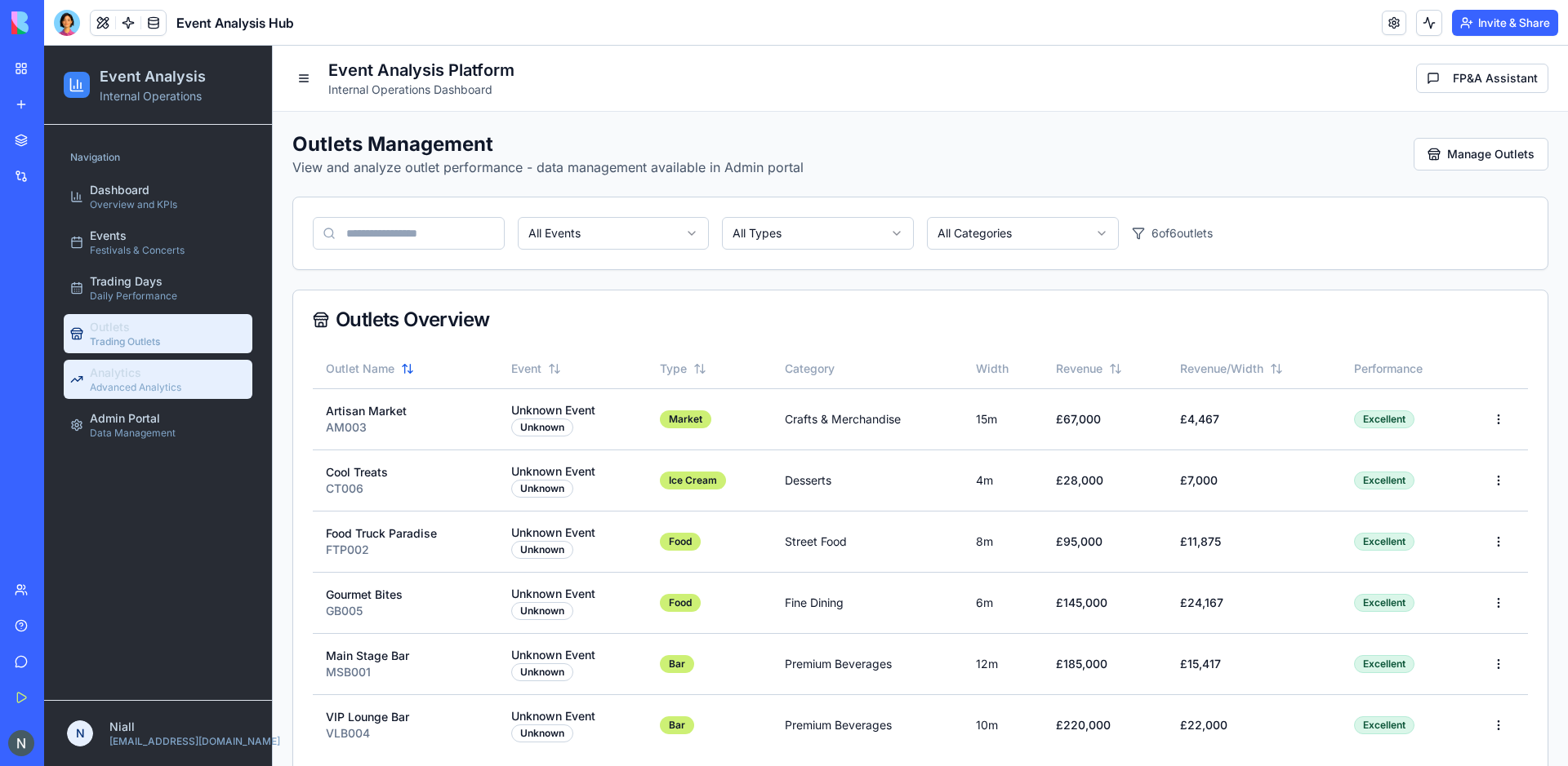
click at [104, 385] on span "Advanced Analytics" at bounding box center [136, 387] width 92 height 13
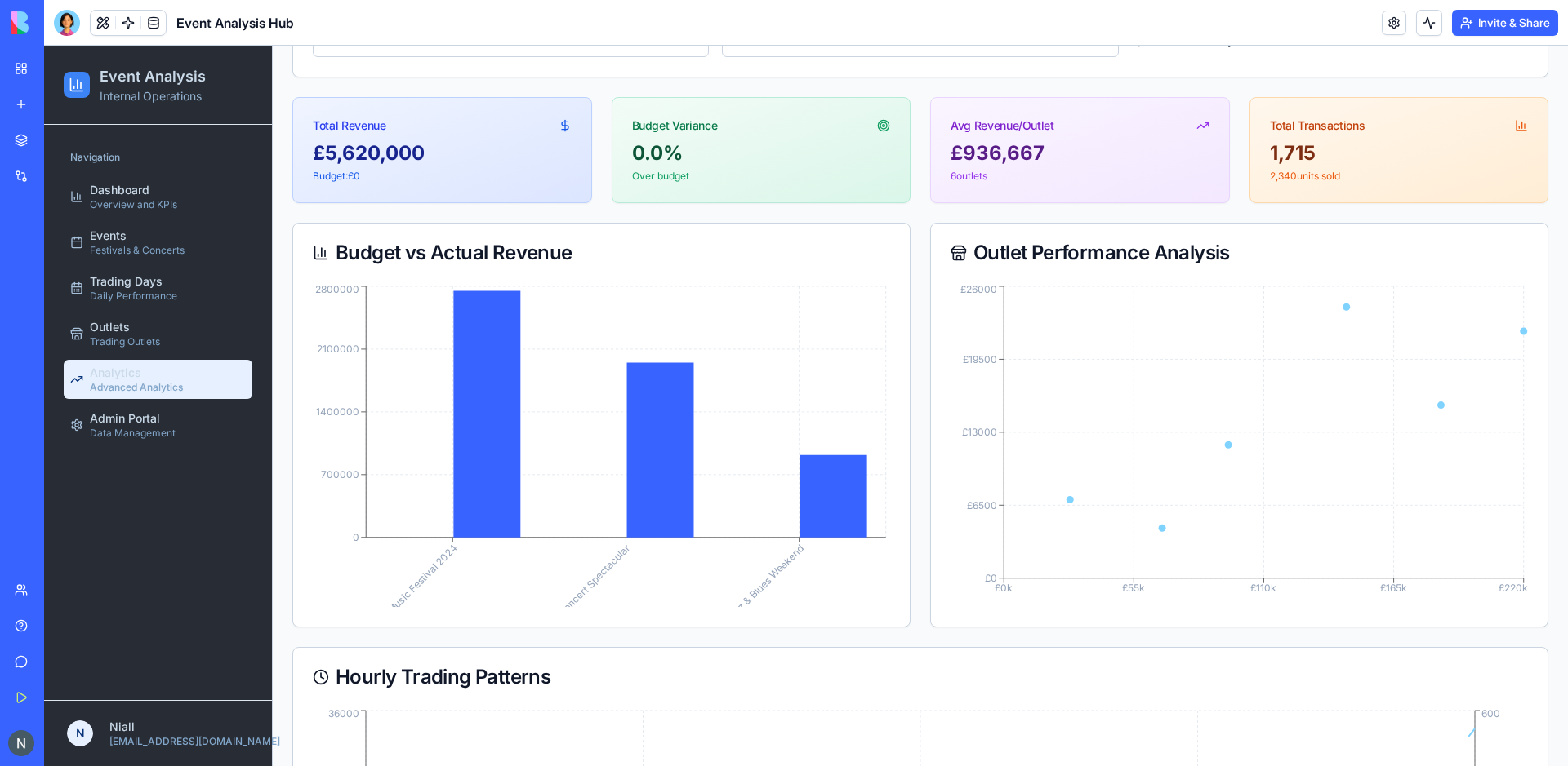
scroll to position [201, 0]
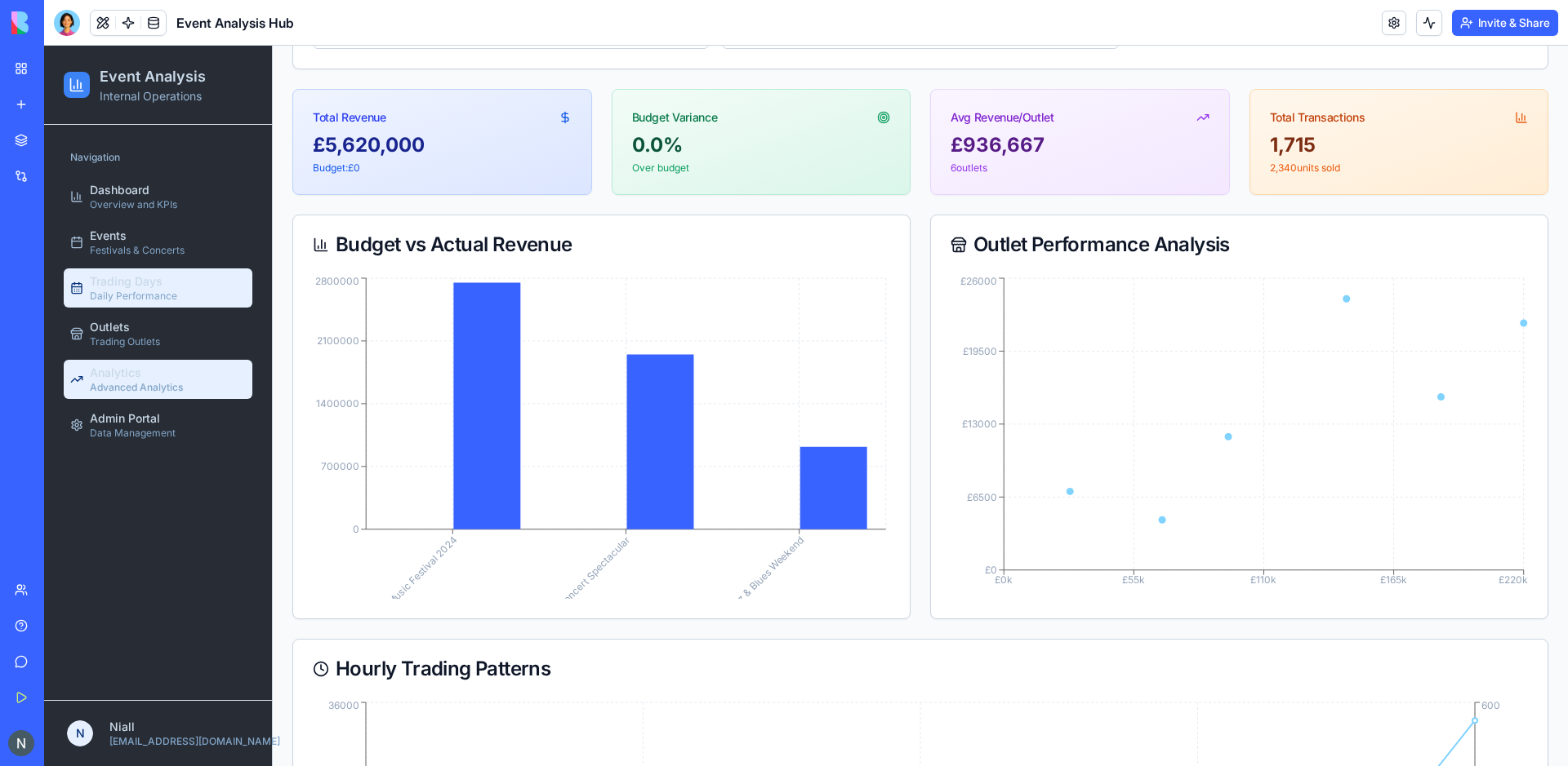
click at [180, 285] on link "Trading Days Daily Performance" at bounding box center [157, 288] width 188 height 39
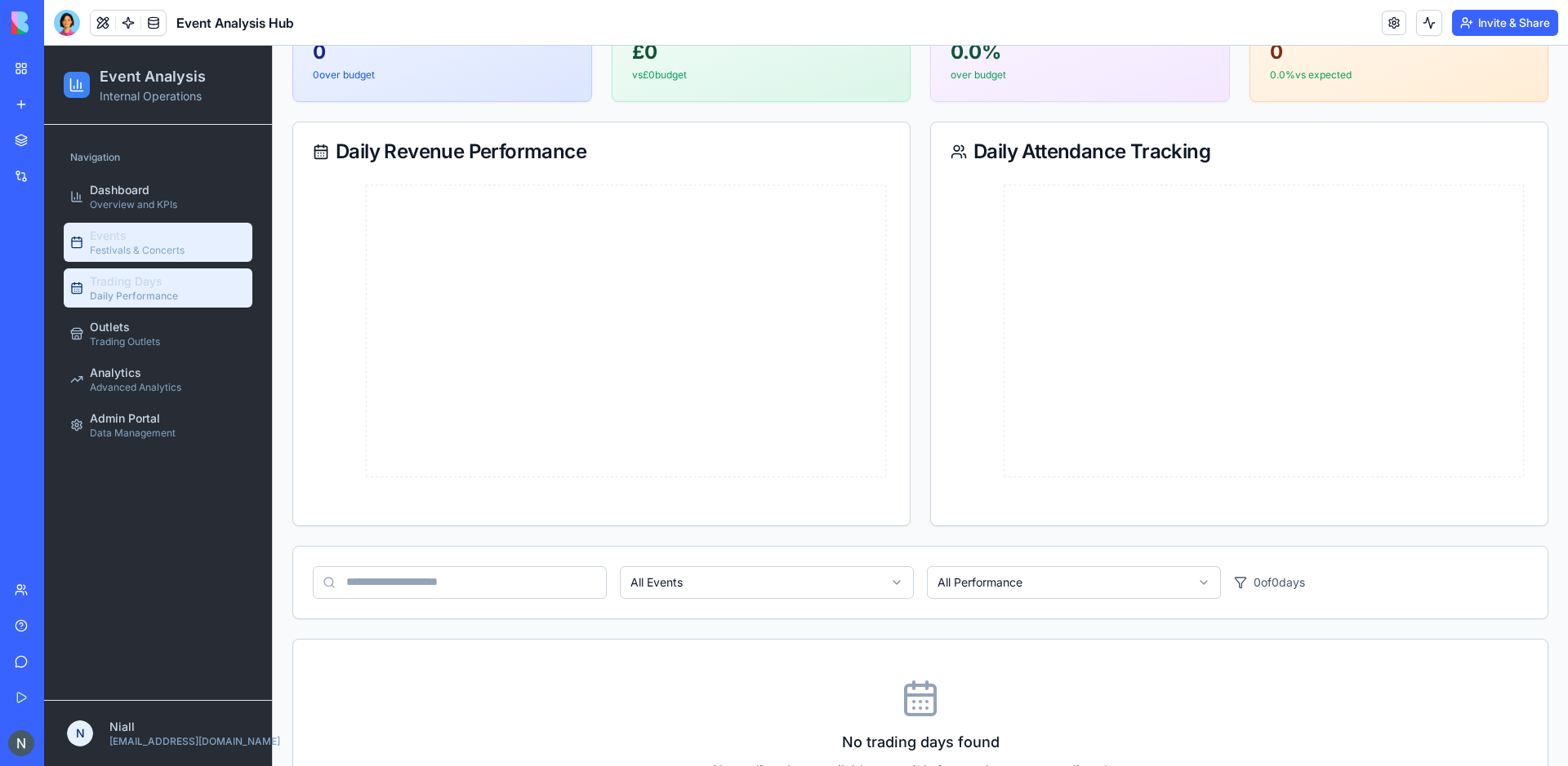
click at [144, 243] on div "Events Festivals & Concerts" at bounding box center [137, 242] width 95 height 29
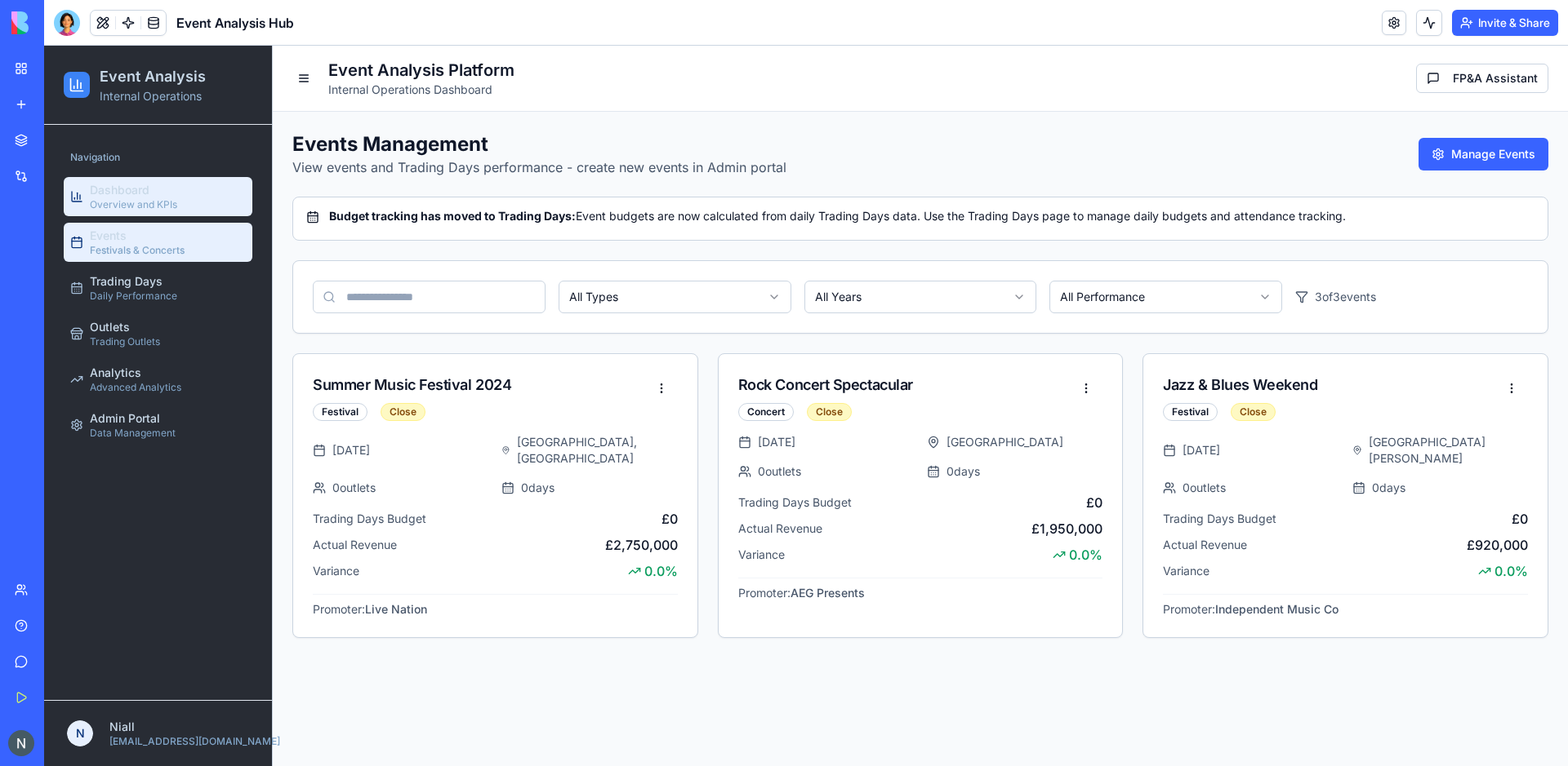
click at [157, 189] on div "Dashboard Overview and KPIs" at bounding box center [133, 197] width 87 height 29
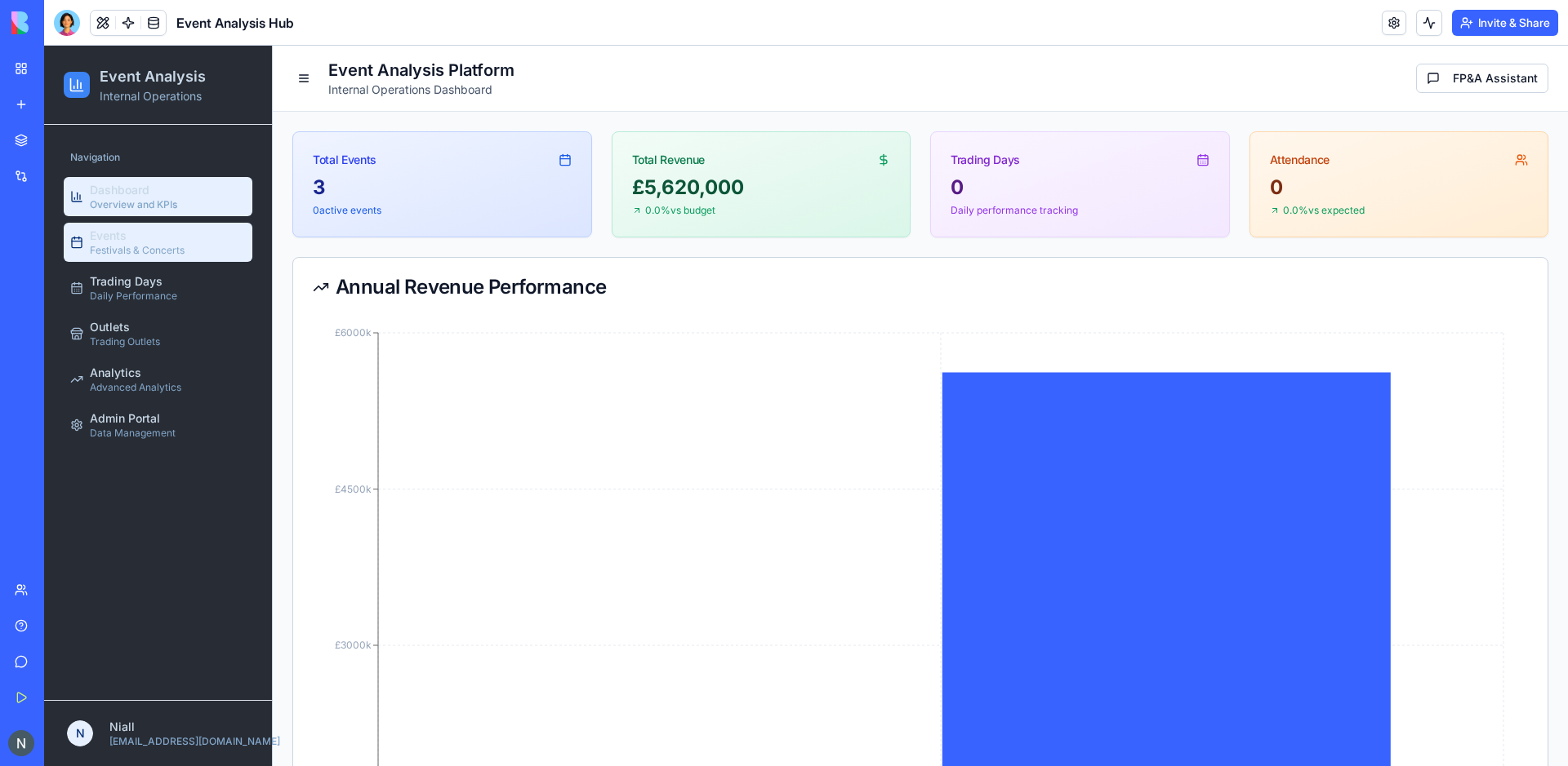
click at [138, 257] on span "Festivals & Concerts" at bounding box center [137, 250] width 95 height 13
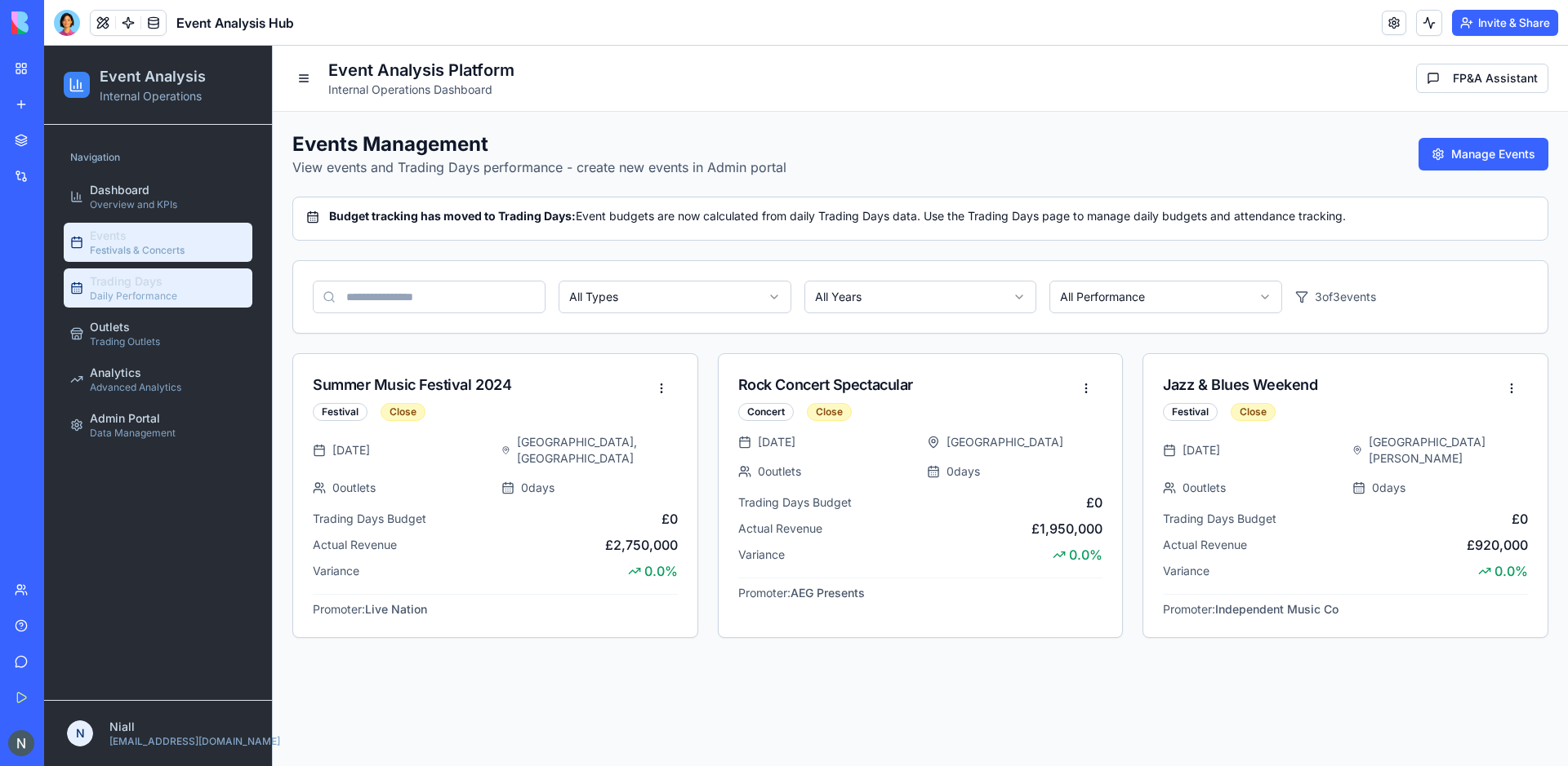
click at [134, 283] on span "Trading Days" at bounding box center [126, 281] width 72 height 17
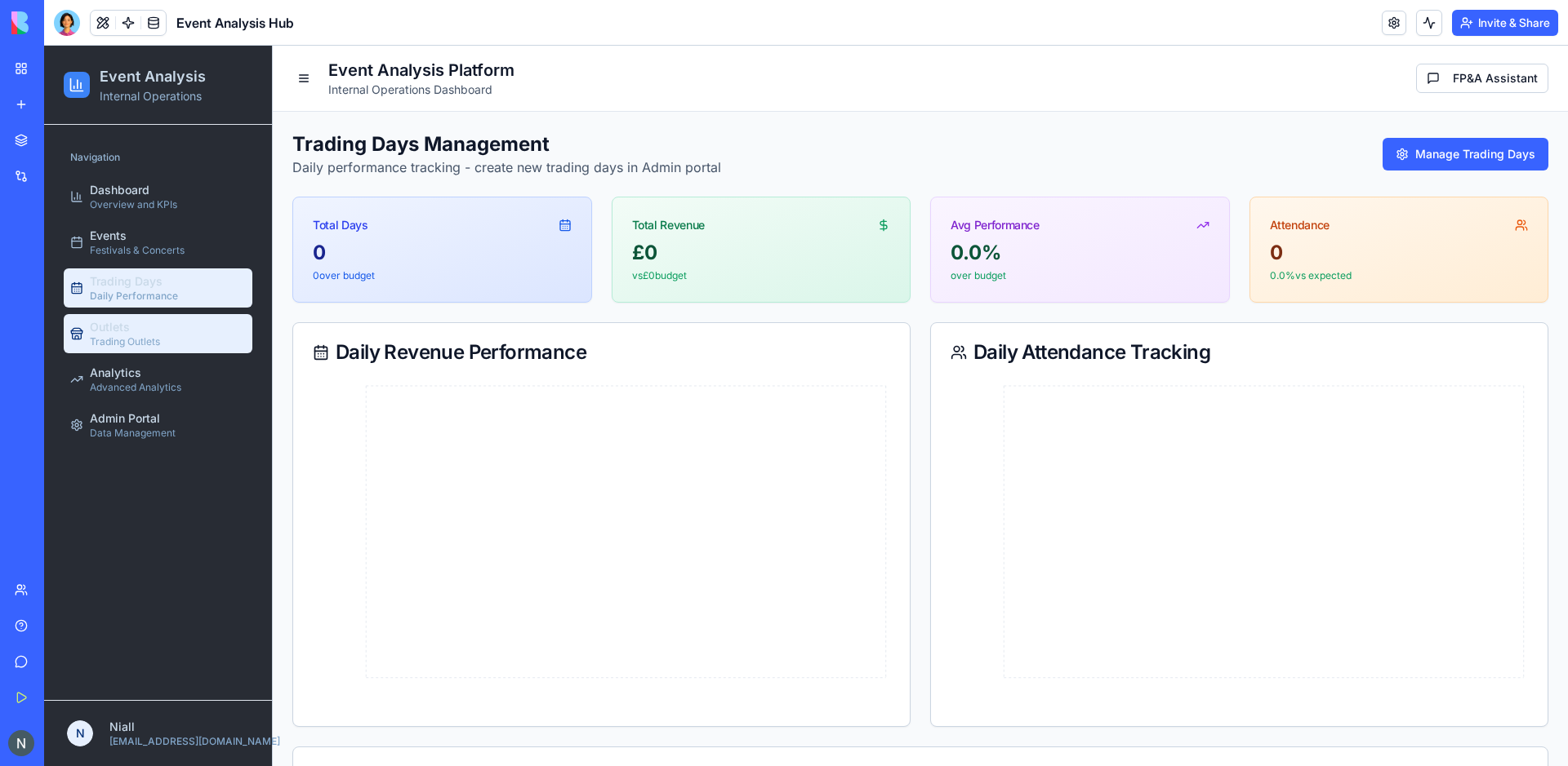
click at [129, 342] on span "Trading Outlets" at bounding box center [125, 342] width 70 height 13
